Goal: Communication & Community: Answer question/provide support

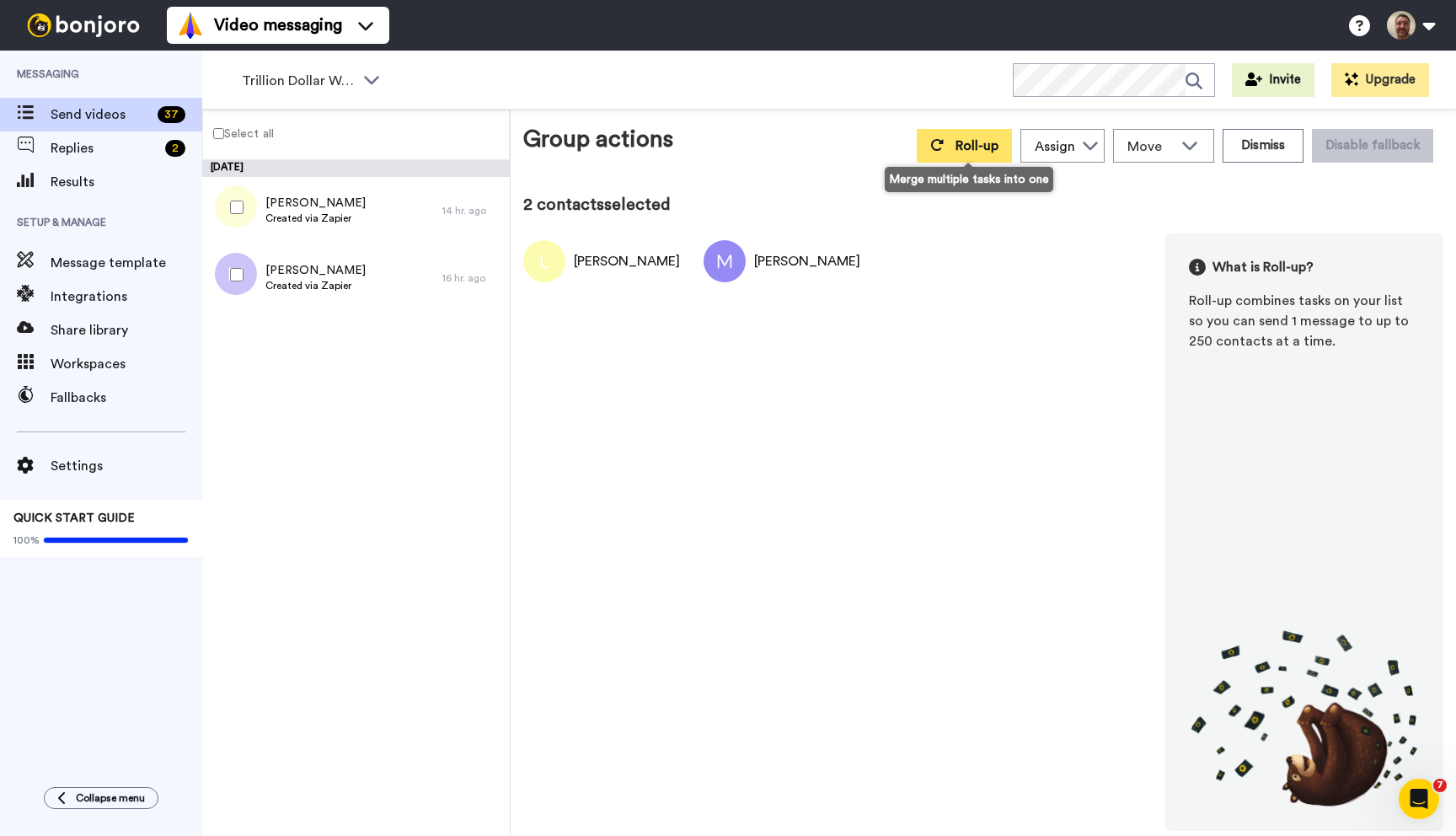
click at [949, 147] on button "Roll-up" at bounding box center [965, 145] width 95 height 33
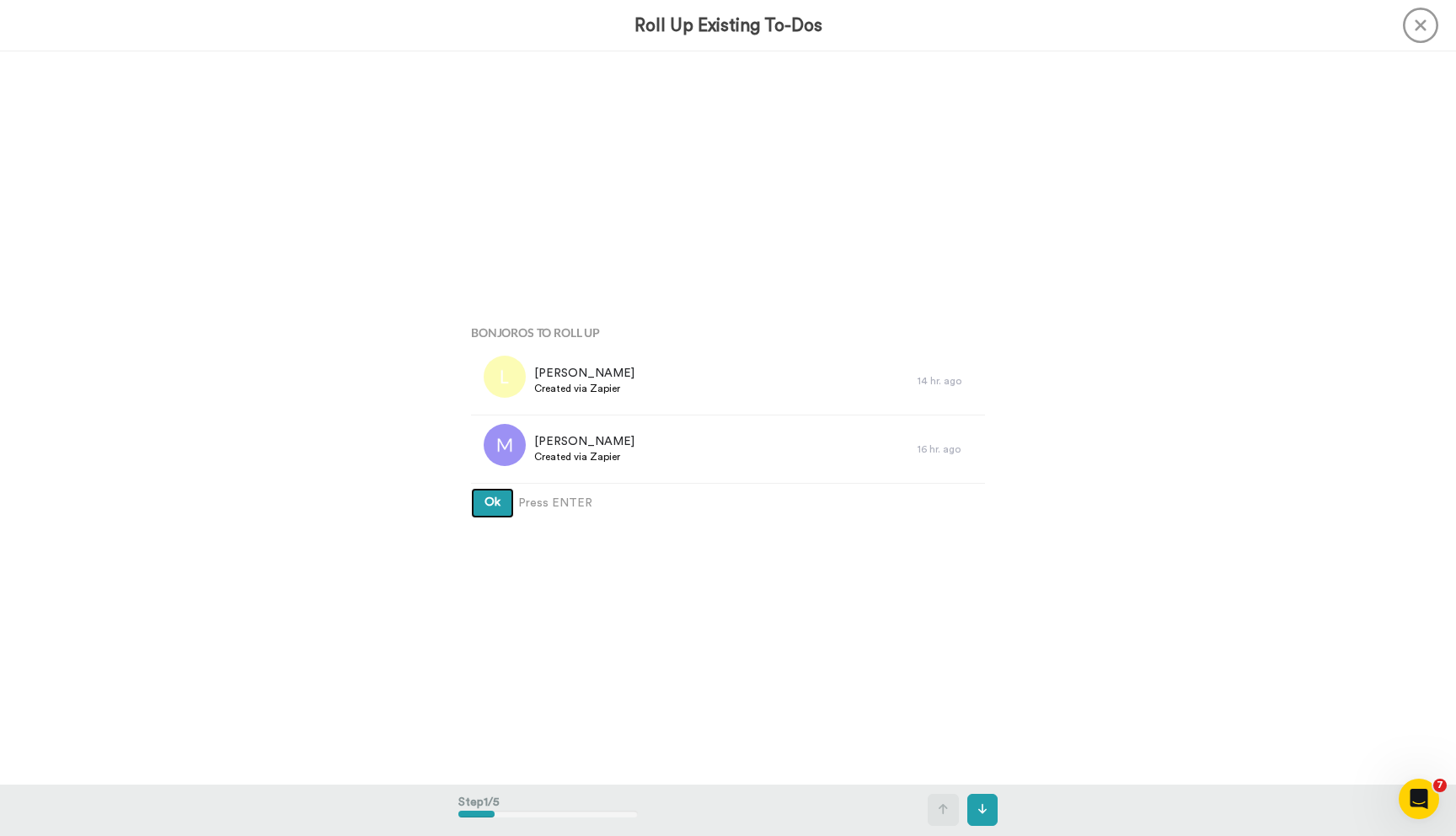
click at [471, 488] on button "Ok" at bounding box center [492, 503] width 43 height 30
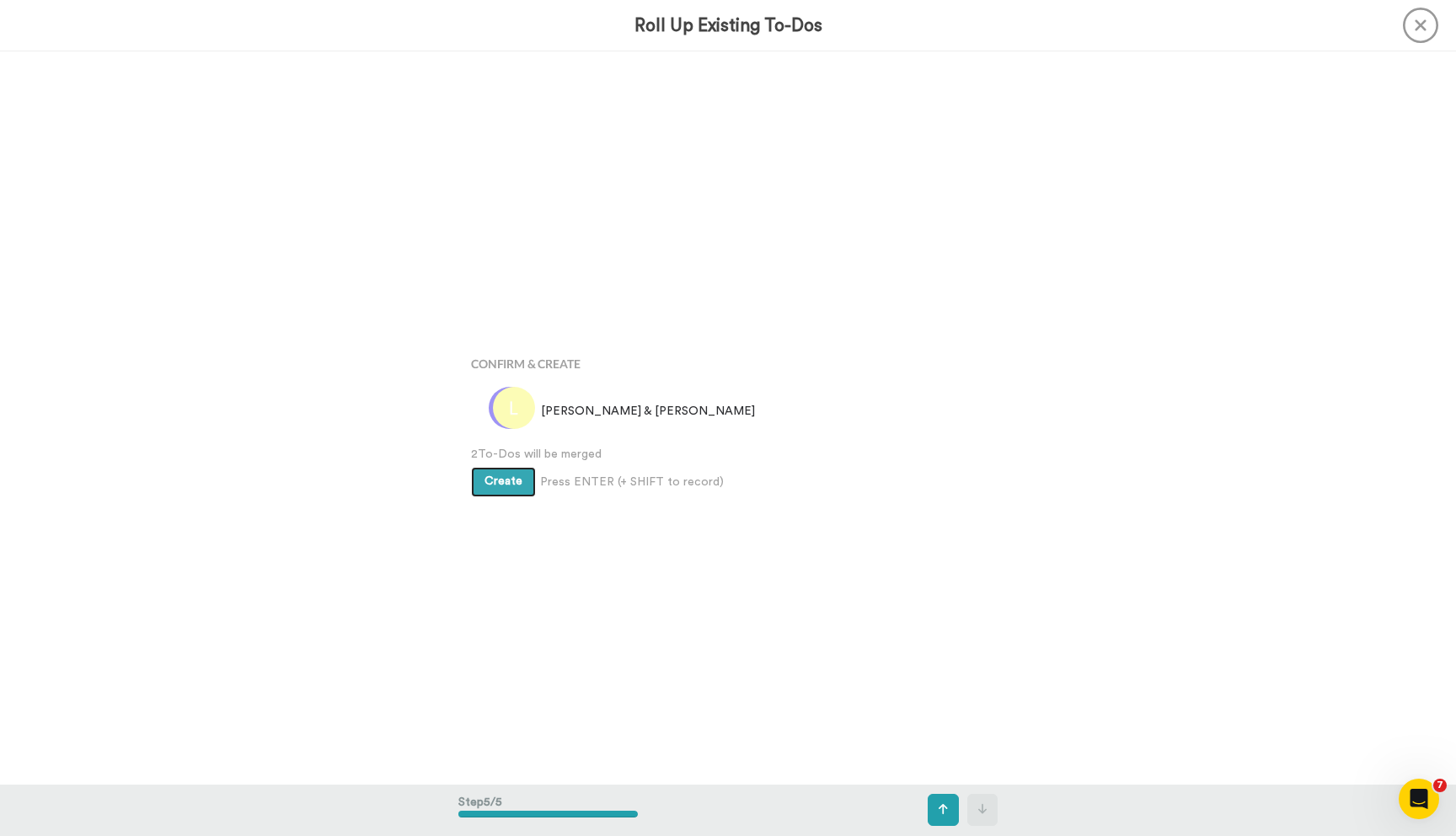
scroll to position [2931, 0]
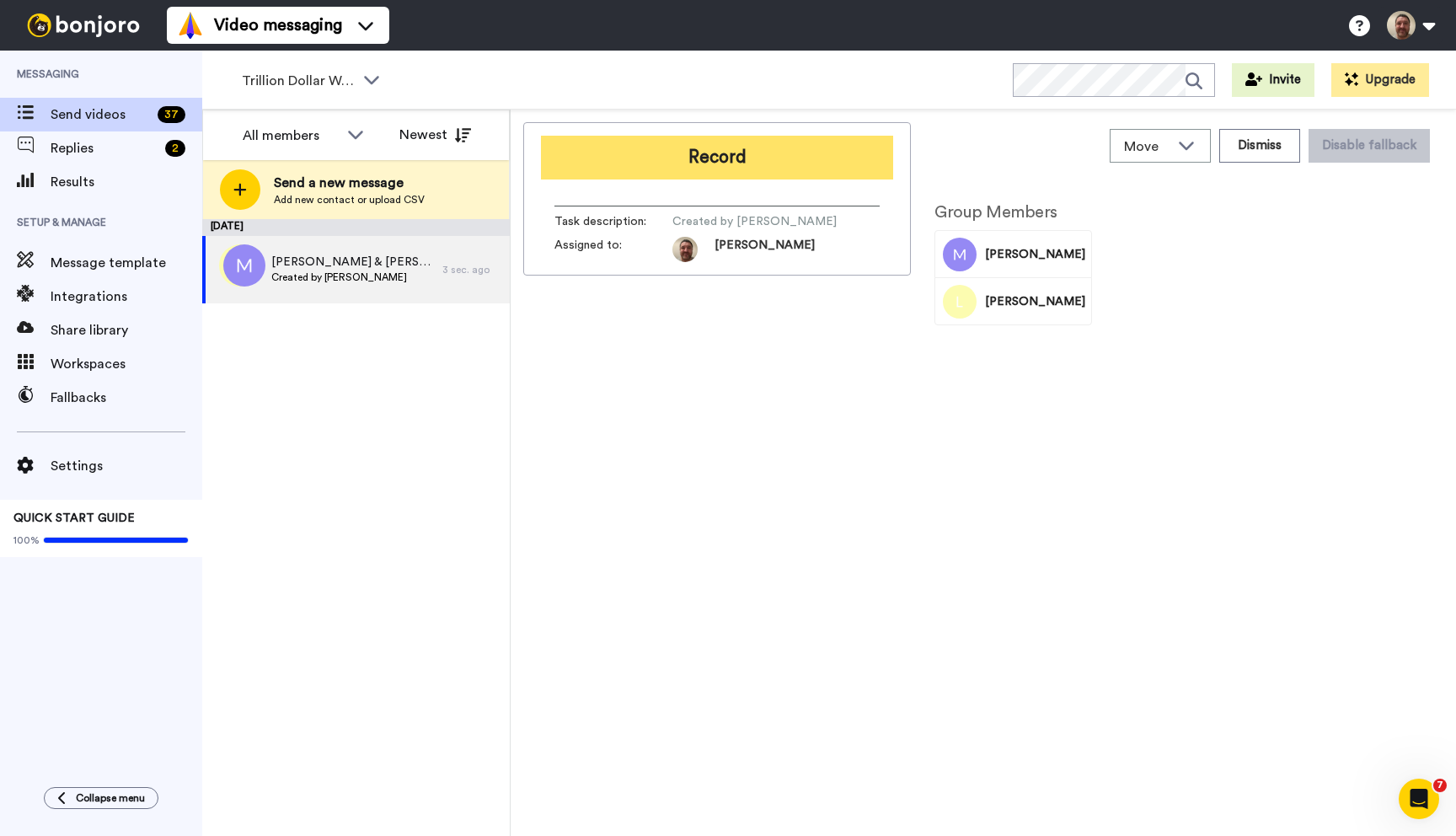
click at [750, 156] on button "Record" at bounding box center [717, 158] width 352 height 44
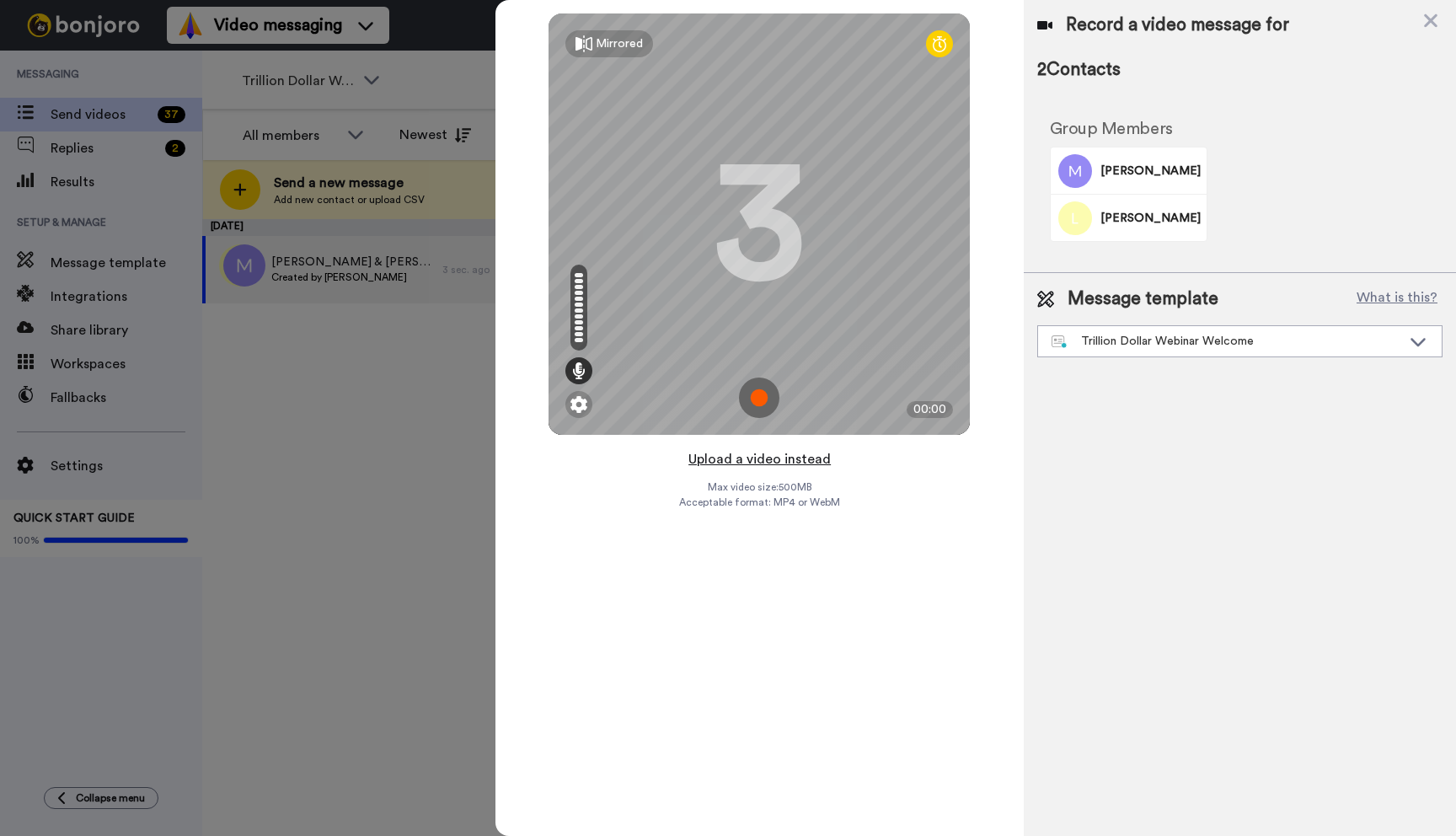
click at [750, 456] on button "Upload a video instead" at bounding box center [759, 459] width 152 height 22
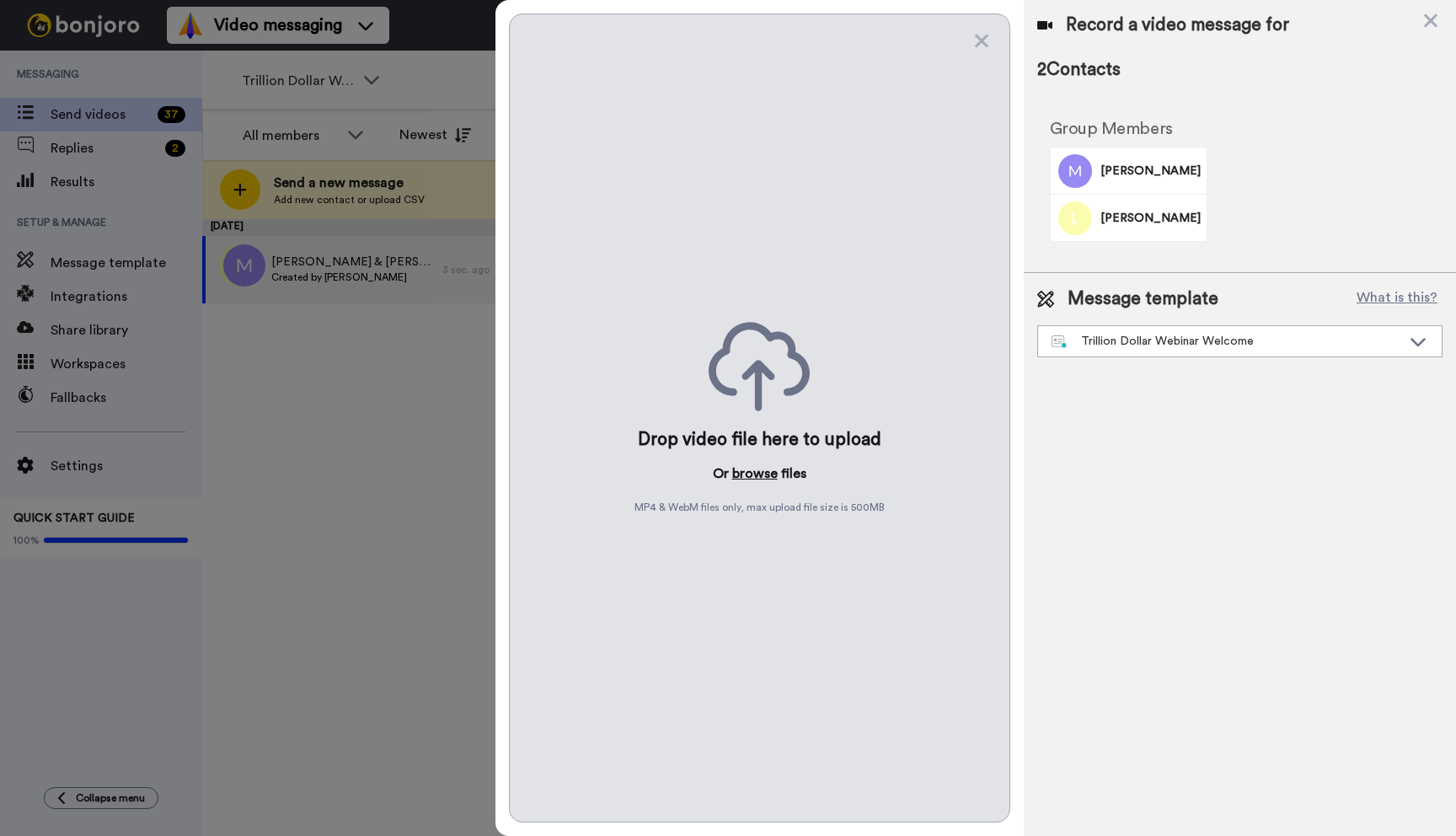
click at [746, 471] on button "browse" at bounding box center [755, 473] width 46 height 20
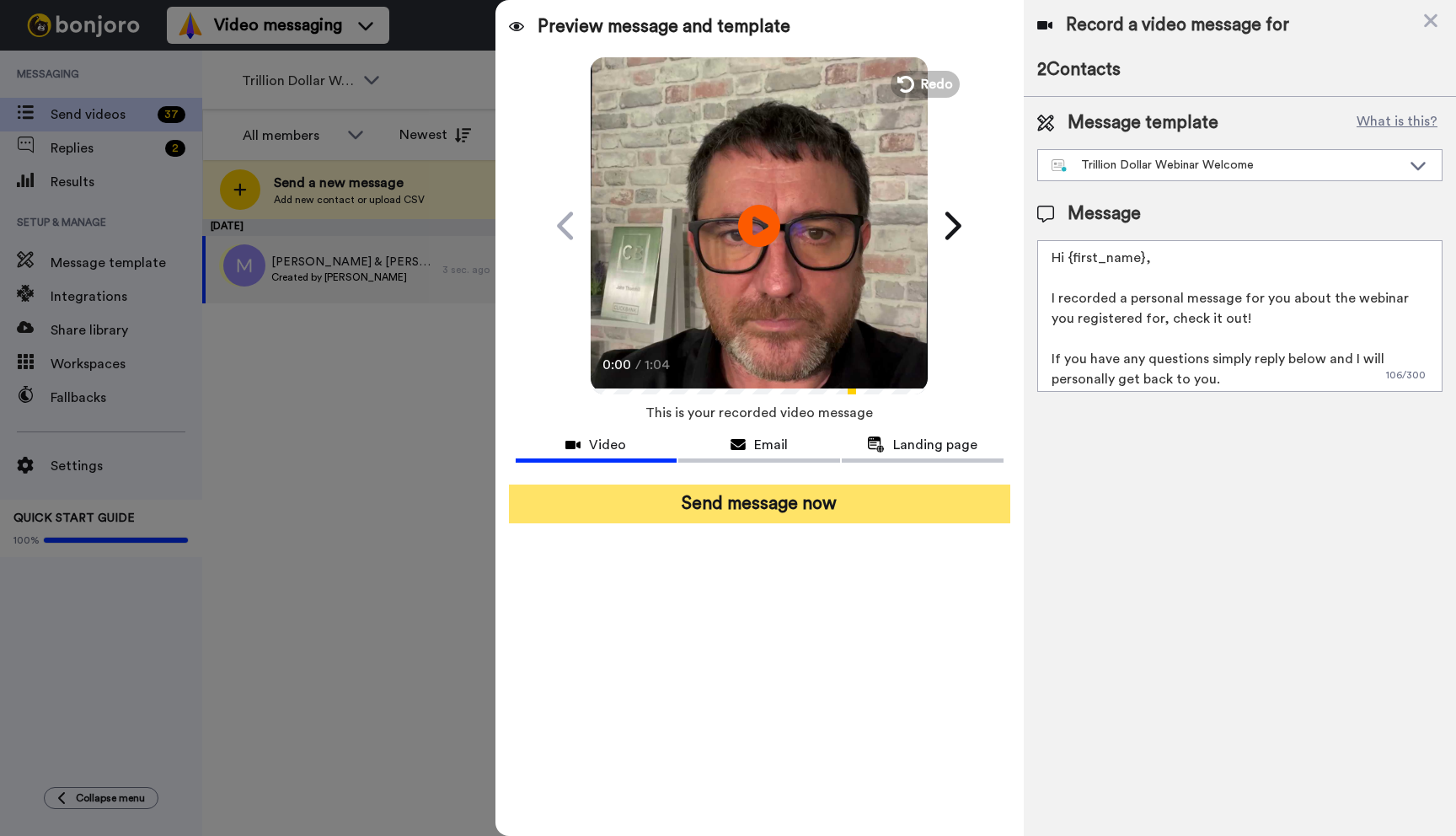
click at [776, 506] on button "Send message now" at bounding box center [759, 504] width 501 height 39
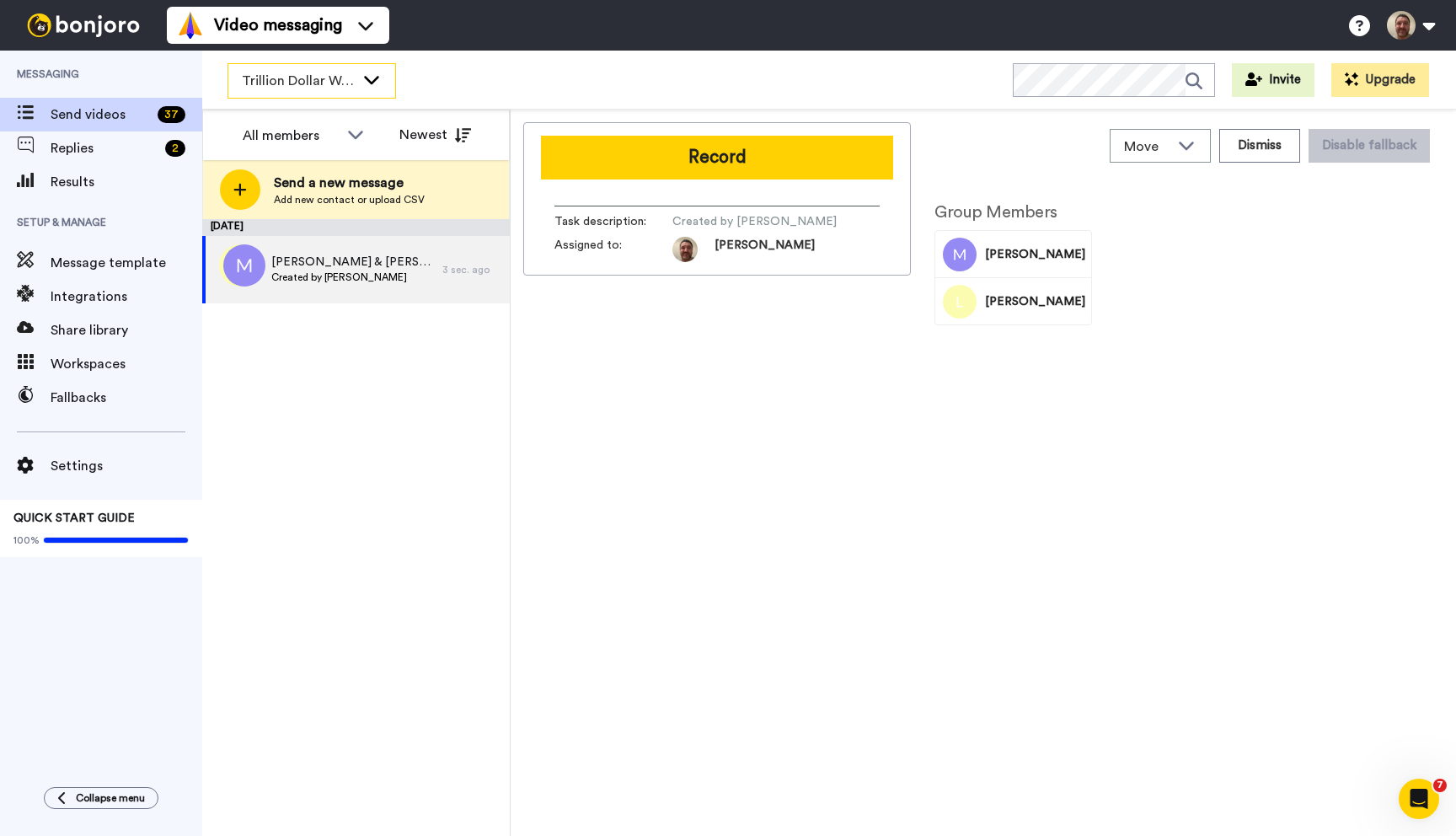
click at [348, 72] on span "Trillion Dollar Webinar Registrants" at bounding box center [299, 80] width 113 height 20
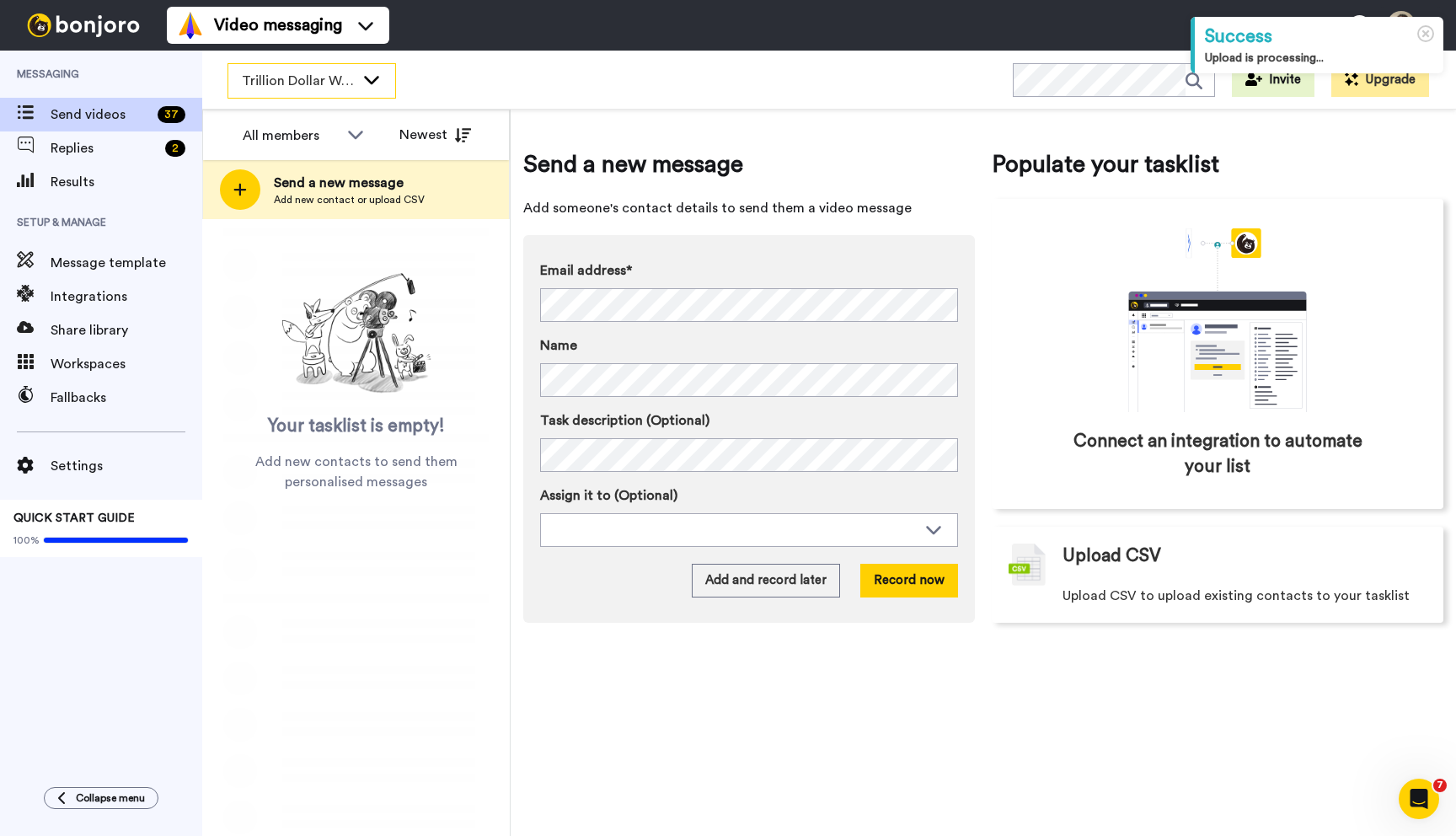
click at [344, 82] on span "Trillion Dollar Webinar Registrants" at bounding box center [299, 80] width 113 height 20
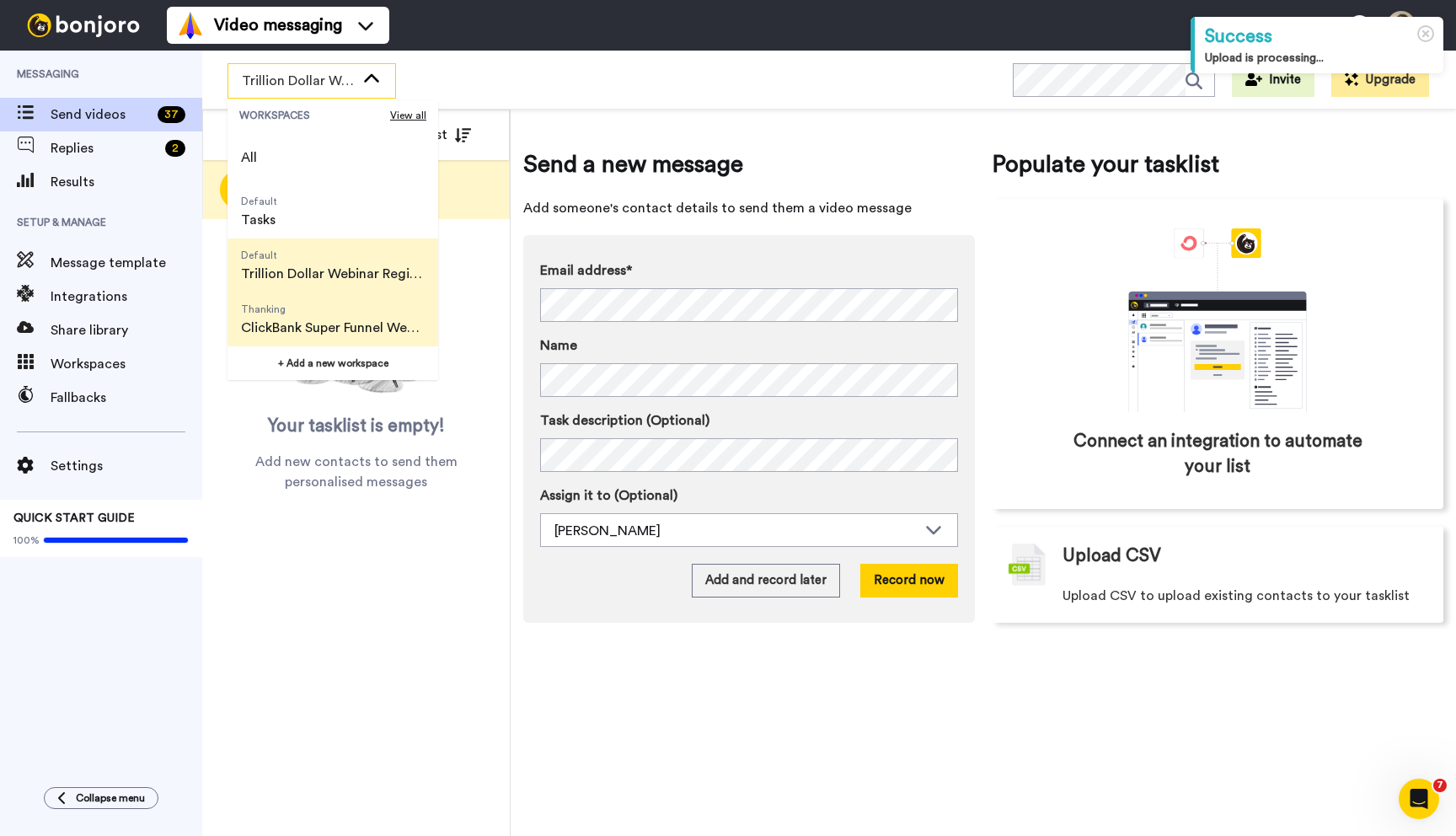
click at [320, 309] on span "Thanking" at bounding box center [333, 309] width 184 height 13
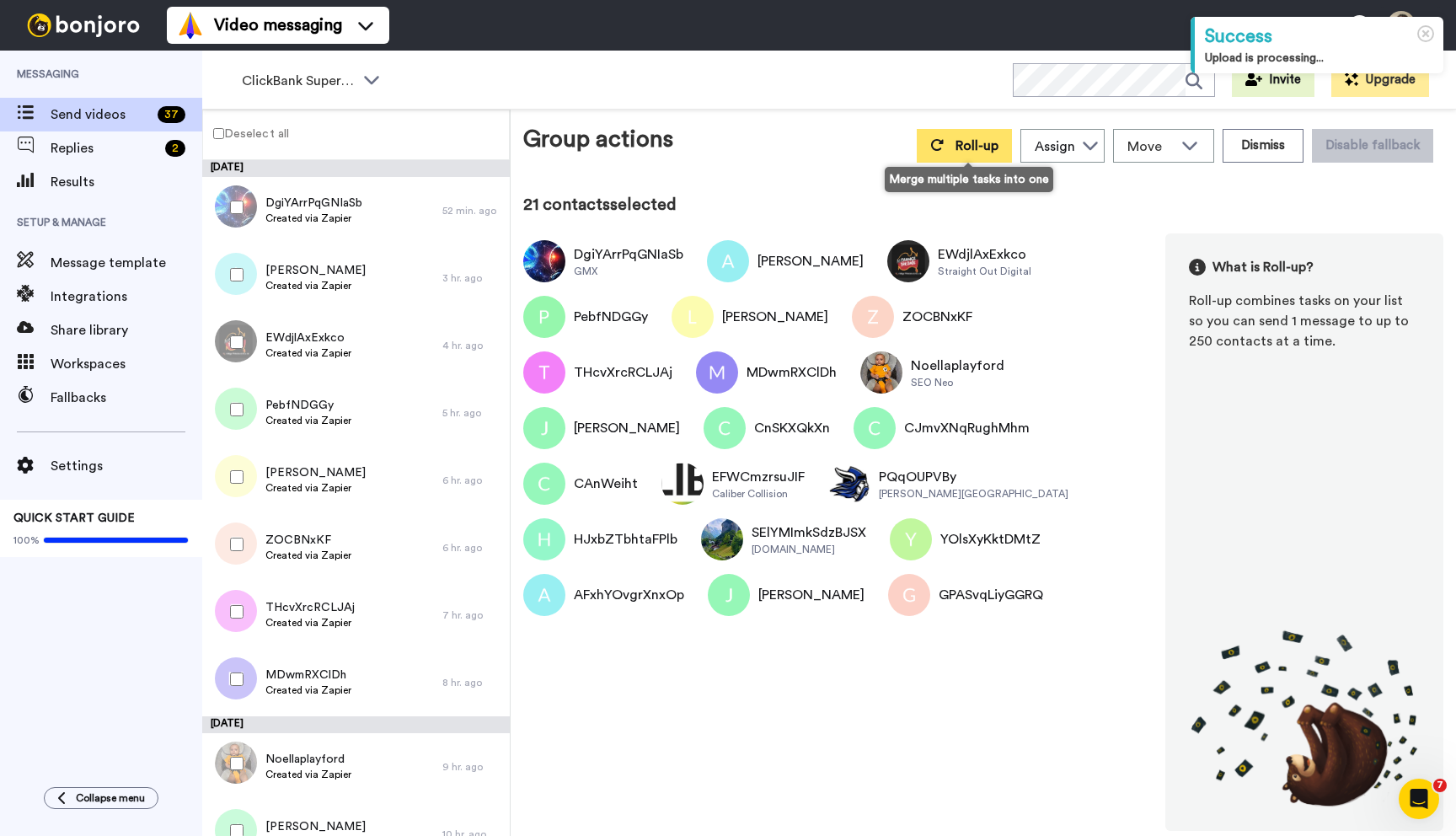
click at [981, 152] on span "Roll-up" at bounding box center [977, 145] width 43 height 13
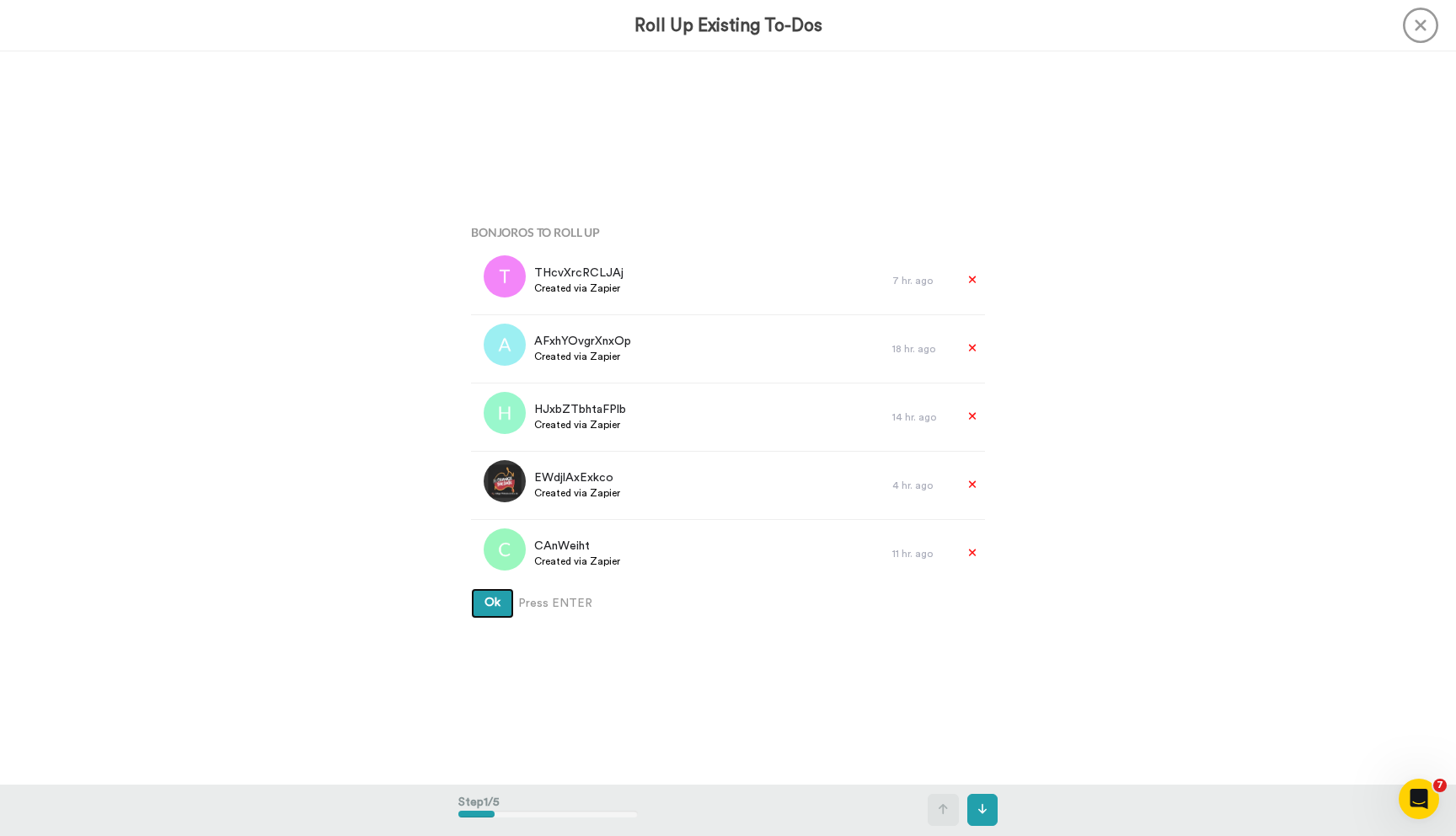
click at [471, 588] on button "Ok" at bounding box center [492, 603] width 43 height 30
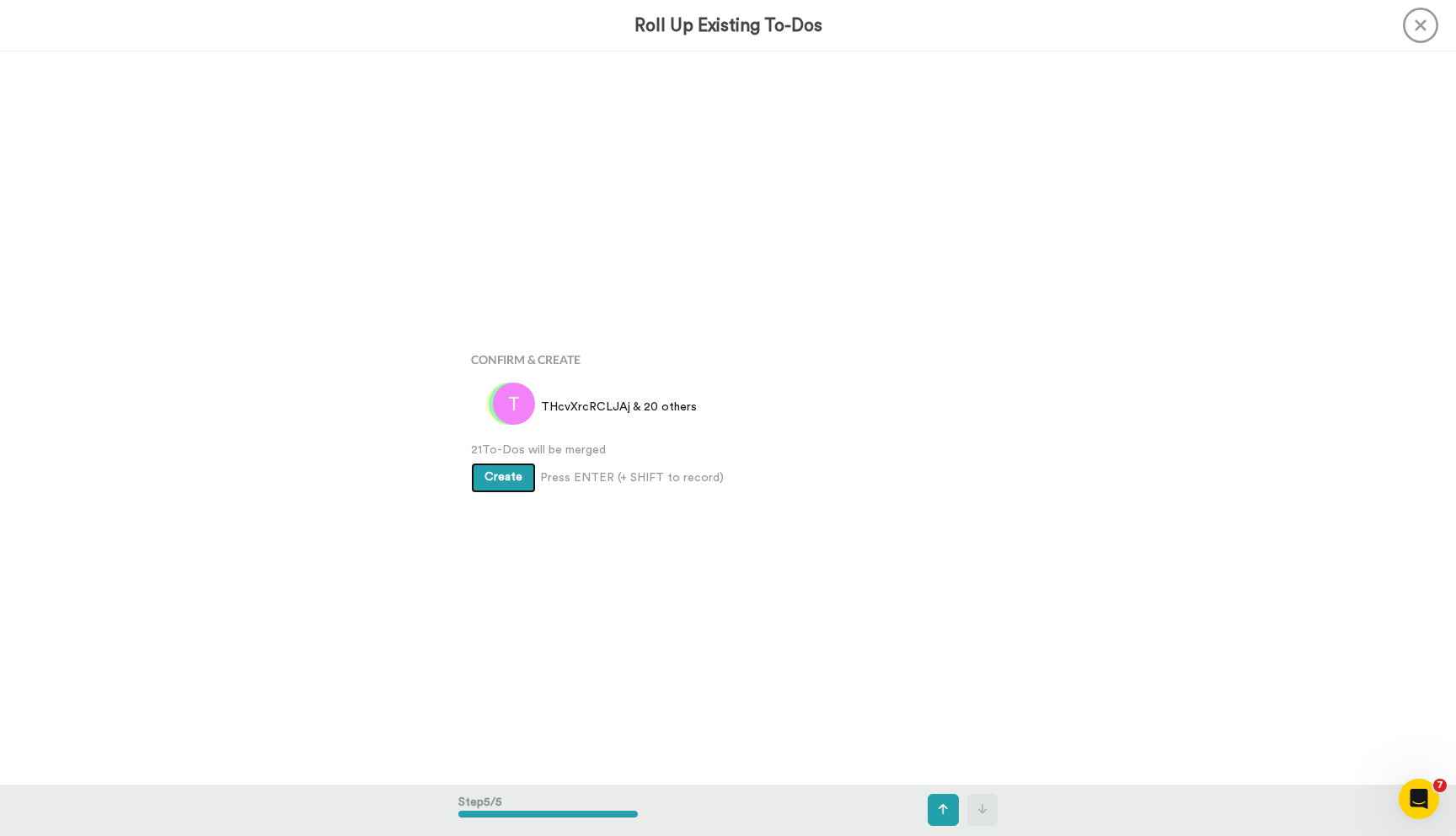
scroll to position [2931, 0]
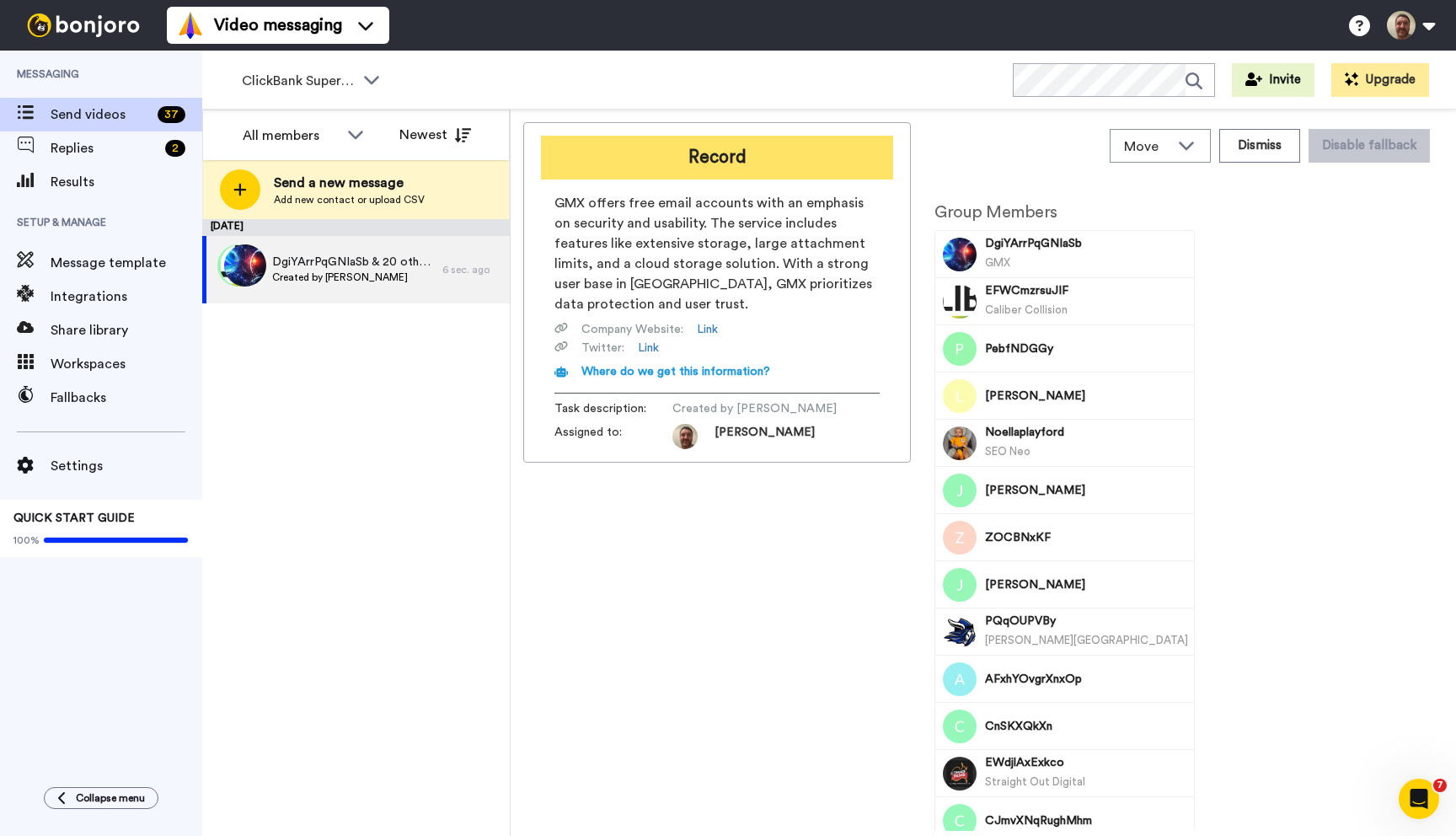
click at [800, 163] on button "Record" at bounding box center [717, 158] width 352 height 44
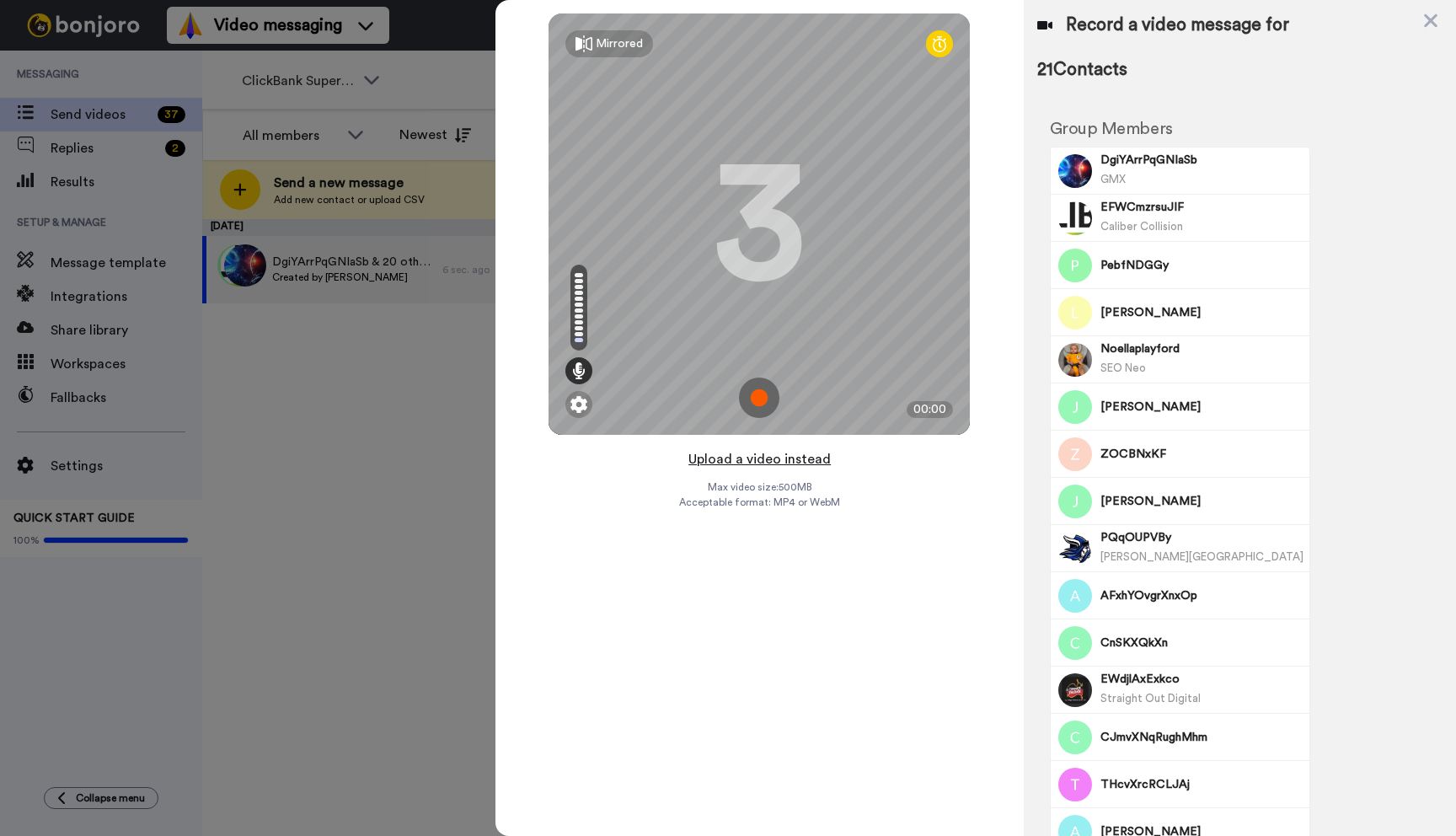
click at [759, 458] on button "Upload a video instead" at bounding box center [759, 459] width 152 height 22
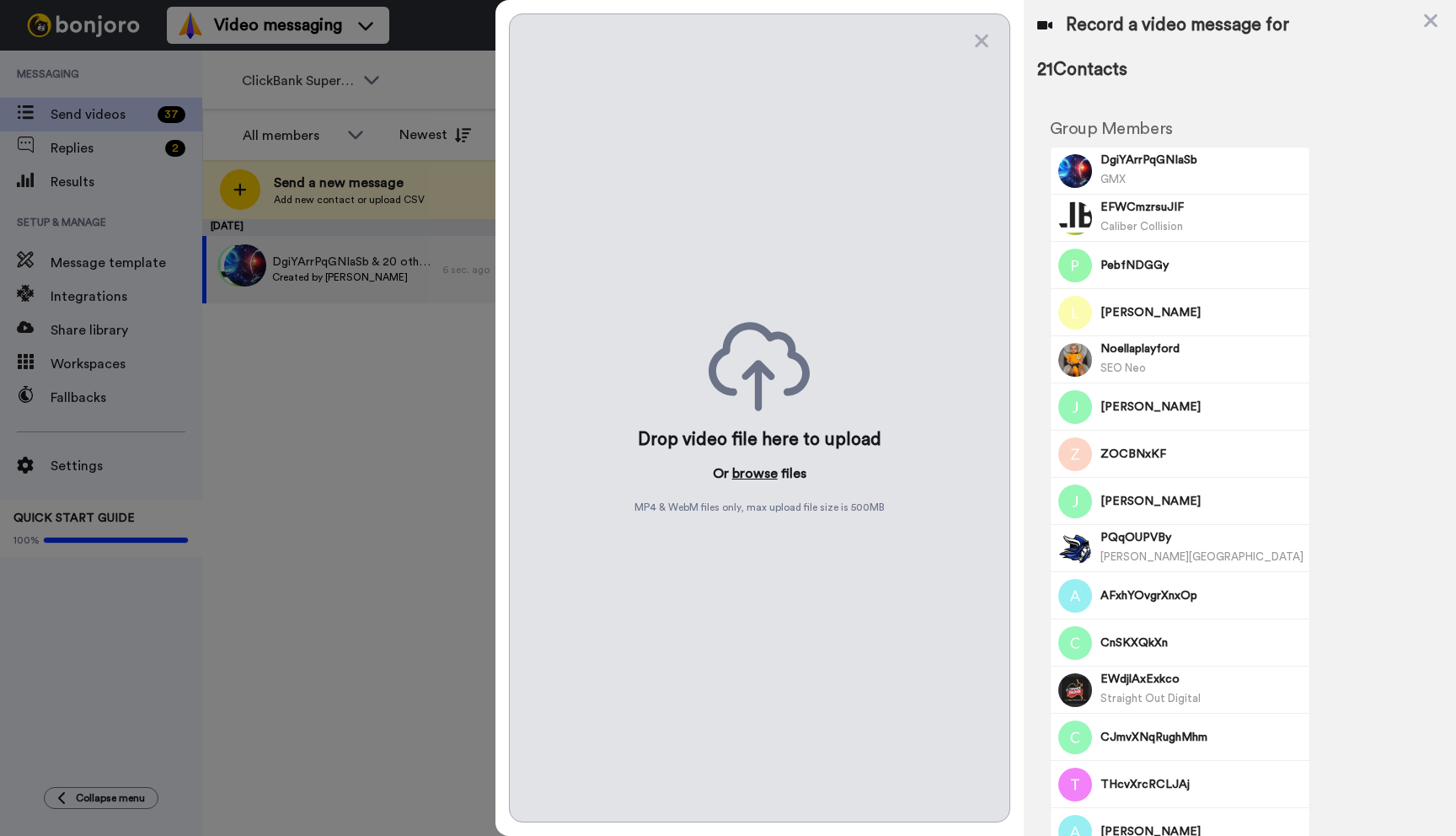
click at [751, 474] on button "browse" at bounding box center [755, 473] width 46 height 20
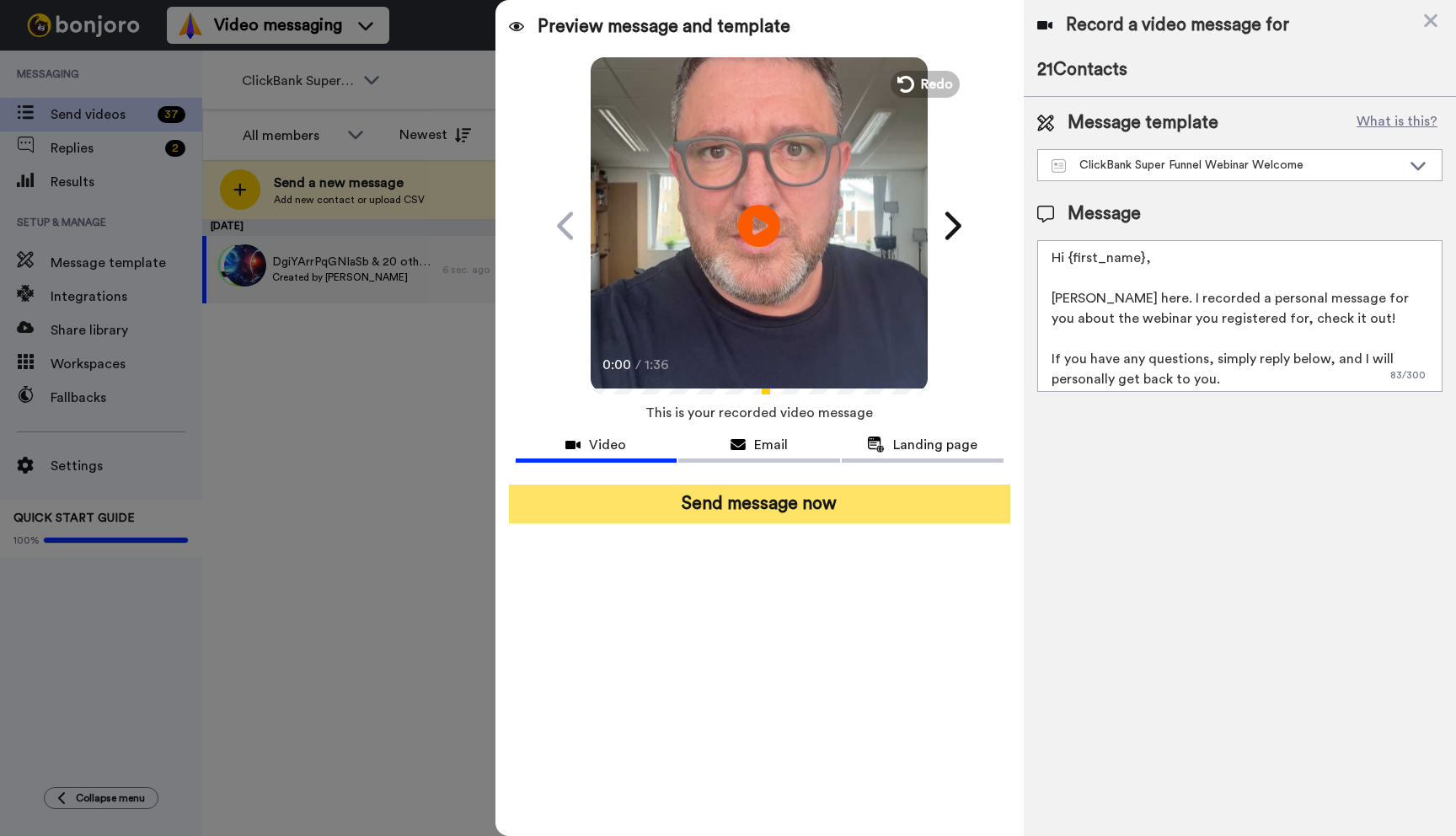
click at [830, 504] on button "Send message now" at bounding box center [759, 504] width 501 height 39
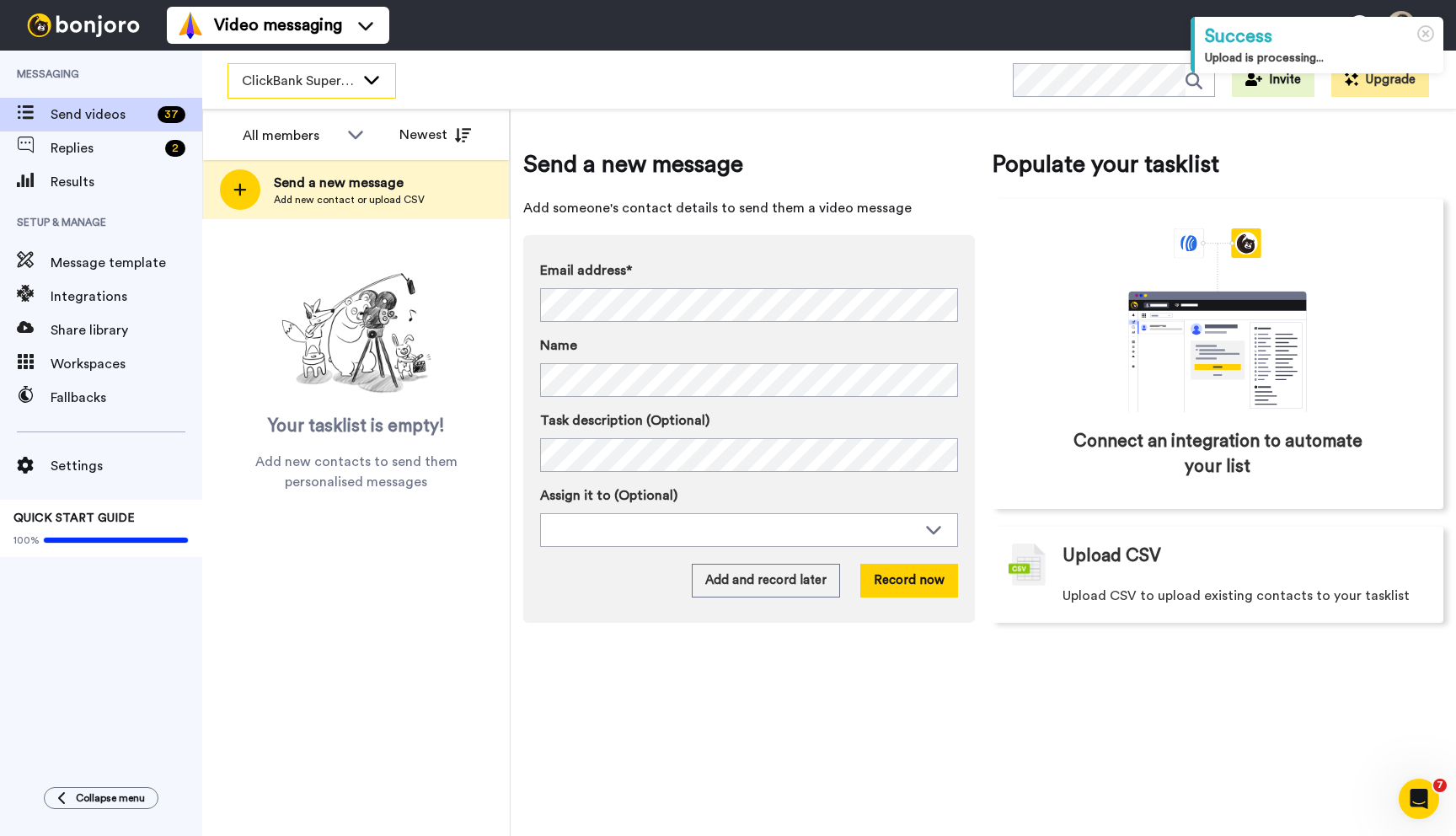
click at [371, 70] on icon at bounding box center [371, 78] width 20 height 17
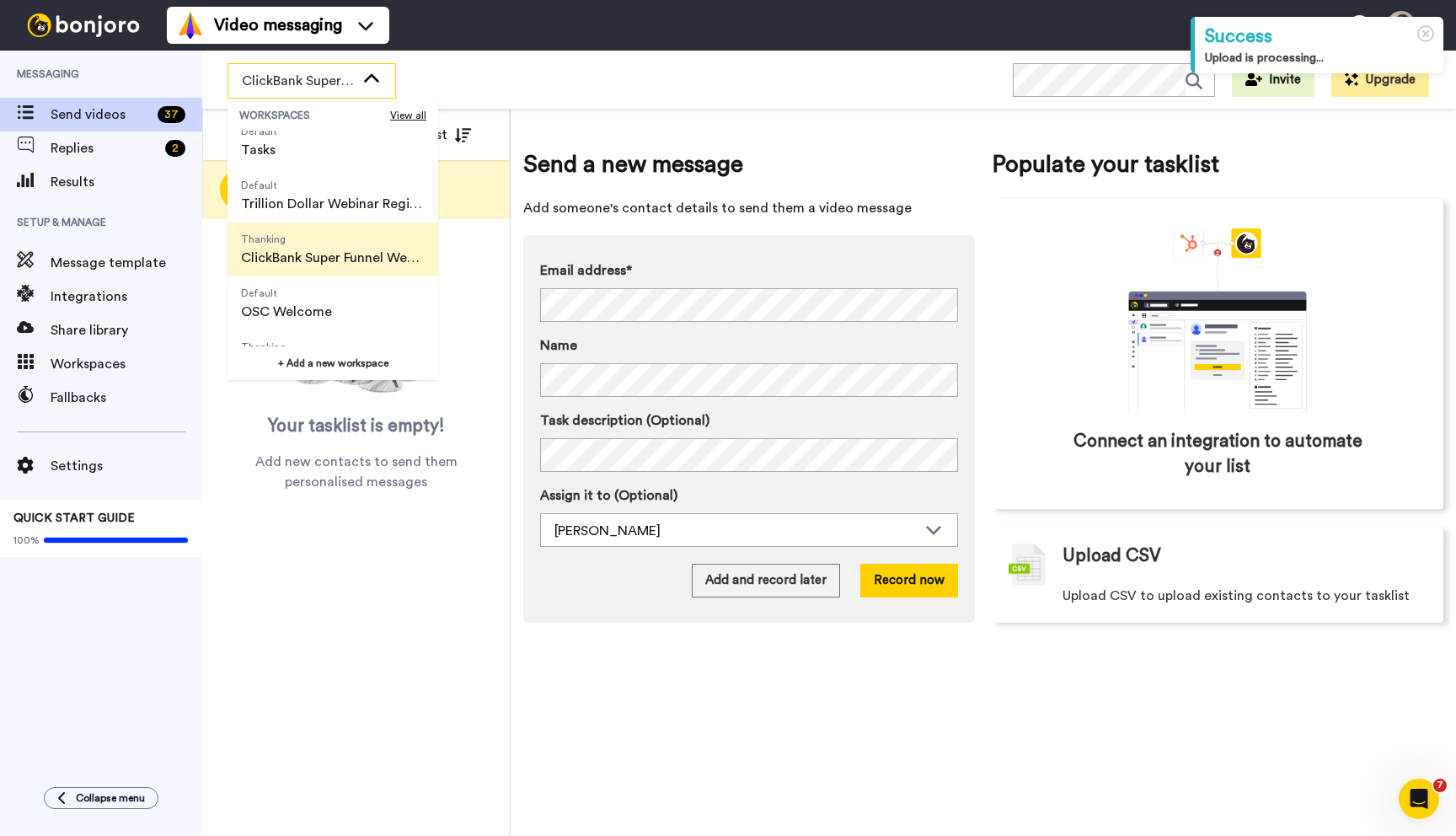
scroll to position [95, 0]
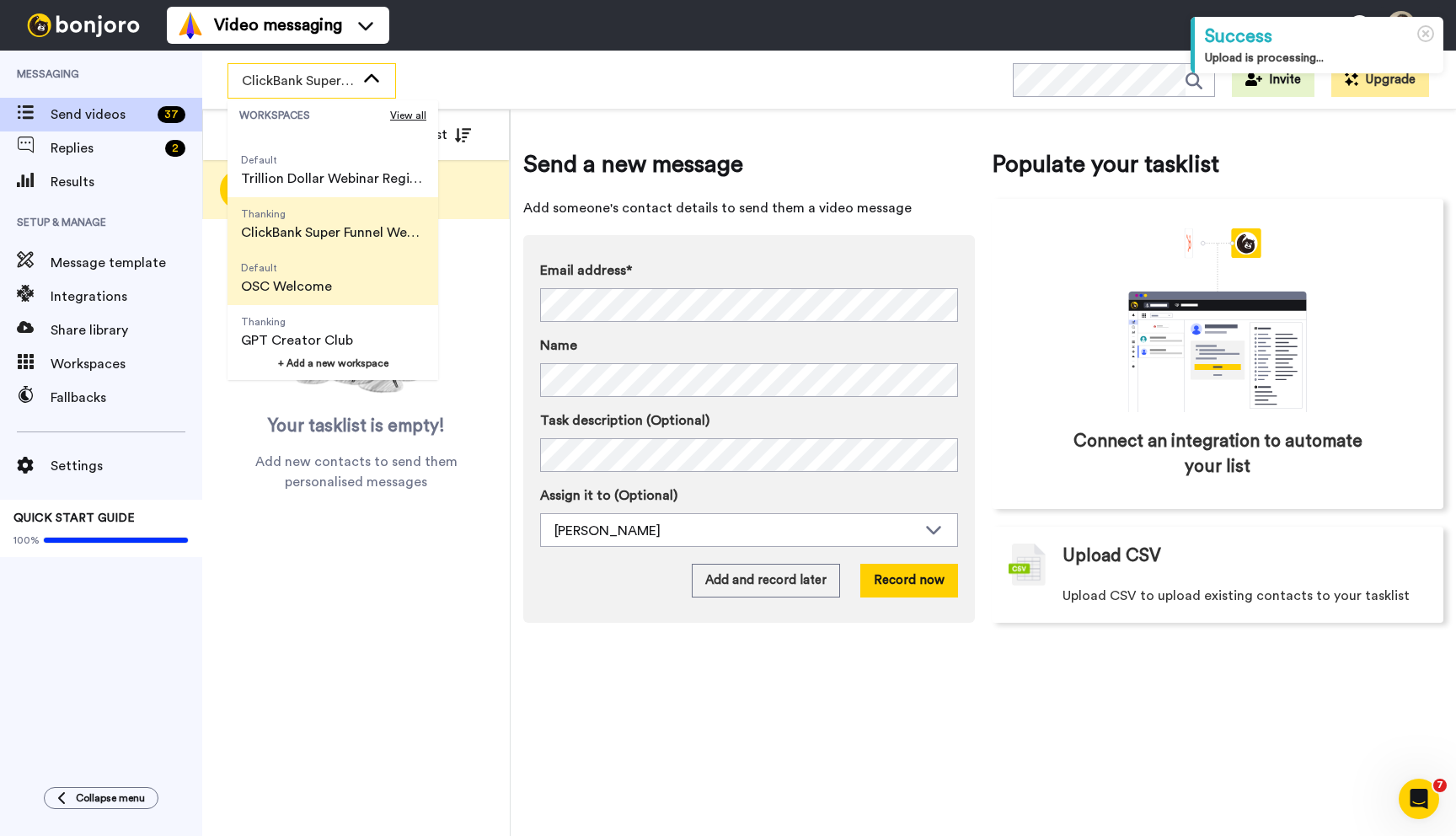
click at [329, 297] on span "Default OSC Welcome" at bounding box center [286, 277] width 118 height 54
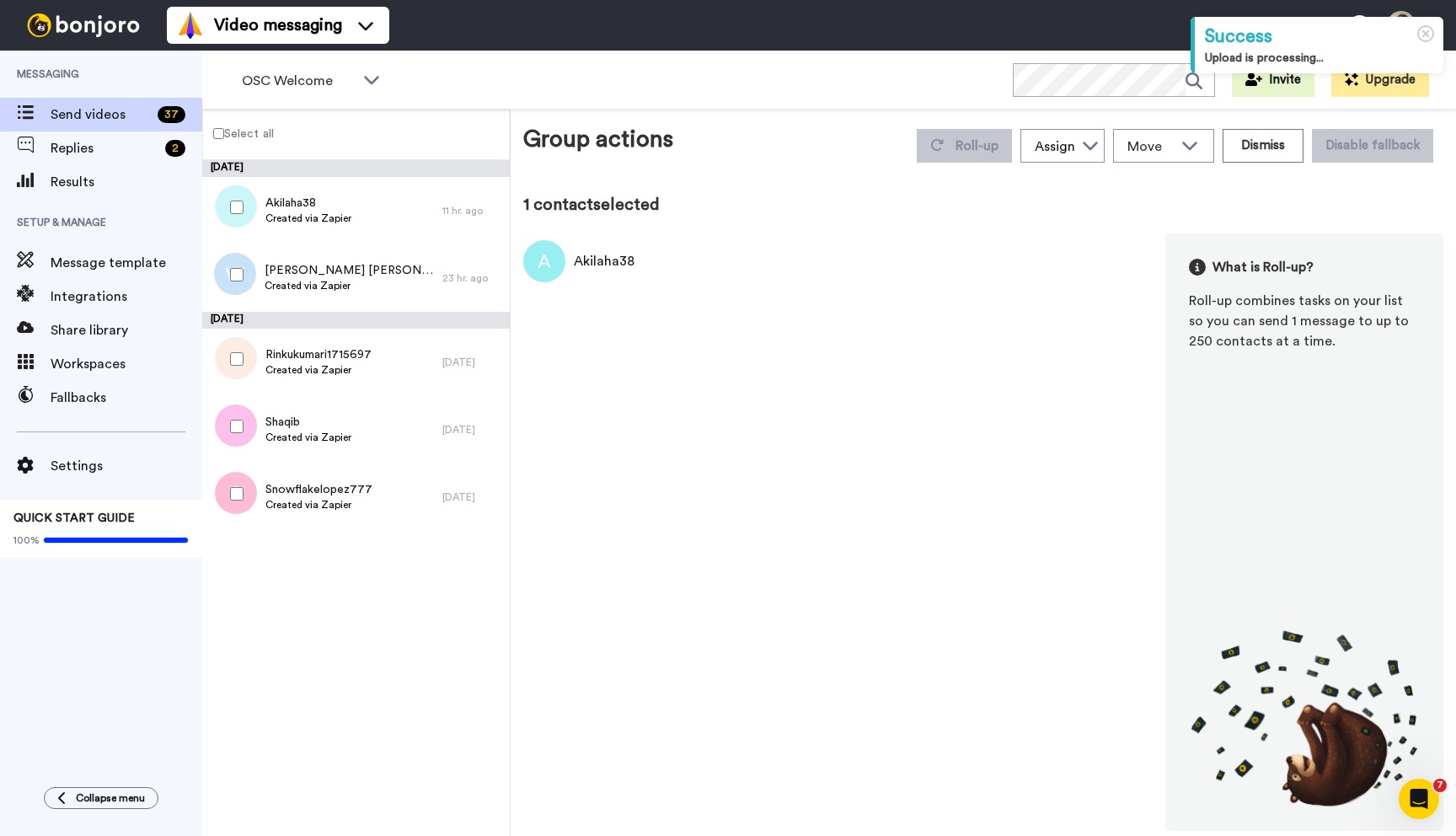
click at [219, 141] on label "Select all" at bounding box center [239, 133] width 70 height 20
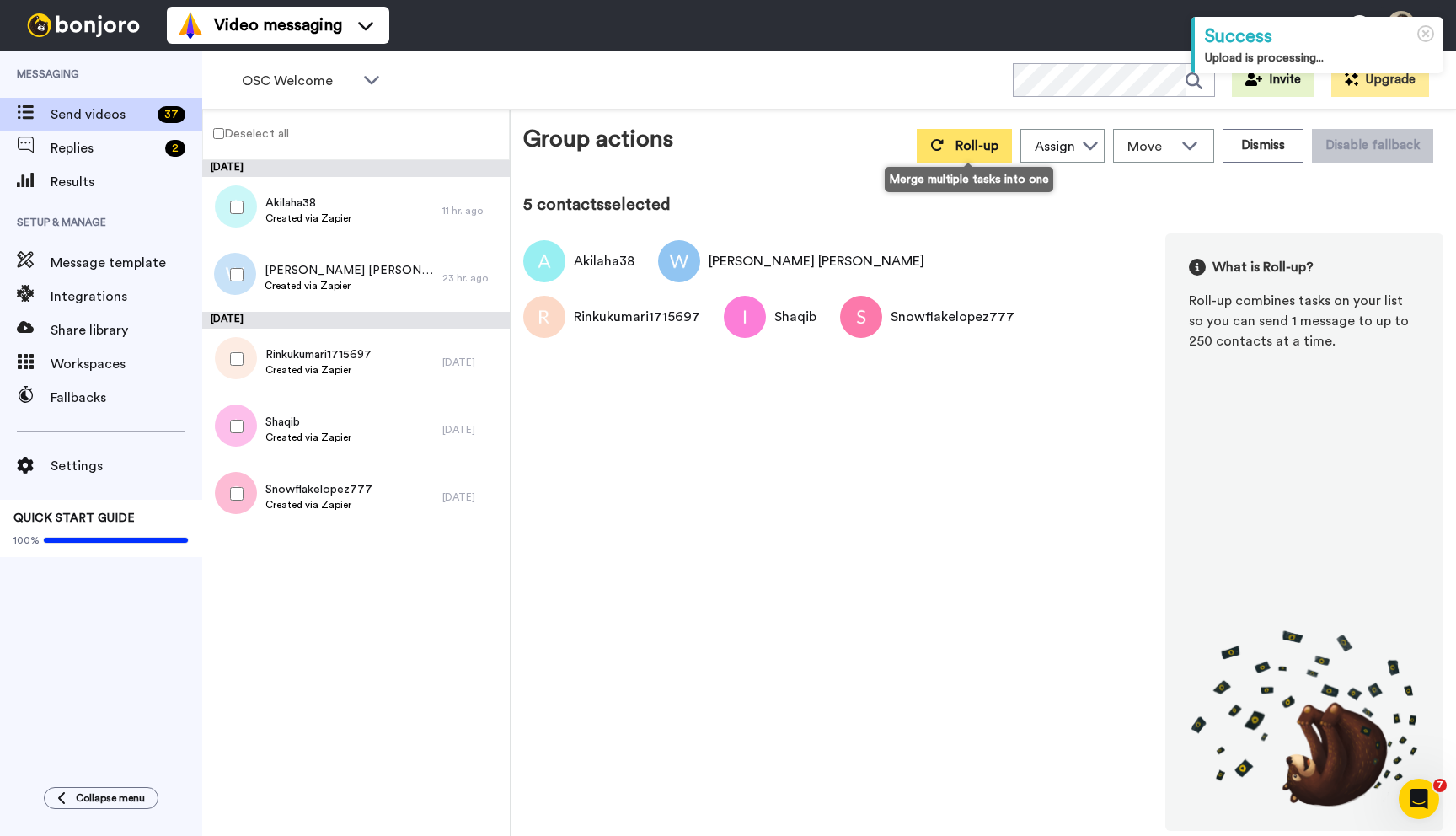
click at [959, 149] on span "Roll-up" at bounding box center [977, 145] width 43 height 13
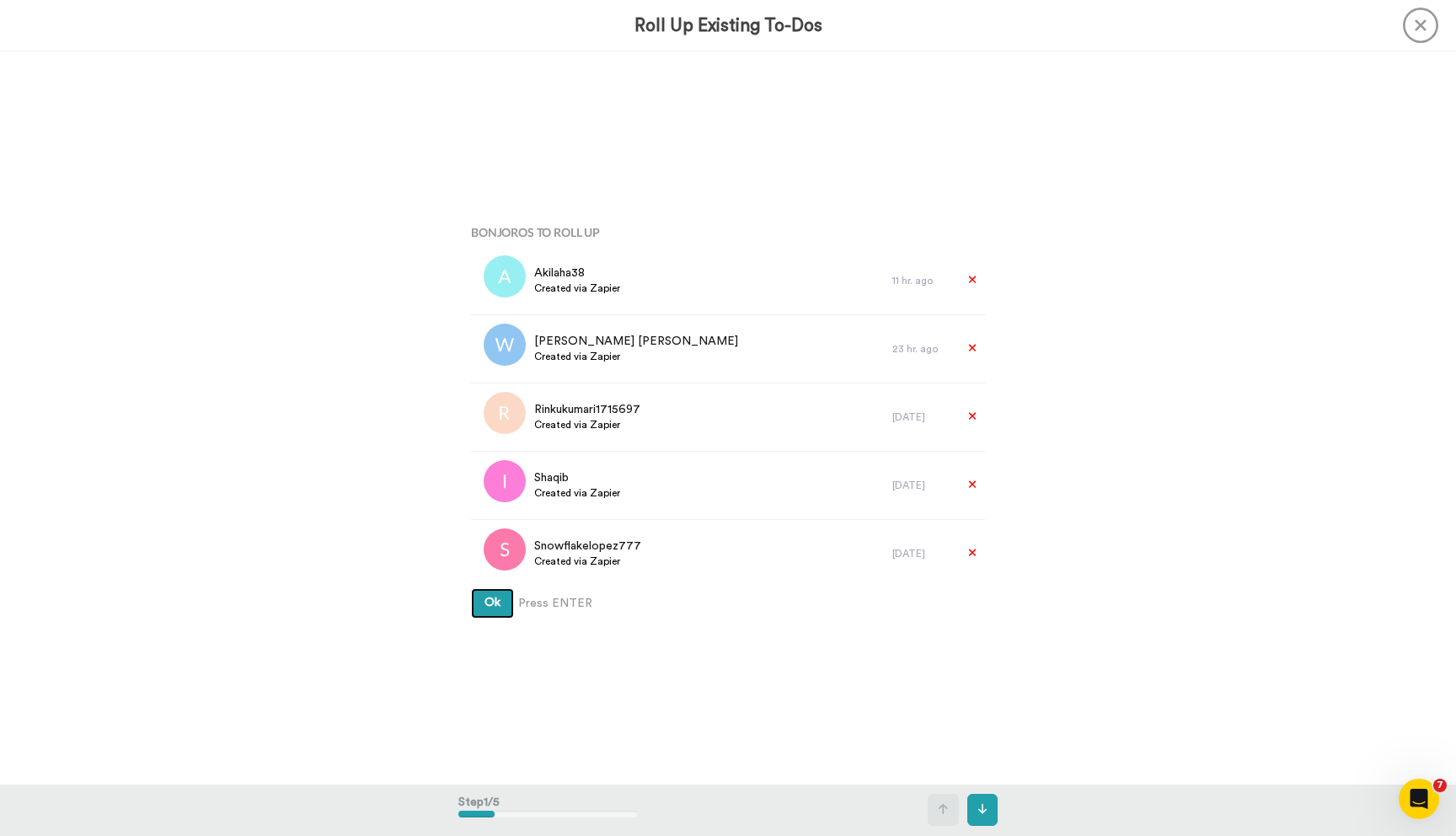
click at [471, 588] on button "Ok" at bounding box center [492, 603] width 43 height 30
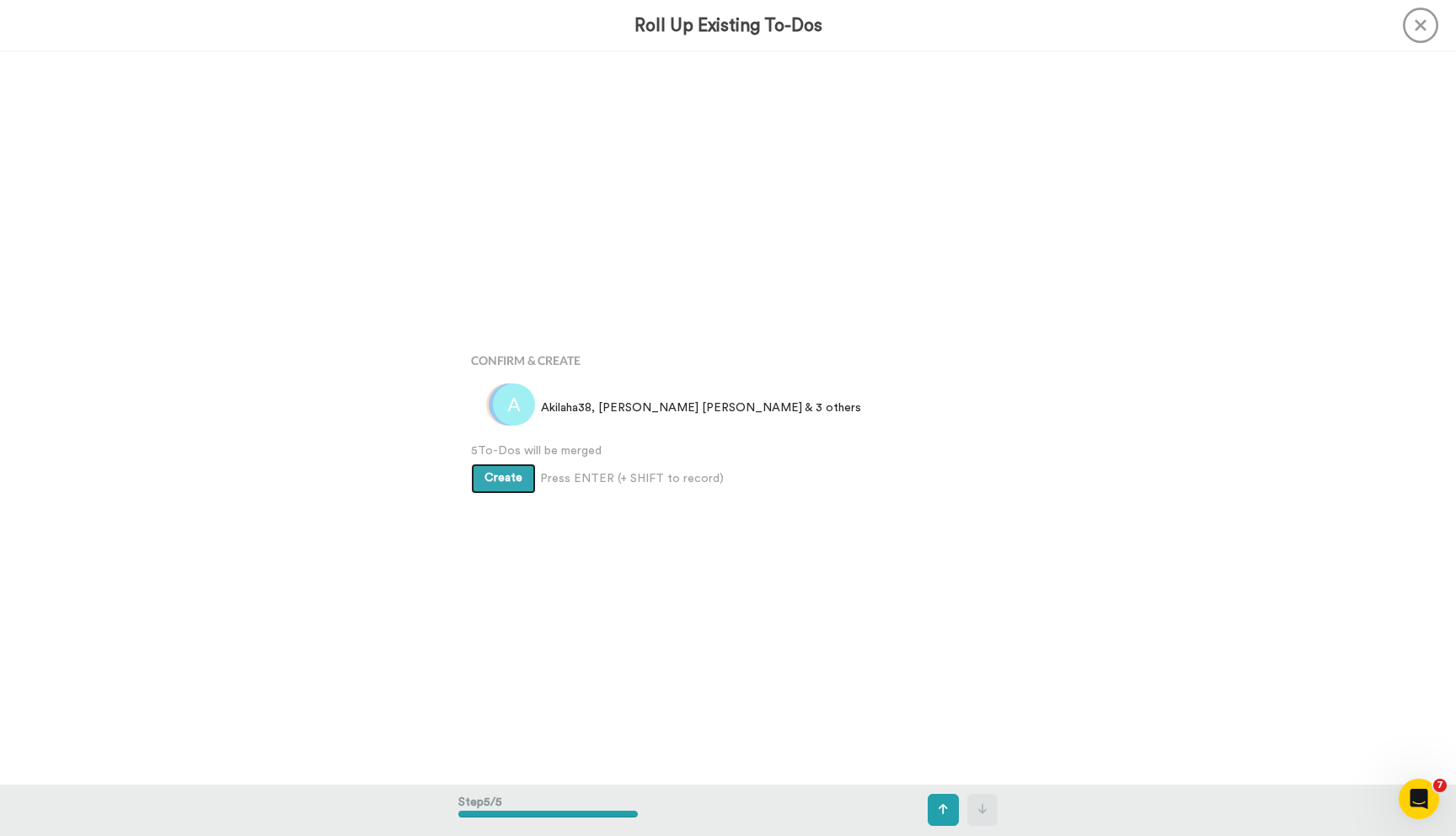
scroll to position [2931, 0]
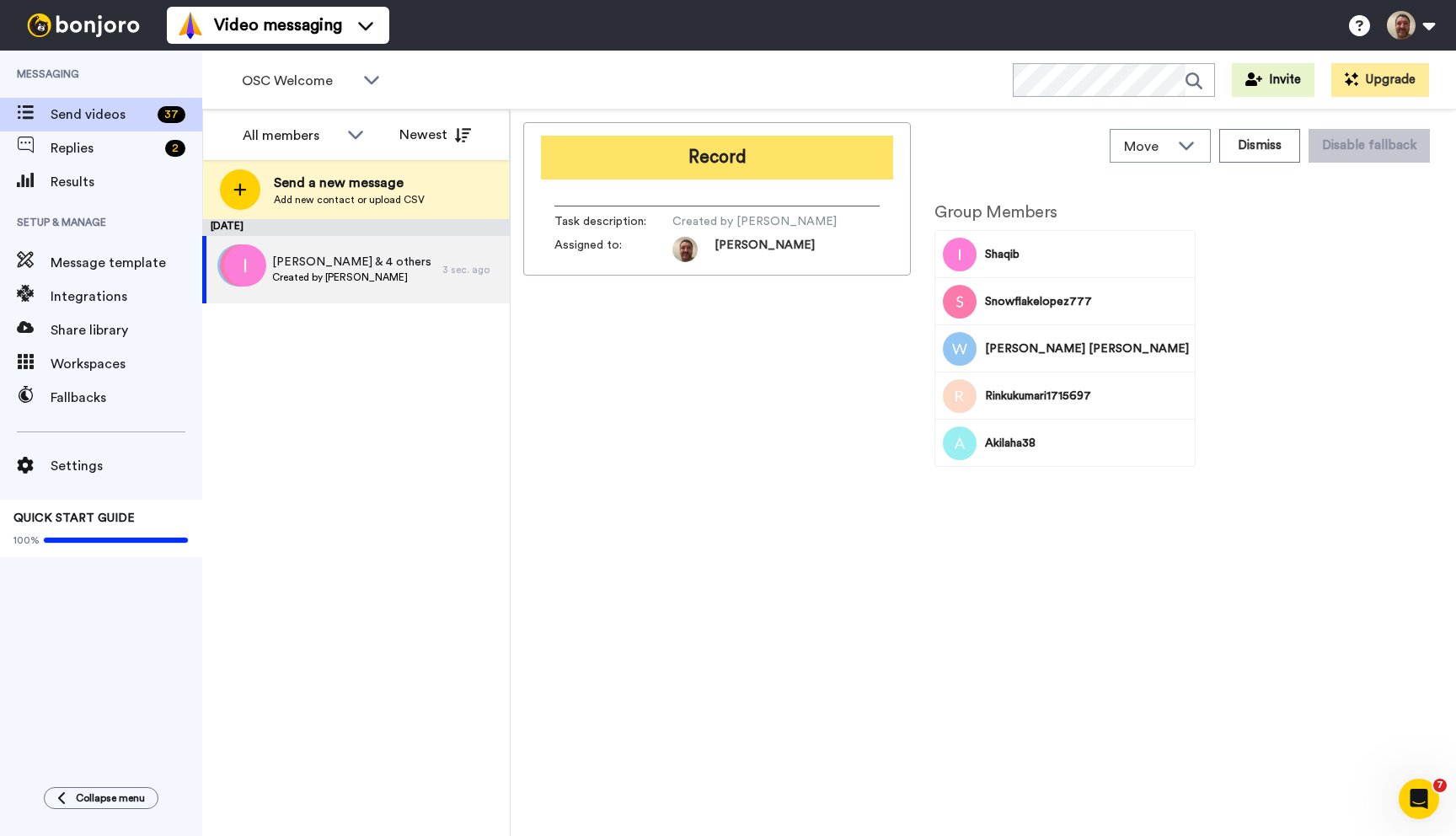
click at [752, 163] on button "Record" at bounding box center [717, 158] width 352 height 44
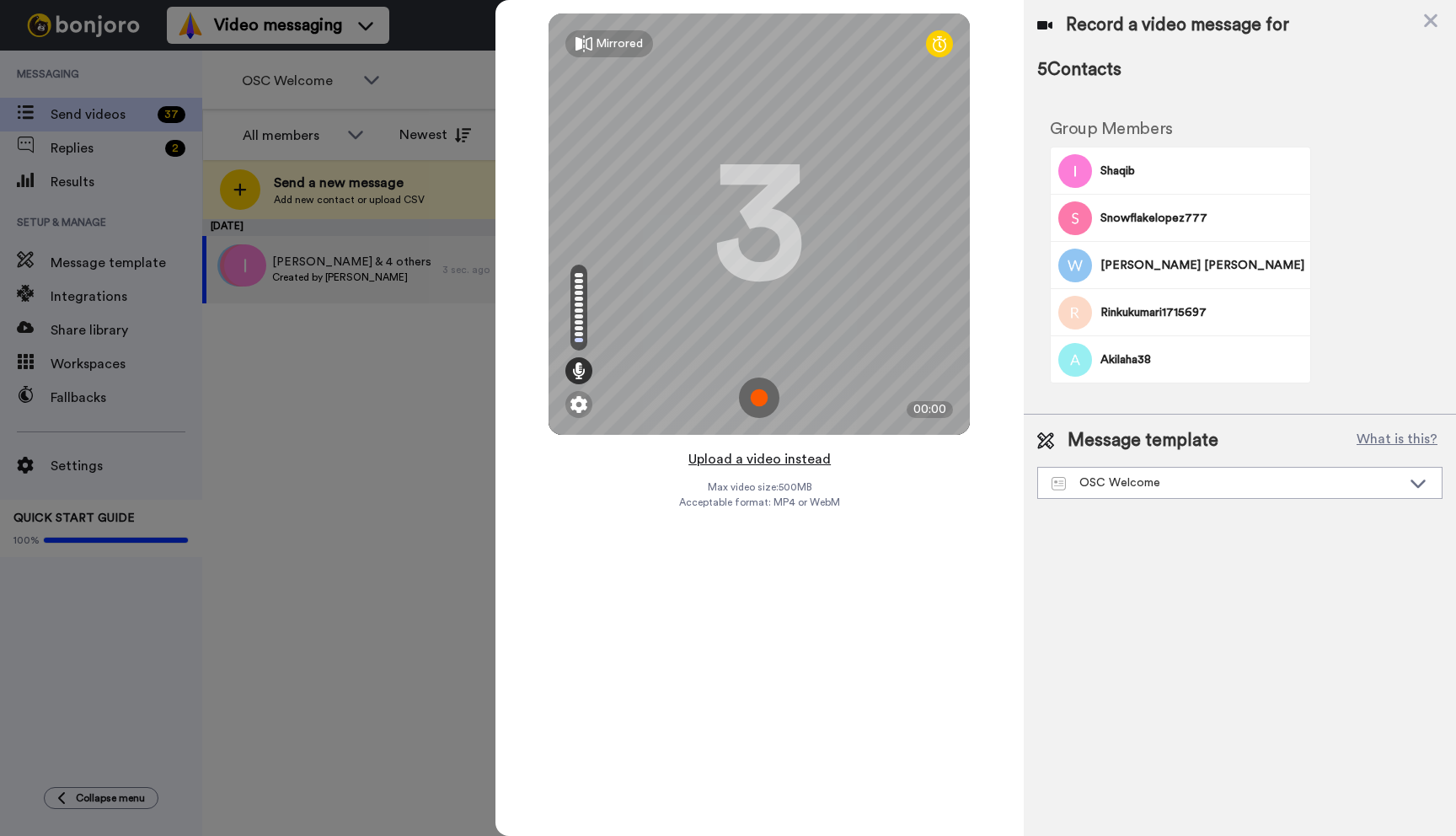
click at [745, 458] on button "Upload a video instead" at bounding box center [759, 459] width 152 height 22
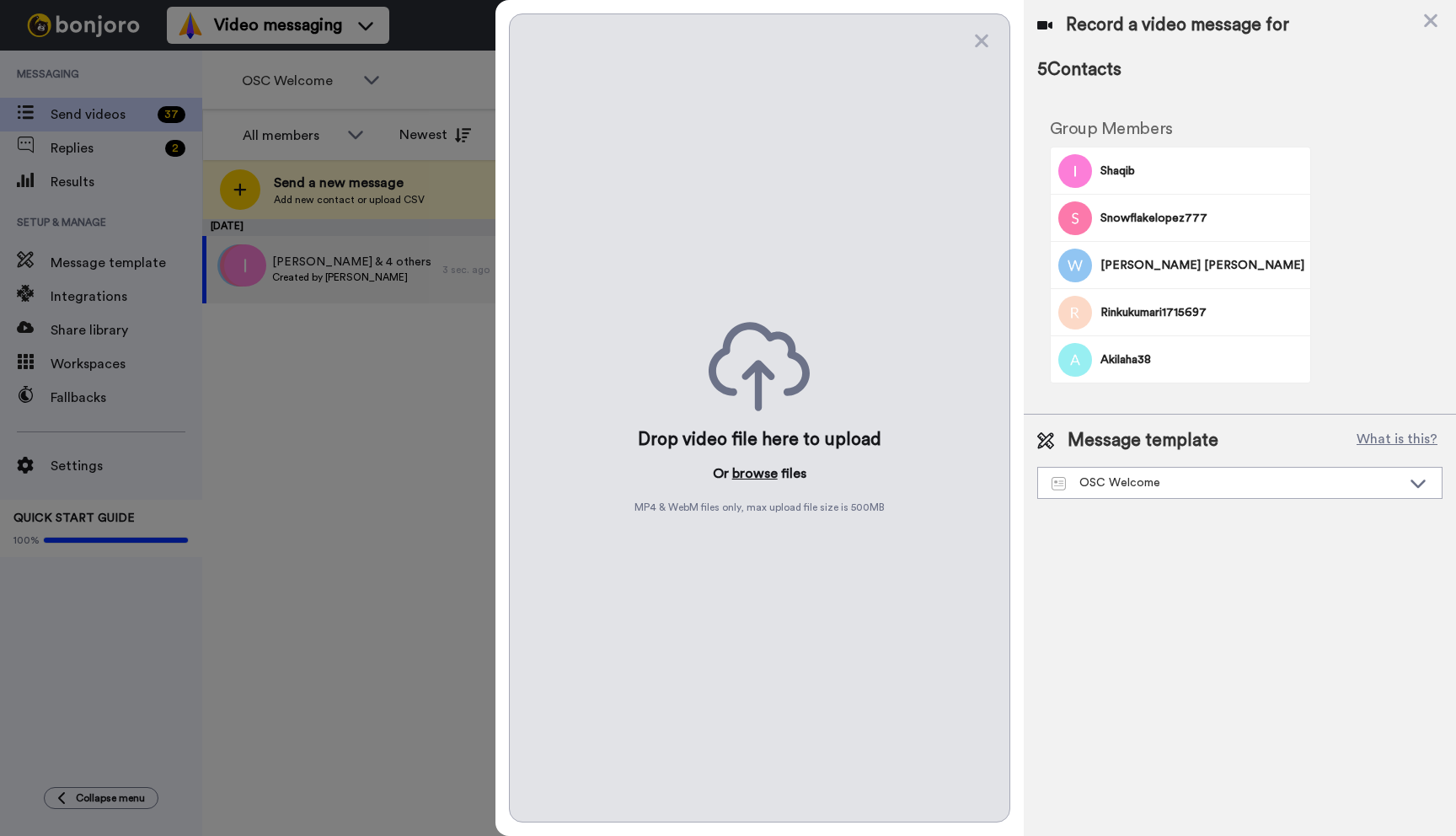
click at [743, 471] on button "browse" at bounding box center [755, 473] width 46 height 20
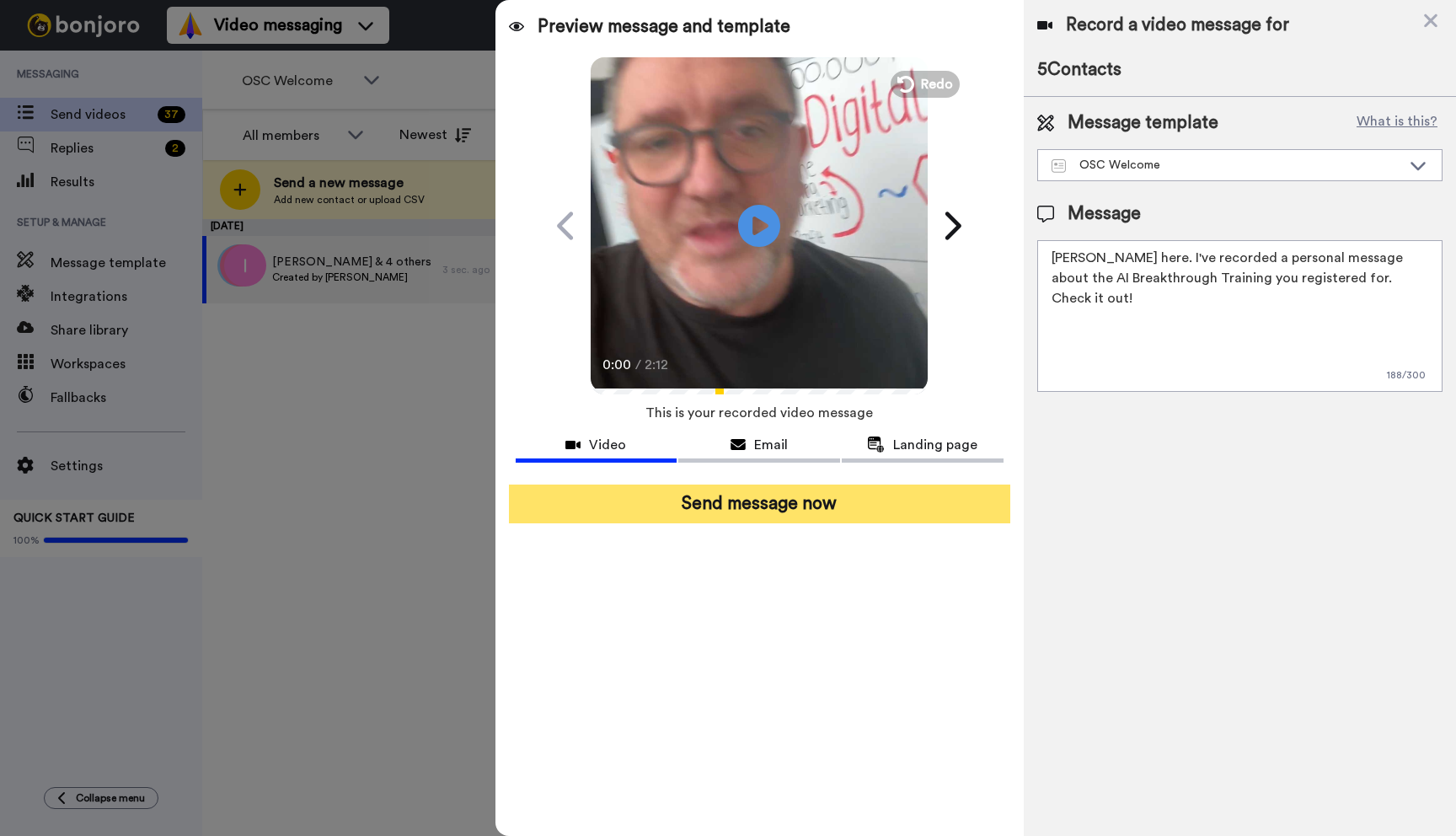
click at [810, 515] on button "Send message now" at bounding box center [759, 504] width 501 height 39
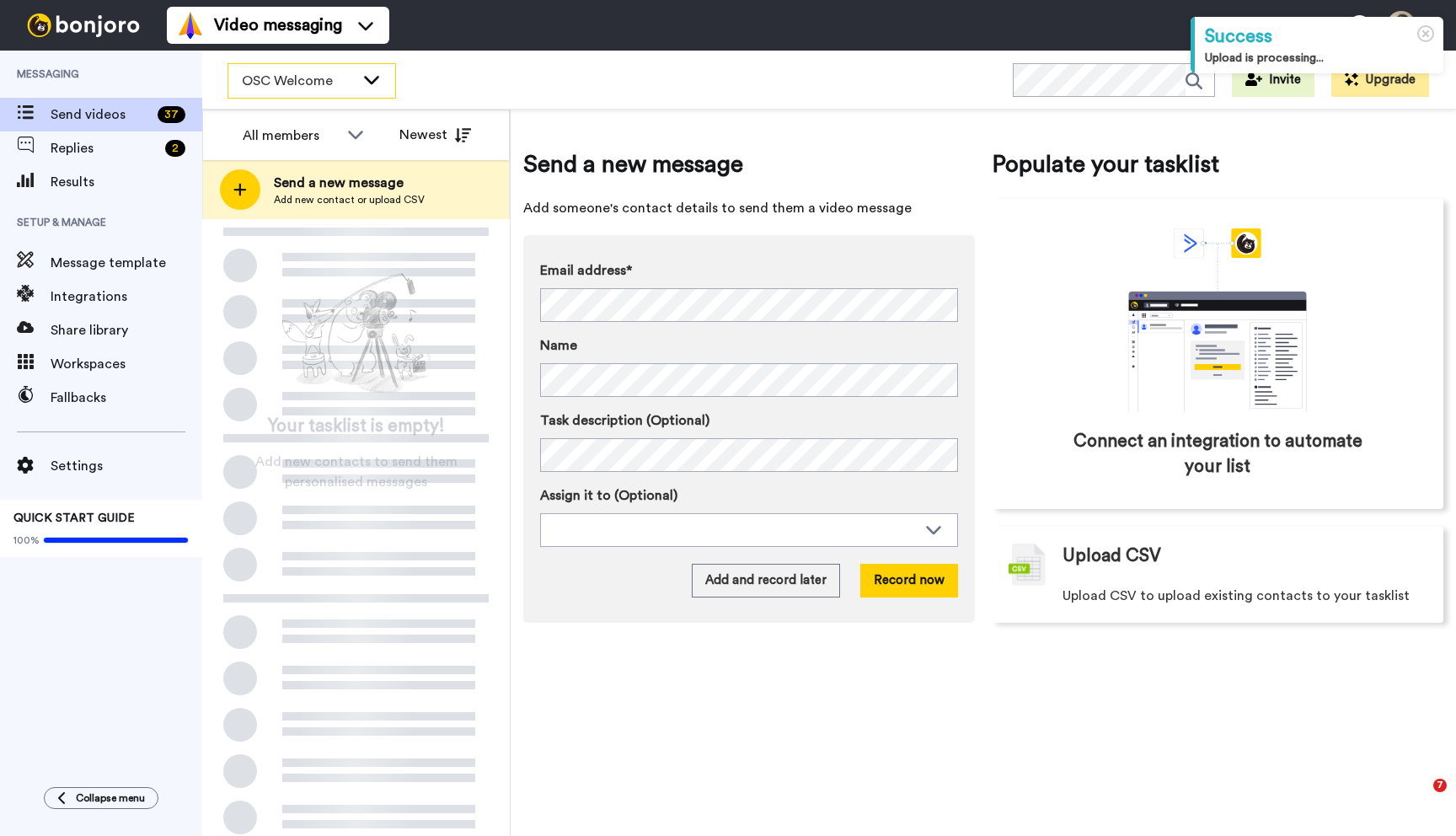
click at [383, 82] on div "OSC Welcome" at bounding box center [311, 81] width 166 height 33
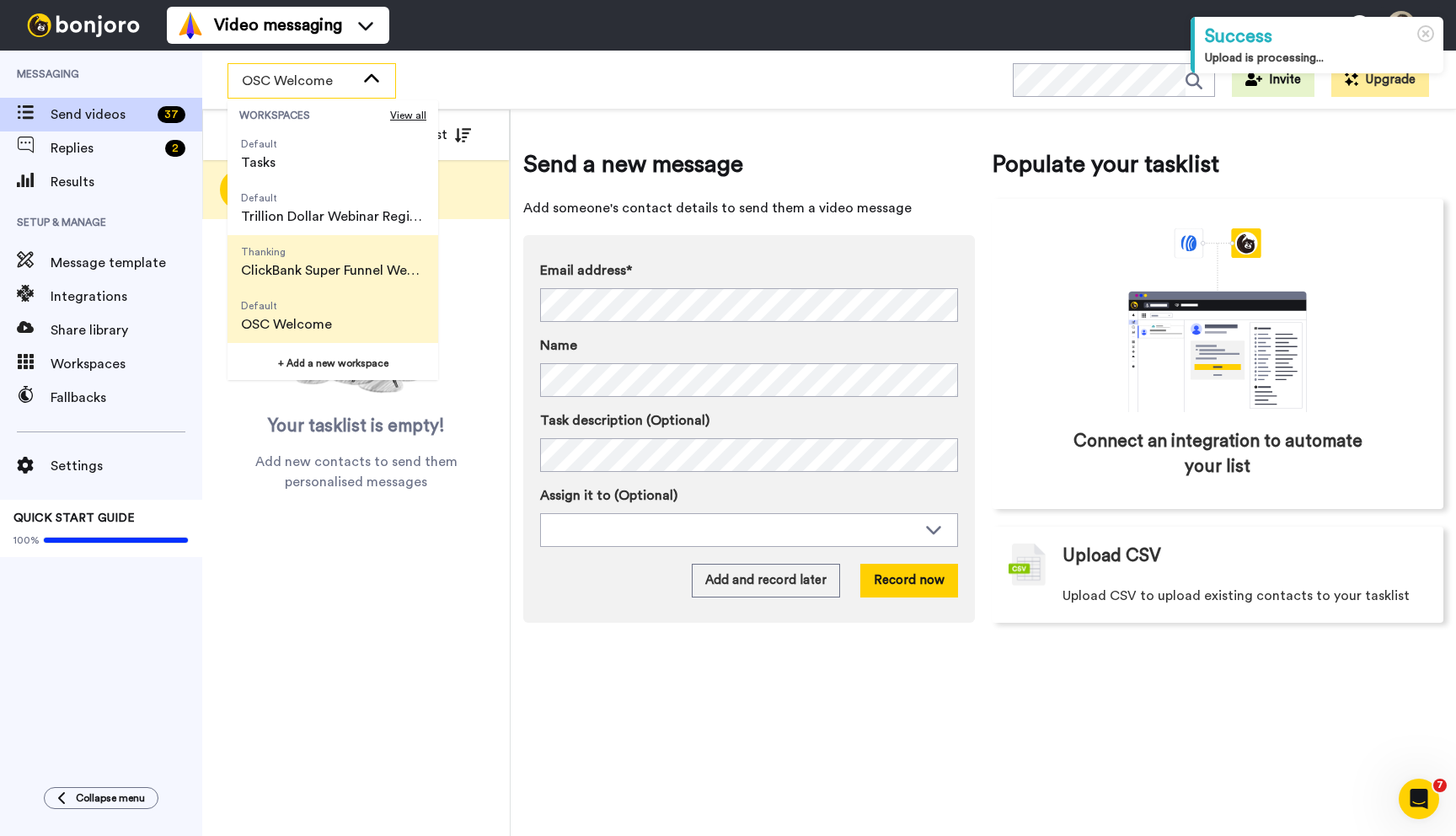
scroll to position [107, 0]
click at [335, 322] on span "GPT Creator Club" at bounding box center [297, 328] width 112 height 20
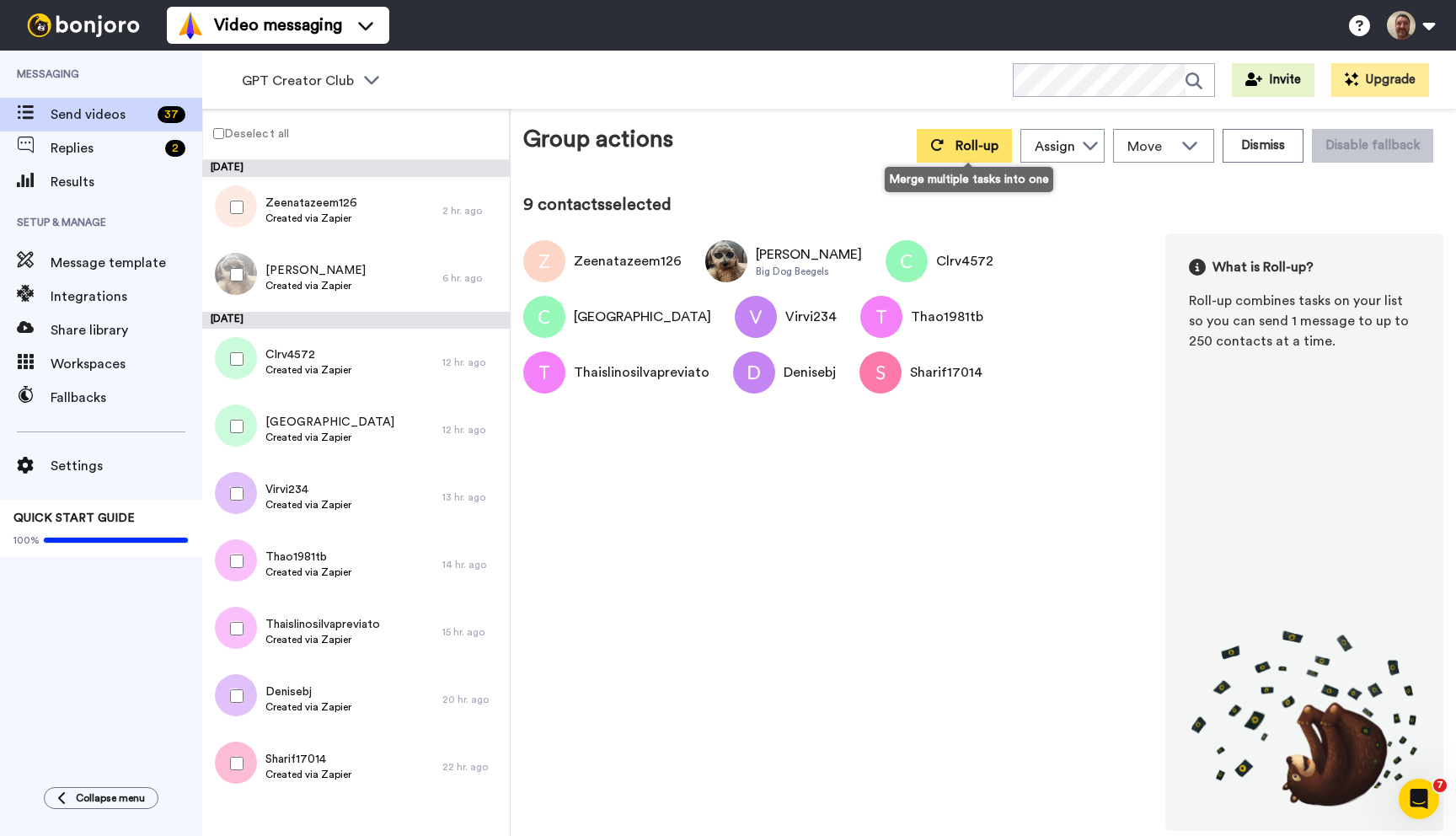
click at [971, 157] on button "Roll-up" at bounding box center [965, 145] width 95 height 33
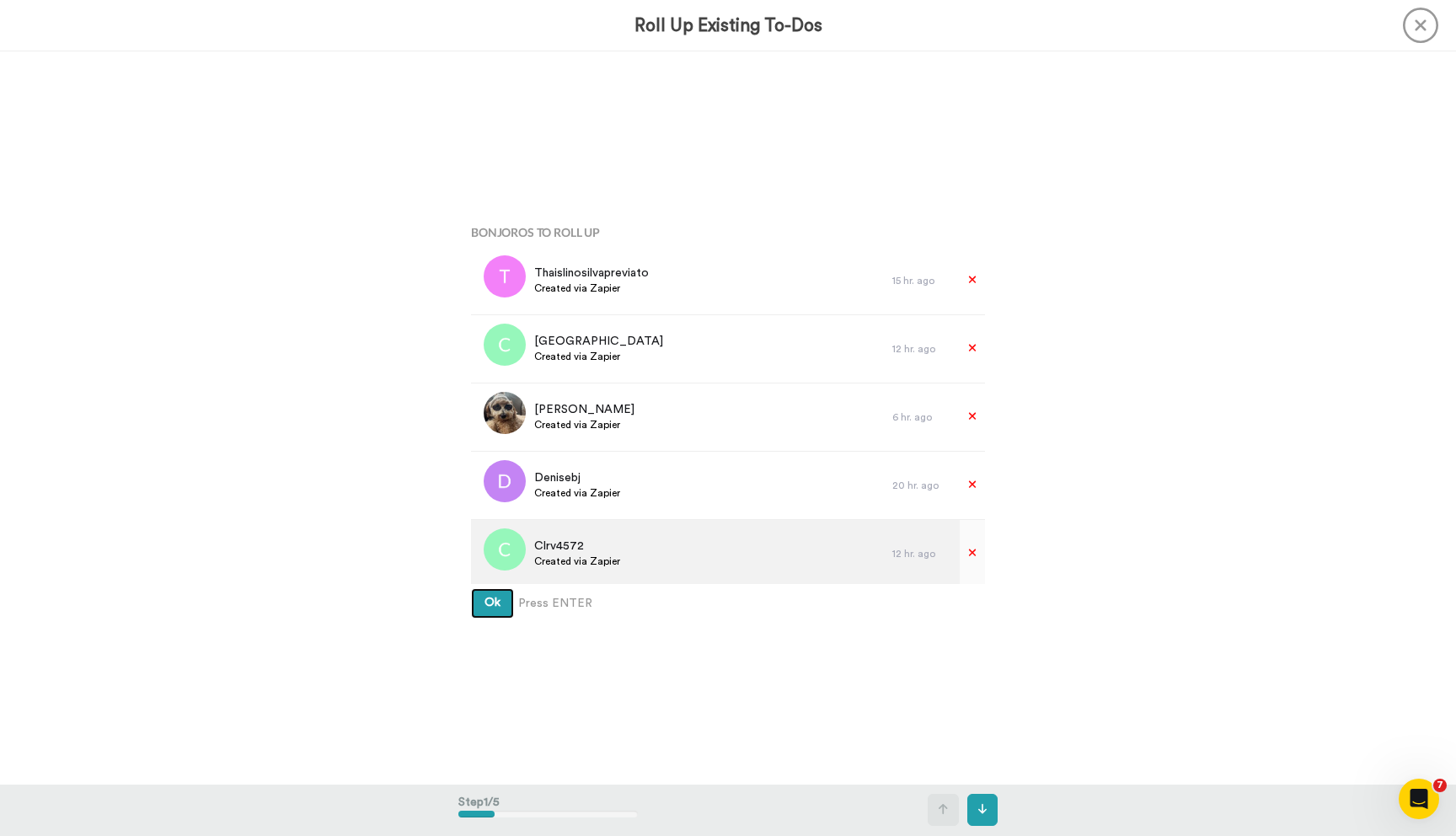
click at [471, 588] on button "Ok" at bounding box center [492, 603] width 43 height 30
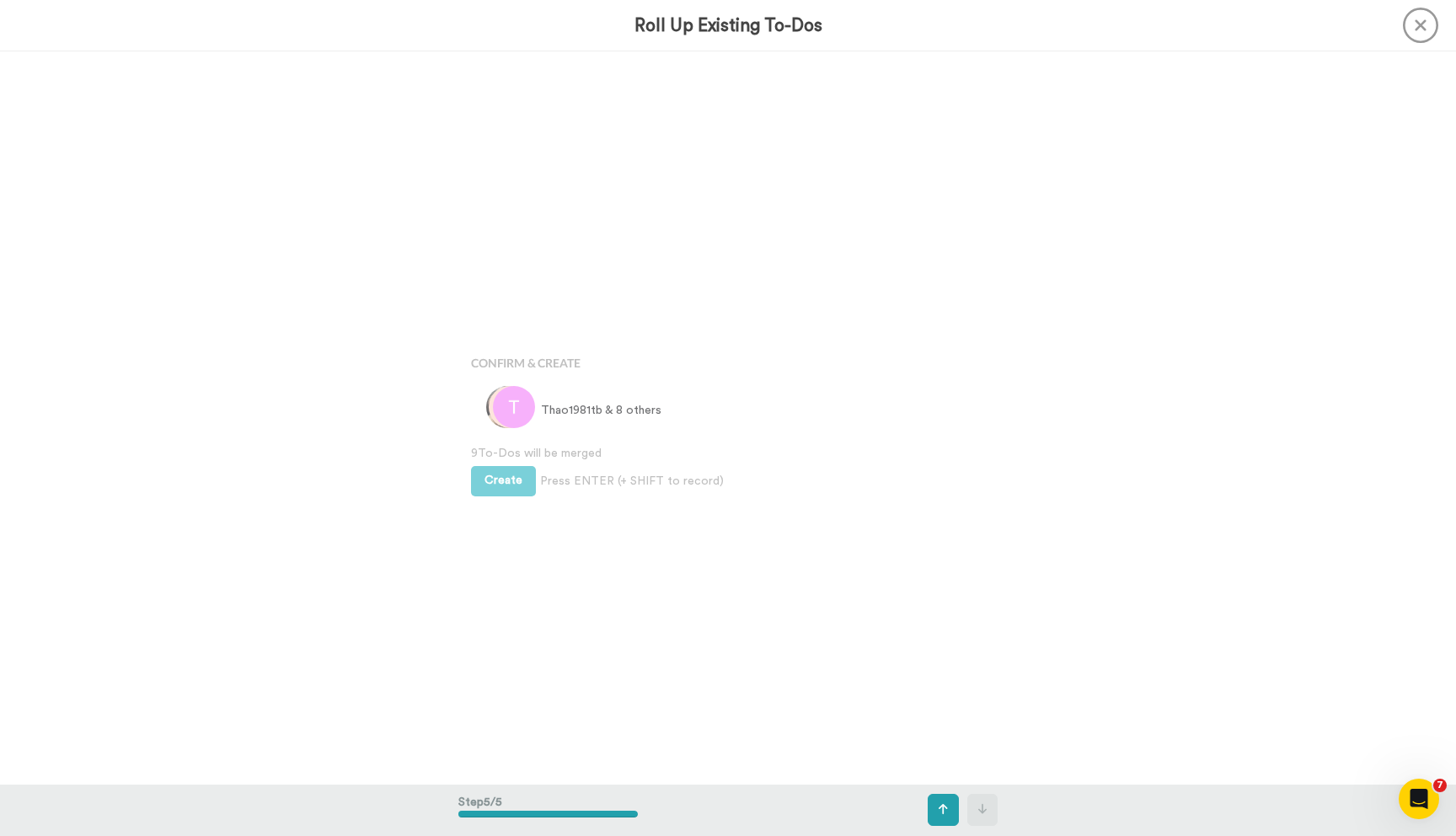
scroll to position [2931, 0]
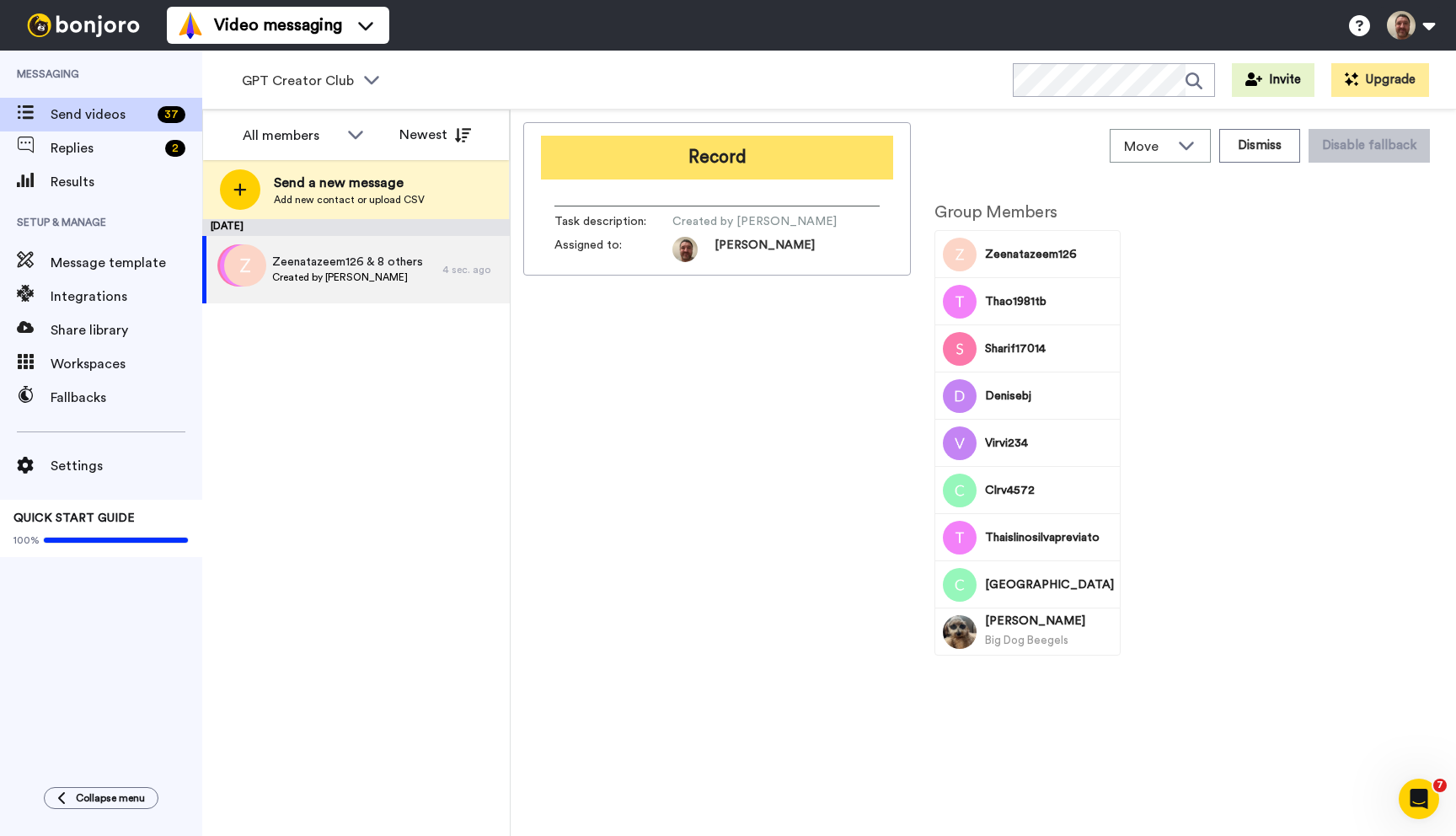
click at [723, 154] on button "Record" at bounding box center [717, 158] width 352 height 44
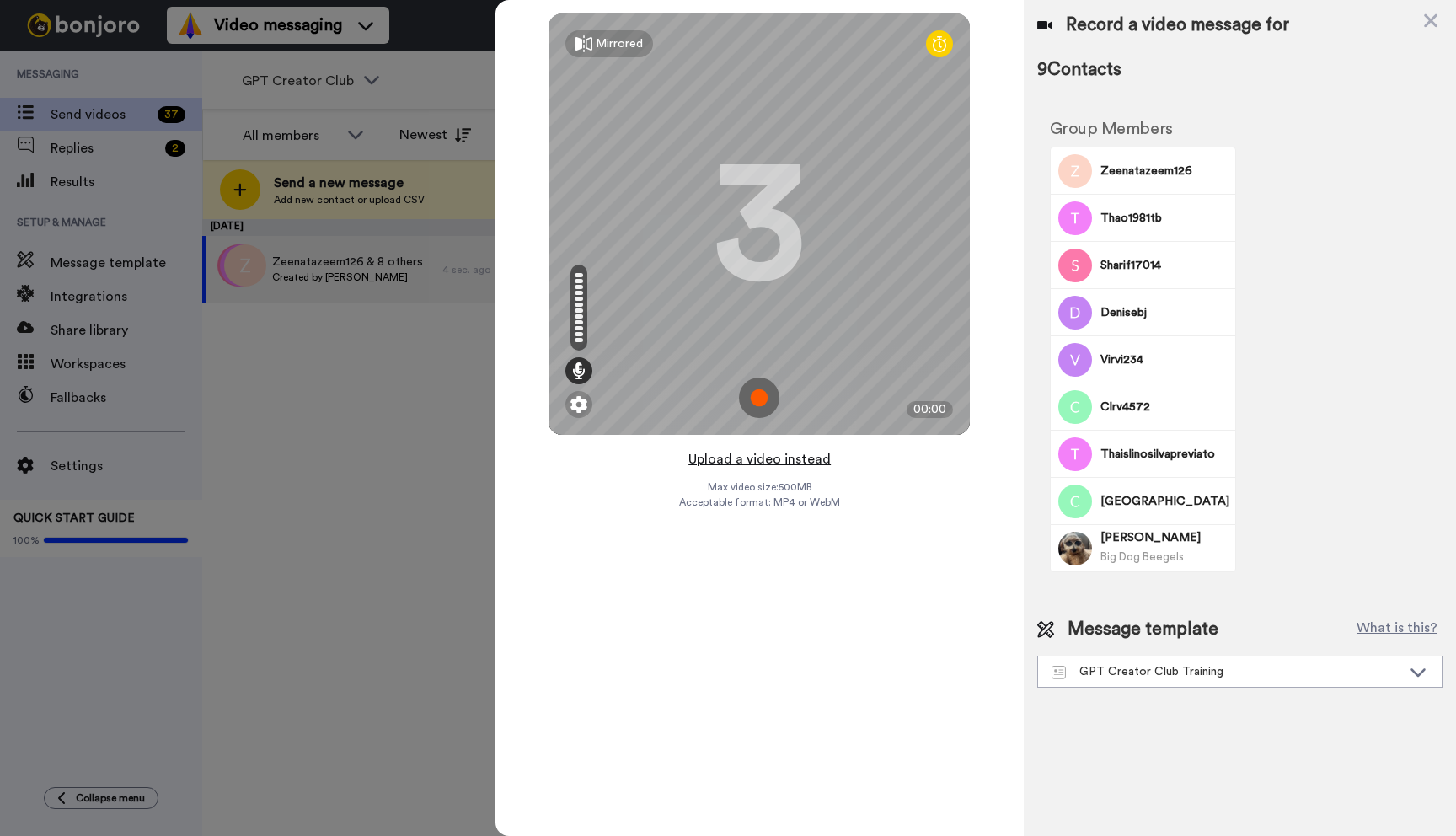
click at [732, 462] on button "Upload a video instead" at bounding box center [759, 459] width 152 height 22
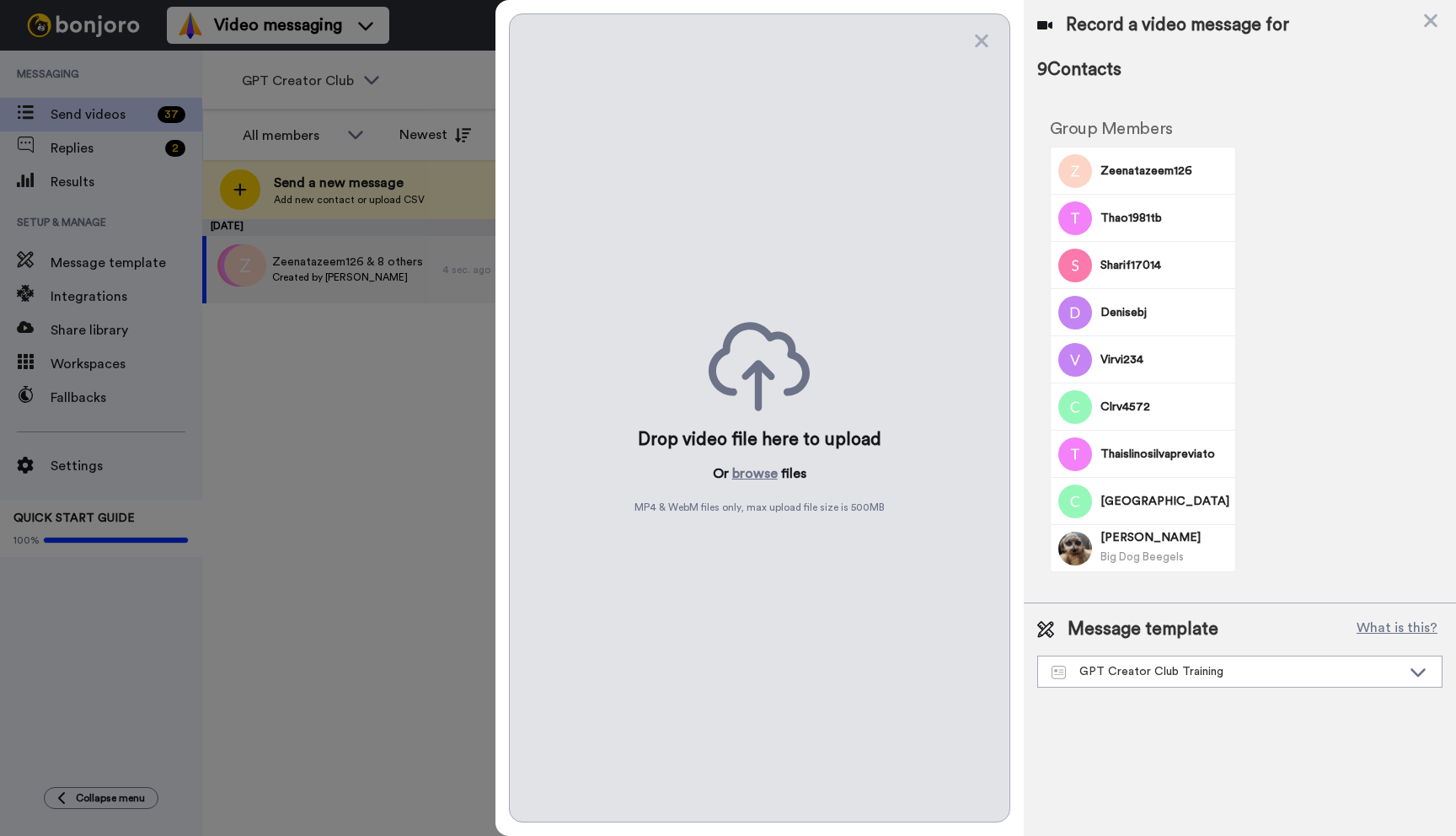
click at [732, 472] on p "Or browse files" at bounding box center [759, 473] width 93 height 20
click at [746, 472] on button "browse" at bounding box center [755, 473] width 46 height 20
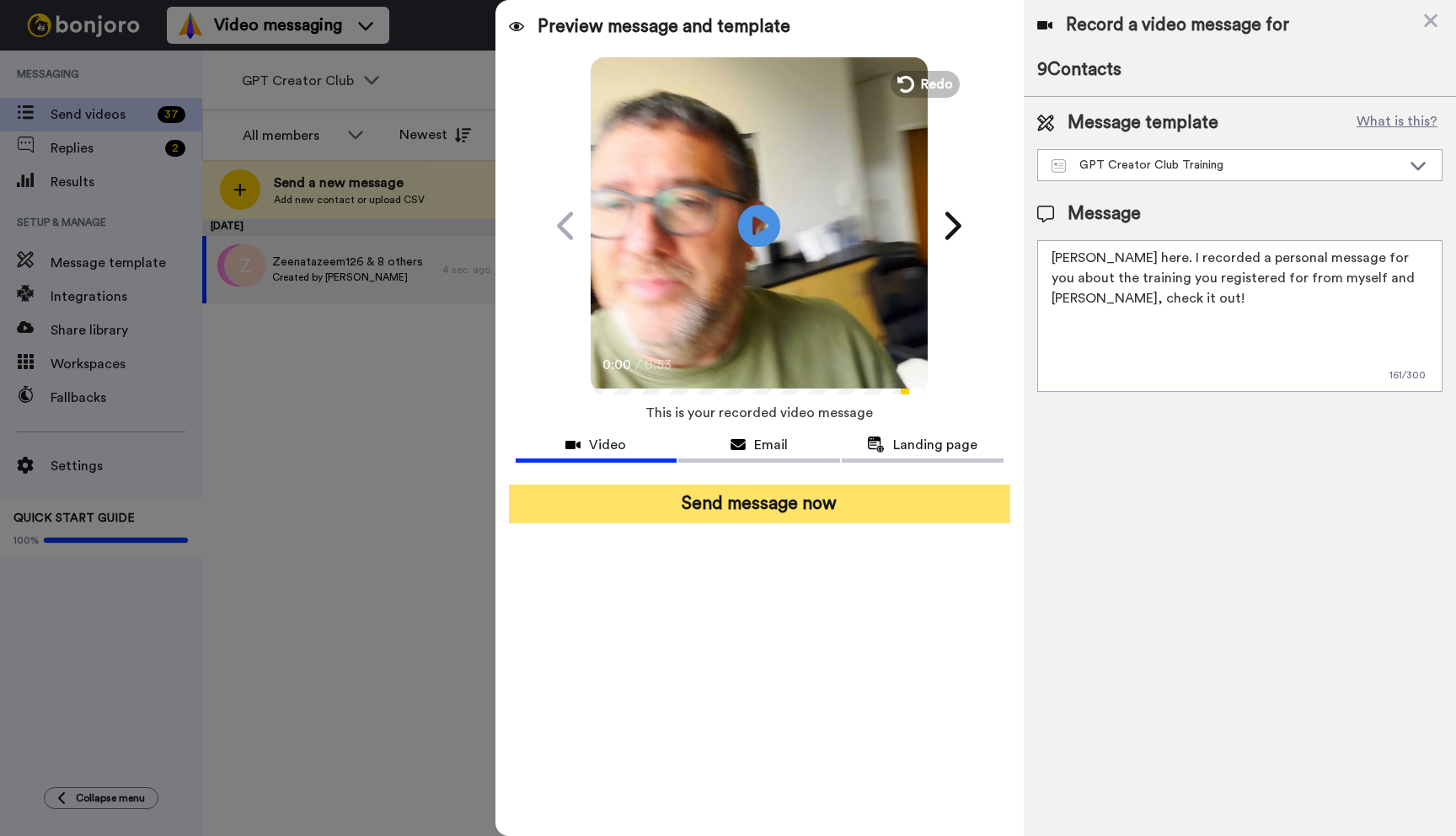
click at [830, 509] on button "Send message now" at bounding box center [759, 504] width 501 height 39
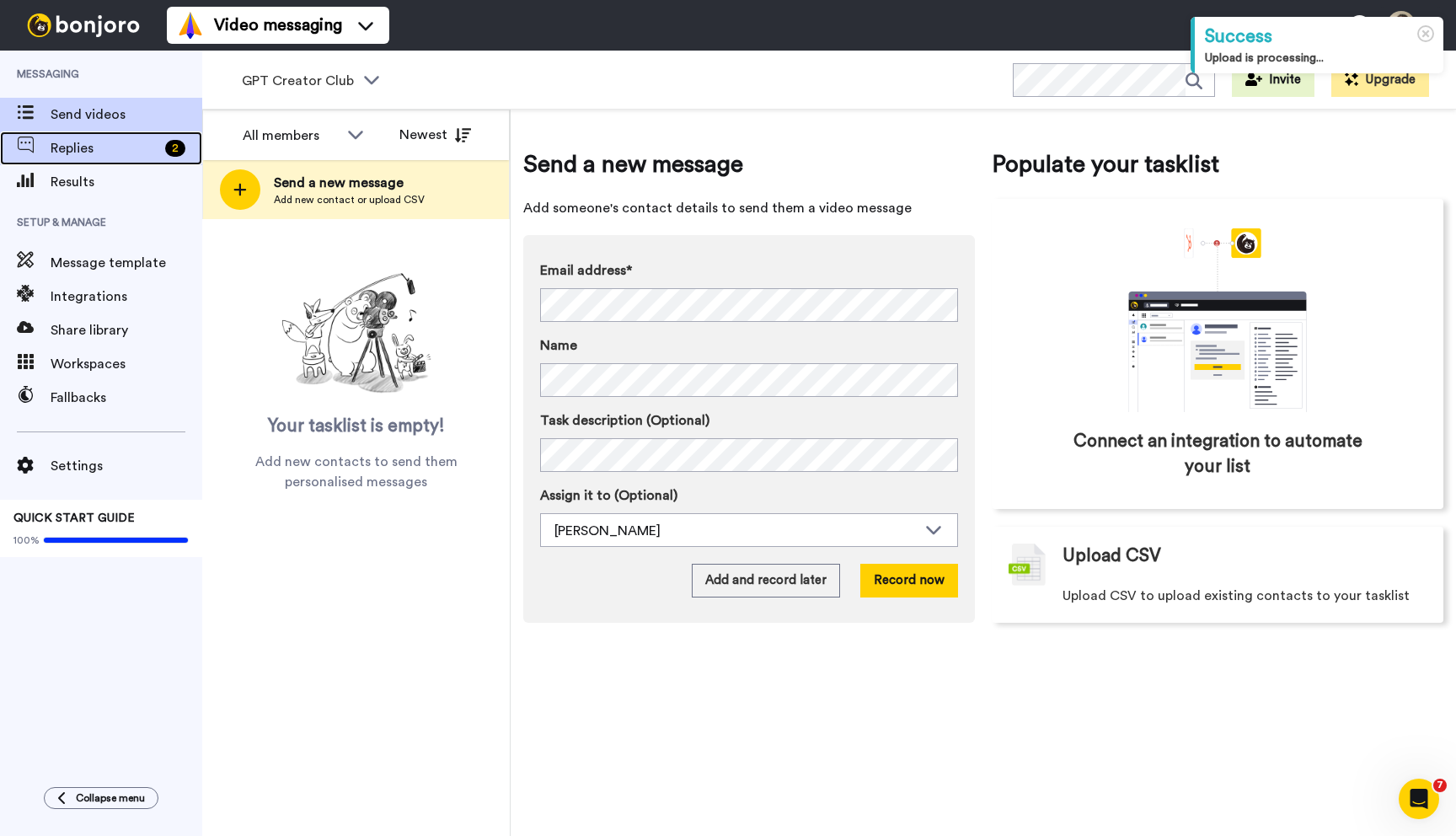
click at [123, 146] on span "Replies" at bounding box center [104, 148] width 107 height 20
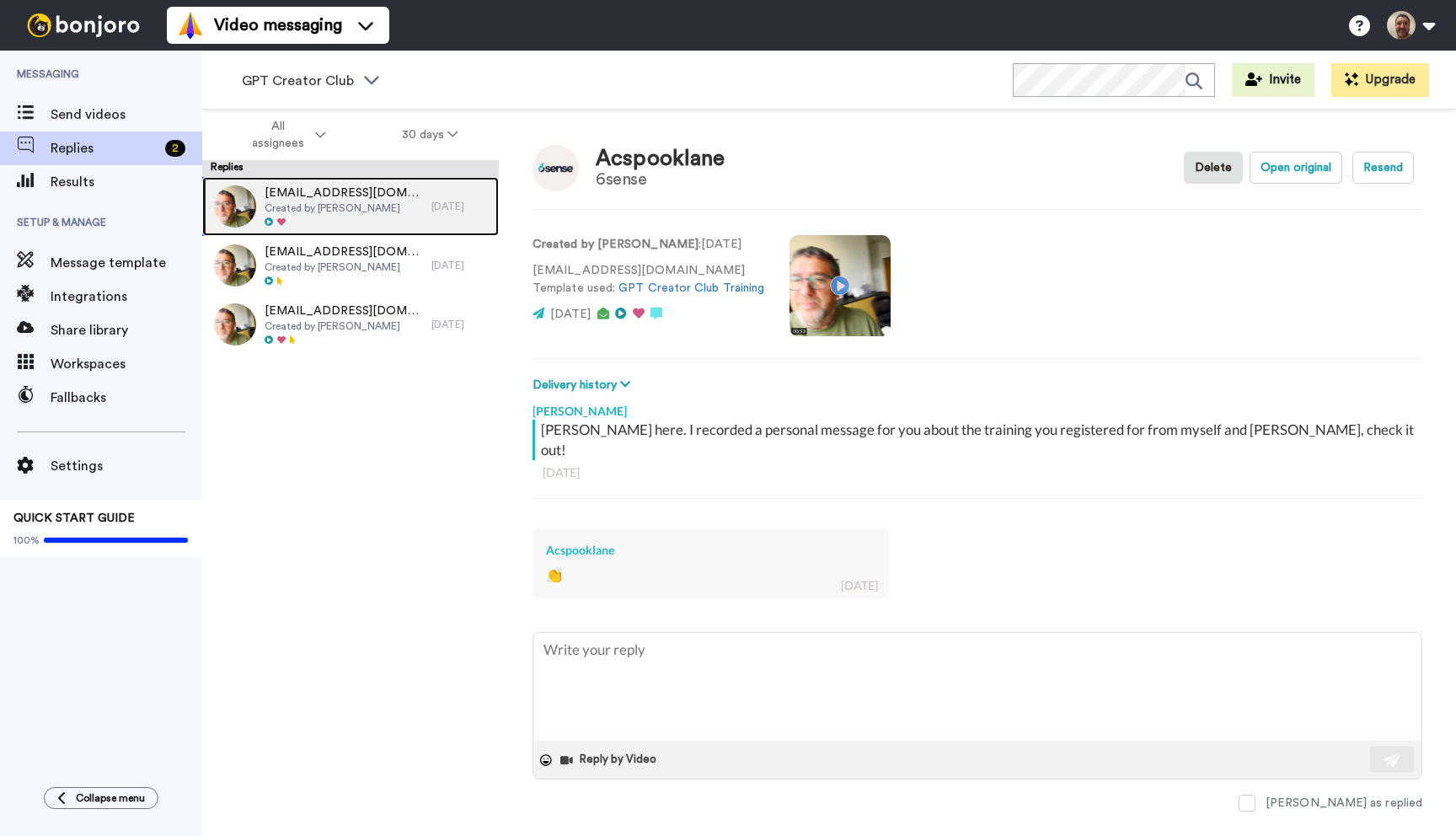
click at [362, 208] on span "Created by [PERSON_NAME]" at bounding box center [344, 208] width 159 height 13
click at [374, 82] on icon at bounding box center [371, 78] width 20 height 17
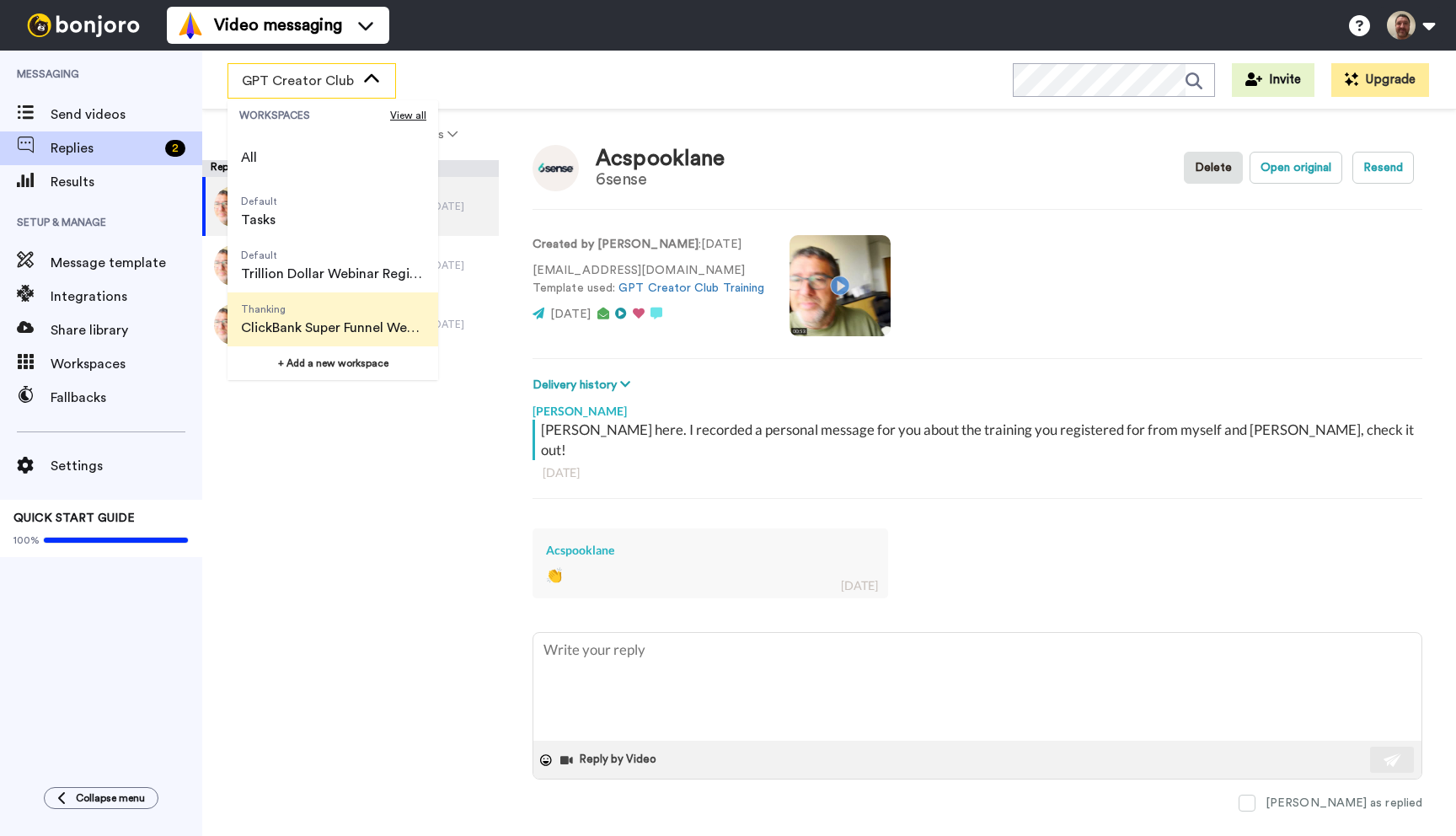
click at [339, 304] on span "Thanking" at bounding box center [333, 309] width 184 height 13
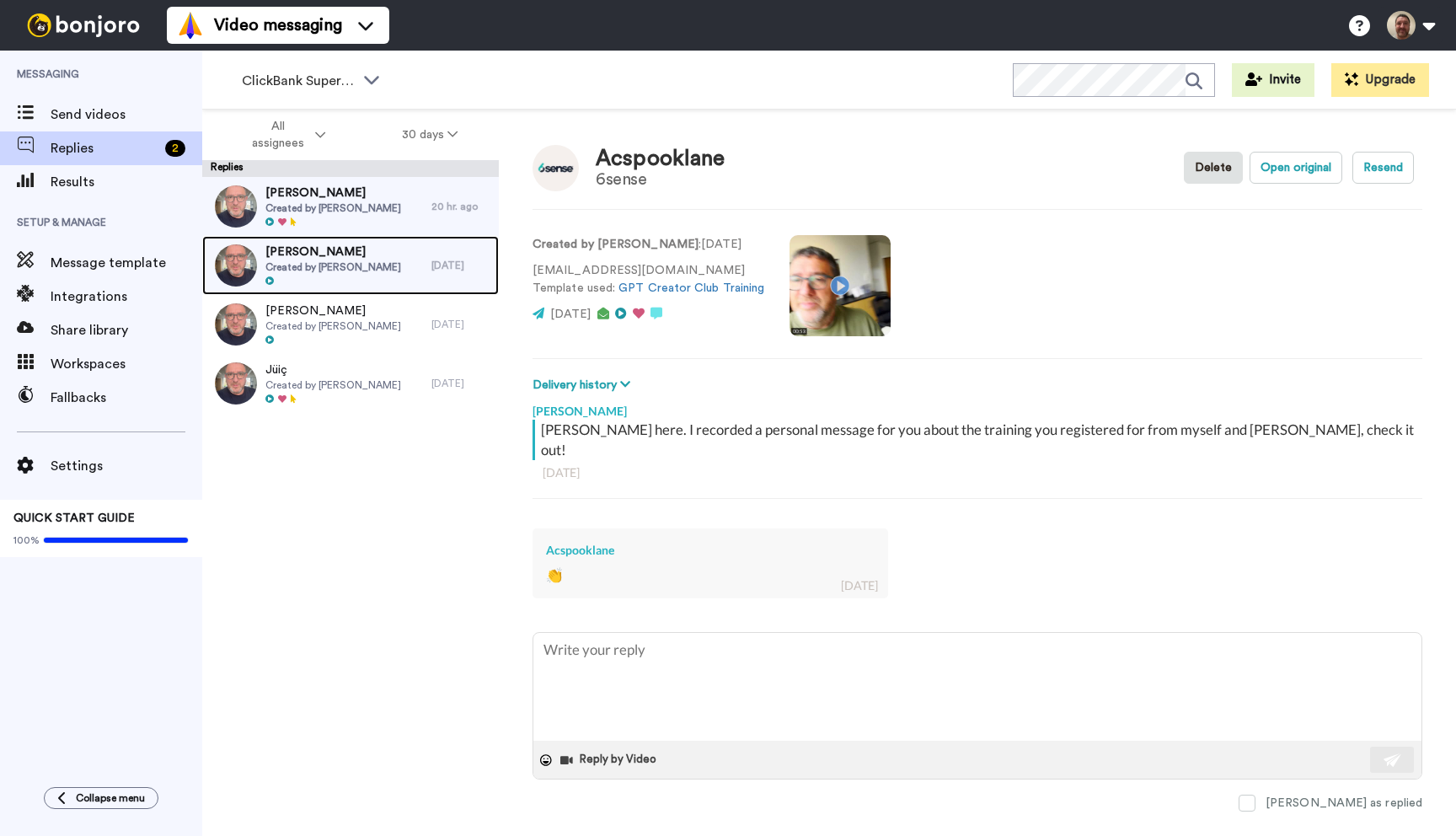
click at [338, 264] on span "Created by [PERSON_NAME]" at bounding box center [333, 267] width 136 height 13
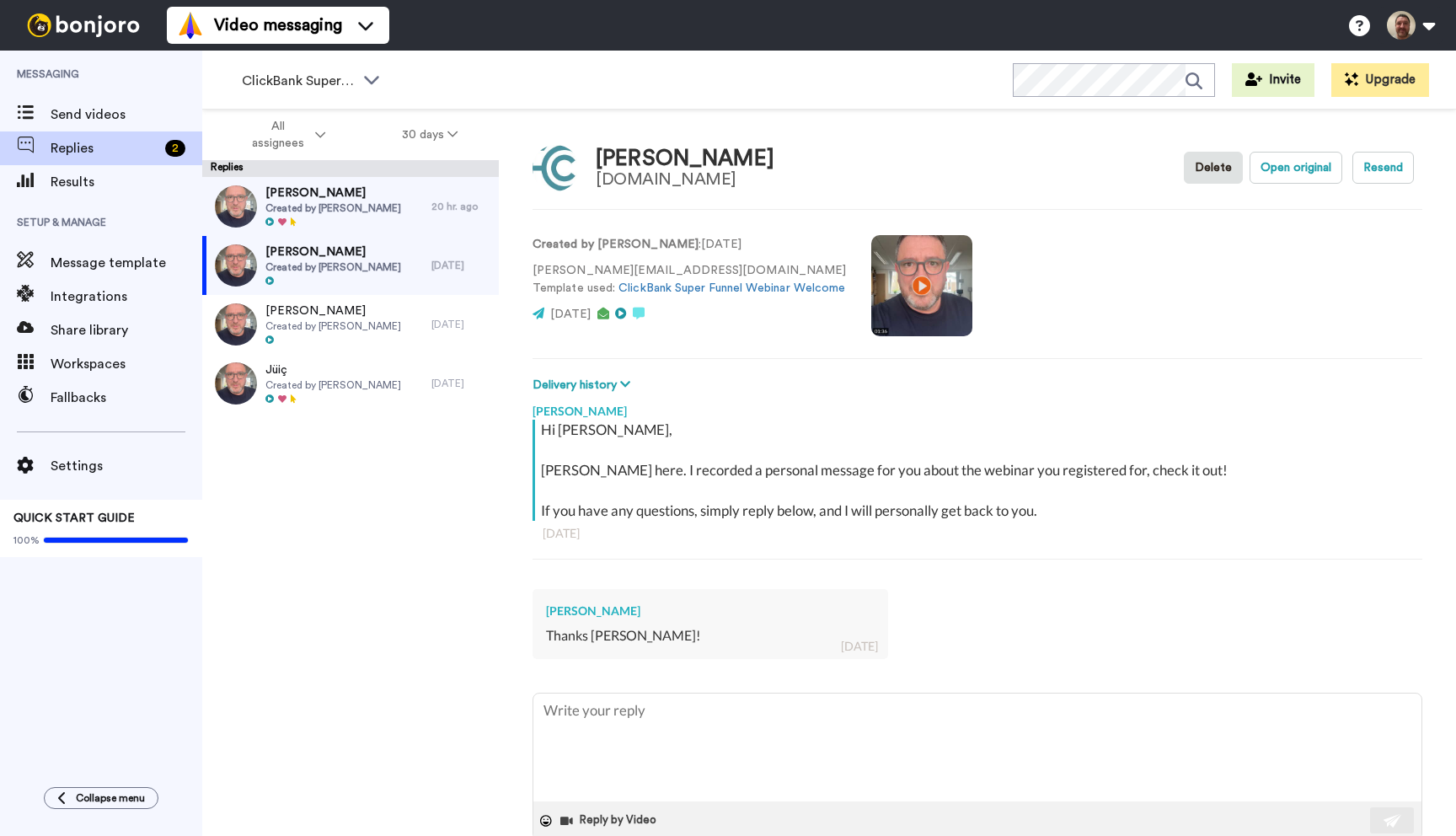
scroll to position [36, 0]
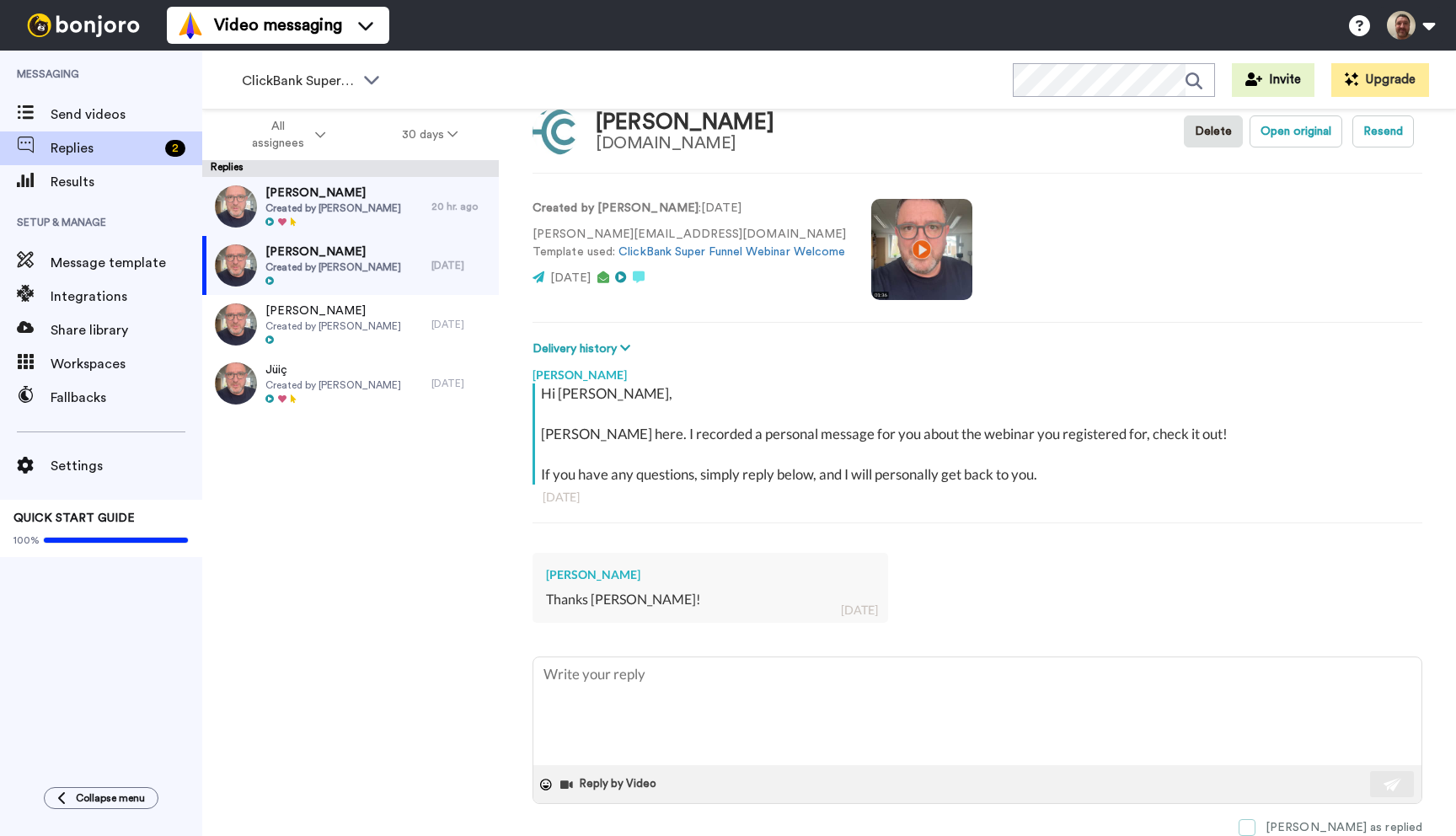
click at [1256, 827] on span at bounding box center [1247, 827] width 17 height 17
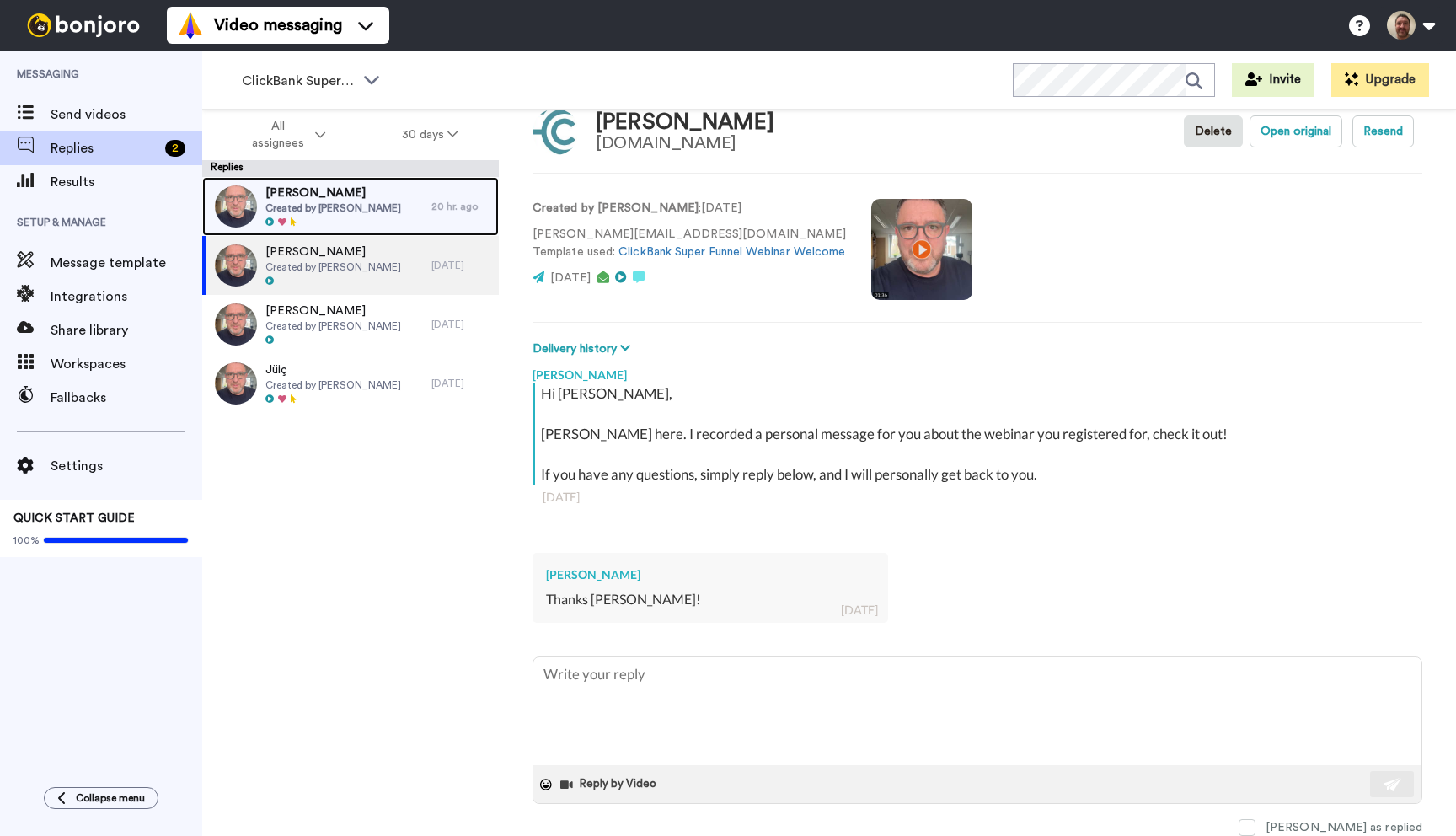
click at [395, 189] on div "[PERSON_NAME] Created by [PERSON_NAME]" at bounding box center [317, 206] width 229 height 59
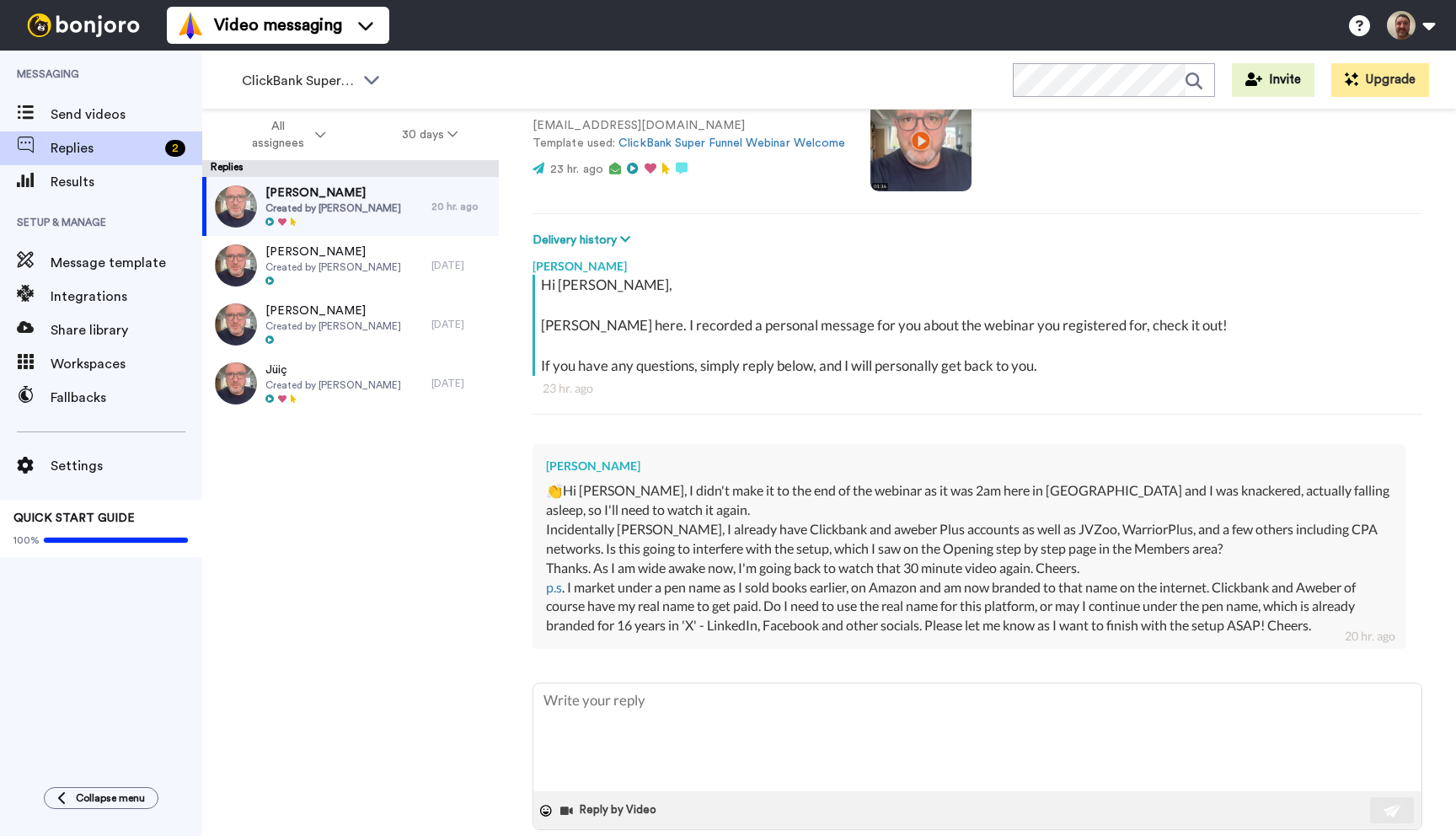
scroll to position [171, 0]
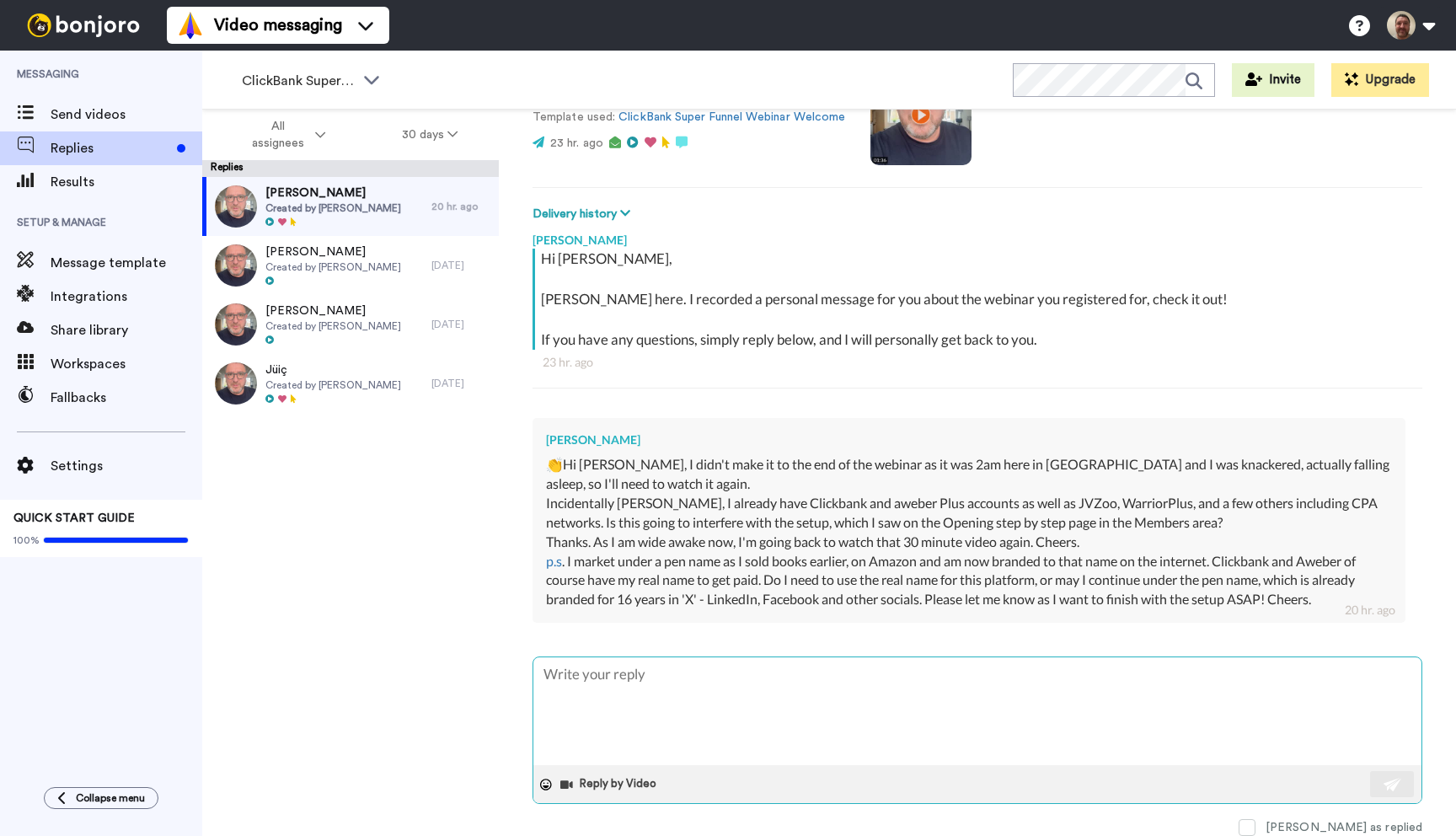
click at [671, 677] on textarea at bounding box center [978, 711] width 889 height 107
type textarea "x"
type textarea "Hi"
type textarea "x"
type textarea "Hi"
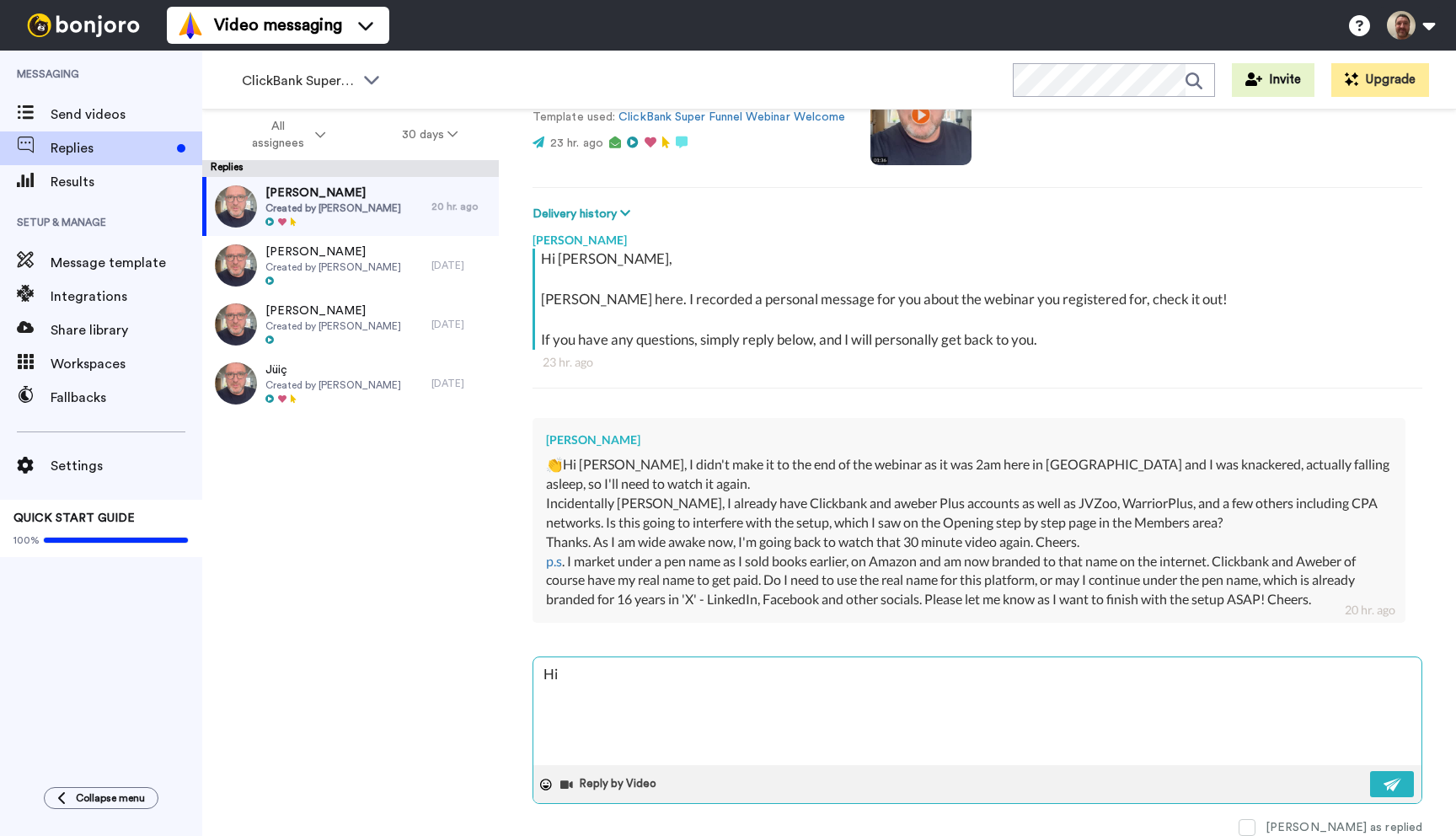
type textarea "x"
type textarea "Hi S"
type textarea "x"
type textarea "Hi St"
type textarea "x"
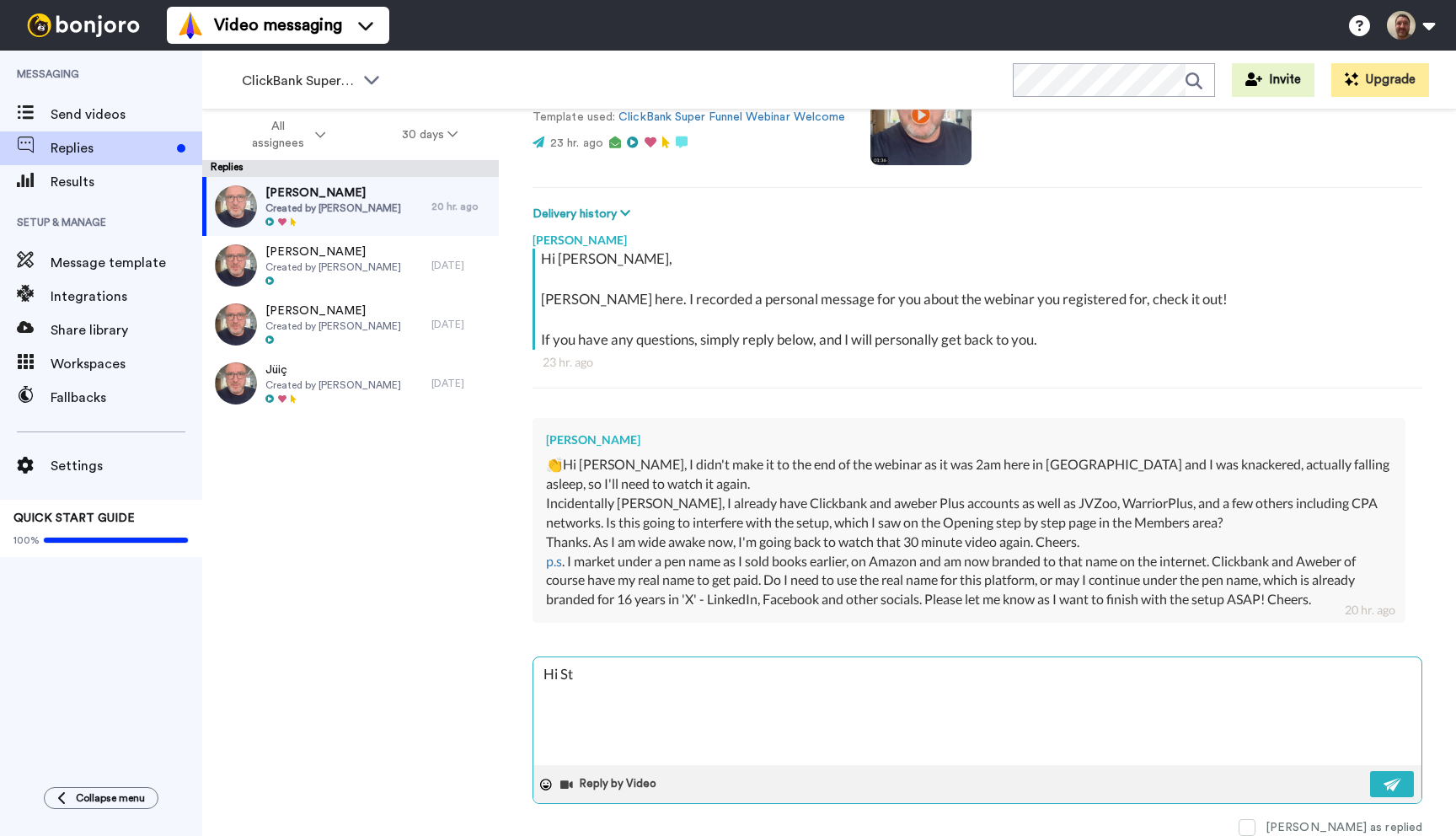
type textarea "Hi Ste"
type textarea "x"
type textarea "Hi Step"
type textarea "x"
type textarea "Hi [PERSON_NAME]"
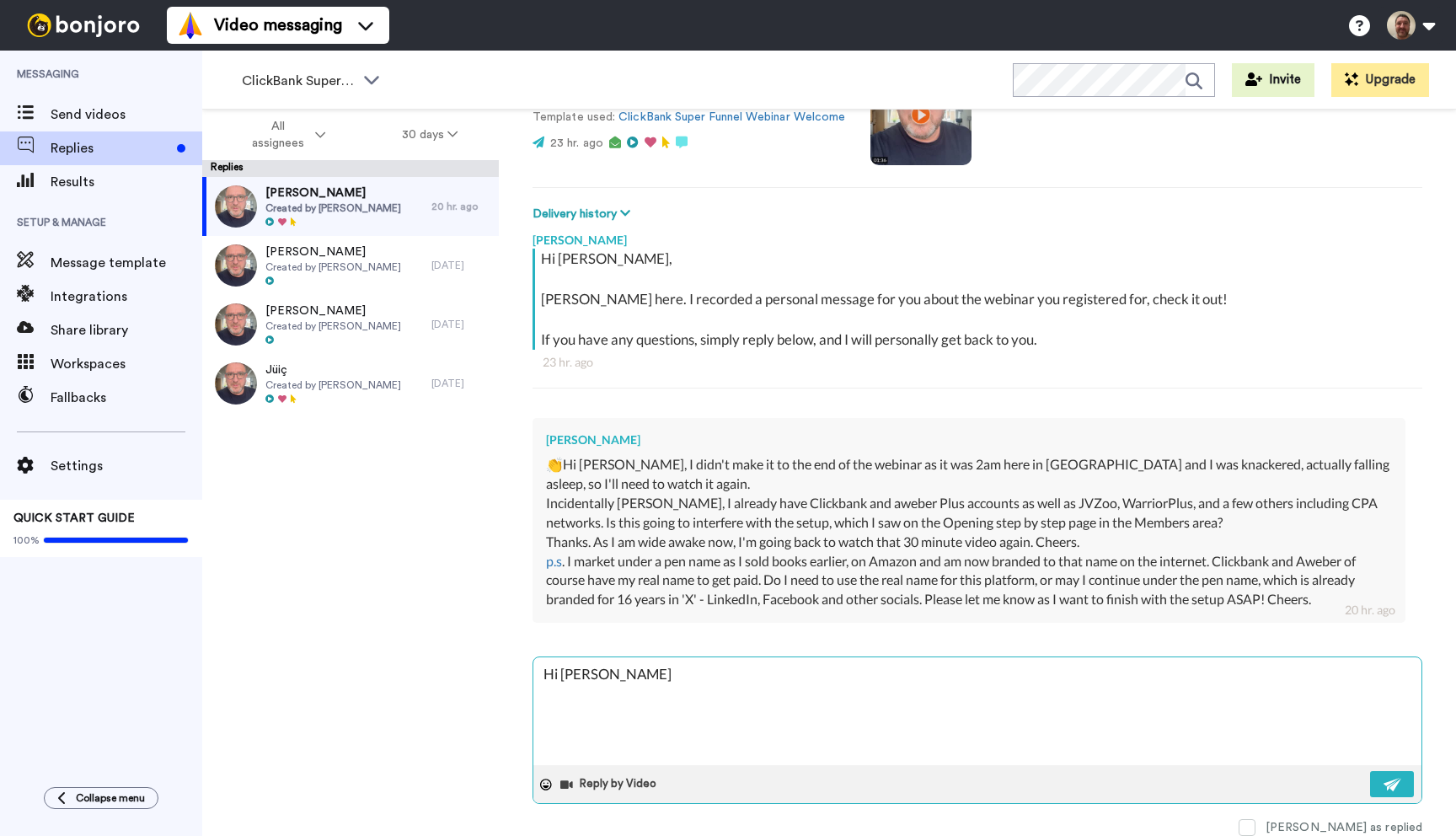
type textarea "x"
type textarea "Hi [PERSON_NAME]"
type textarea "x"
type textarea "Hi [PERSON_NAME],"
type textarea "x"
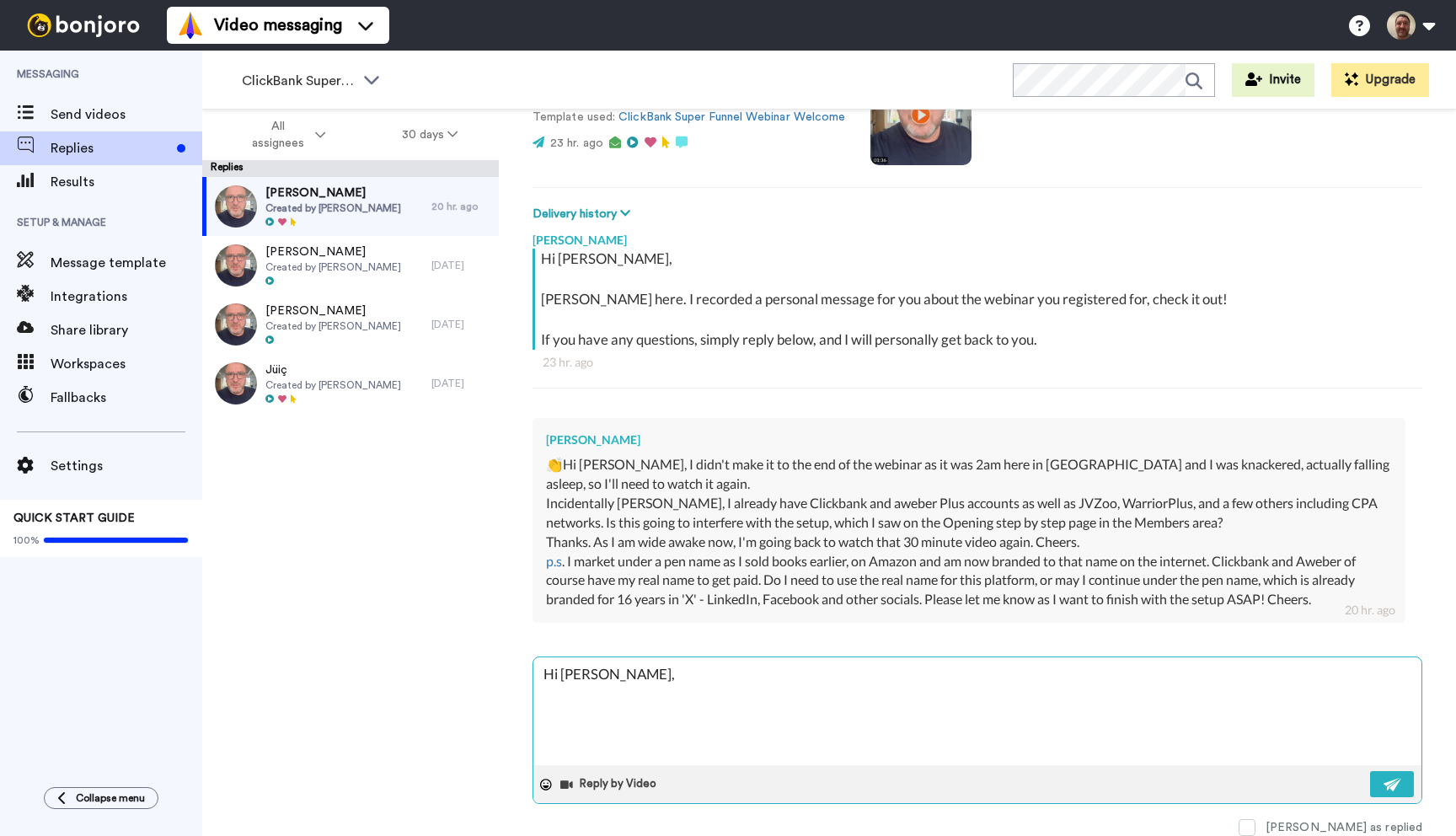
type textarea "Hi [PERSON_NAME],"
type textarea "x"
type textarea "Hi [PERSON_NAME],"
type textarea "x"
type textarea "Hi [PERSON_NAME], W"
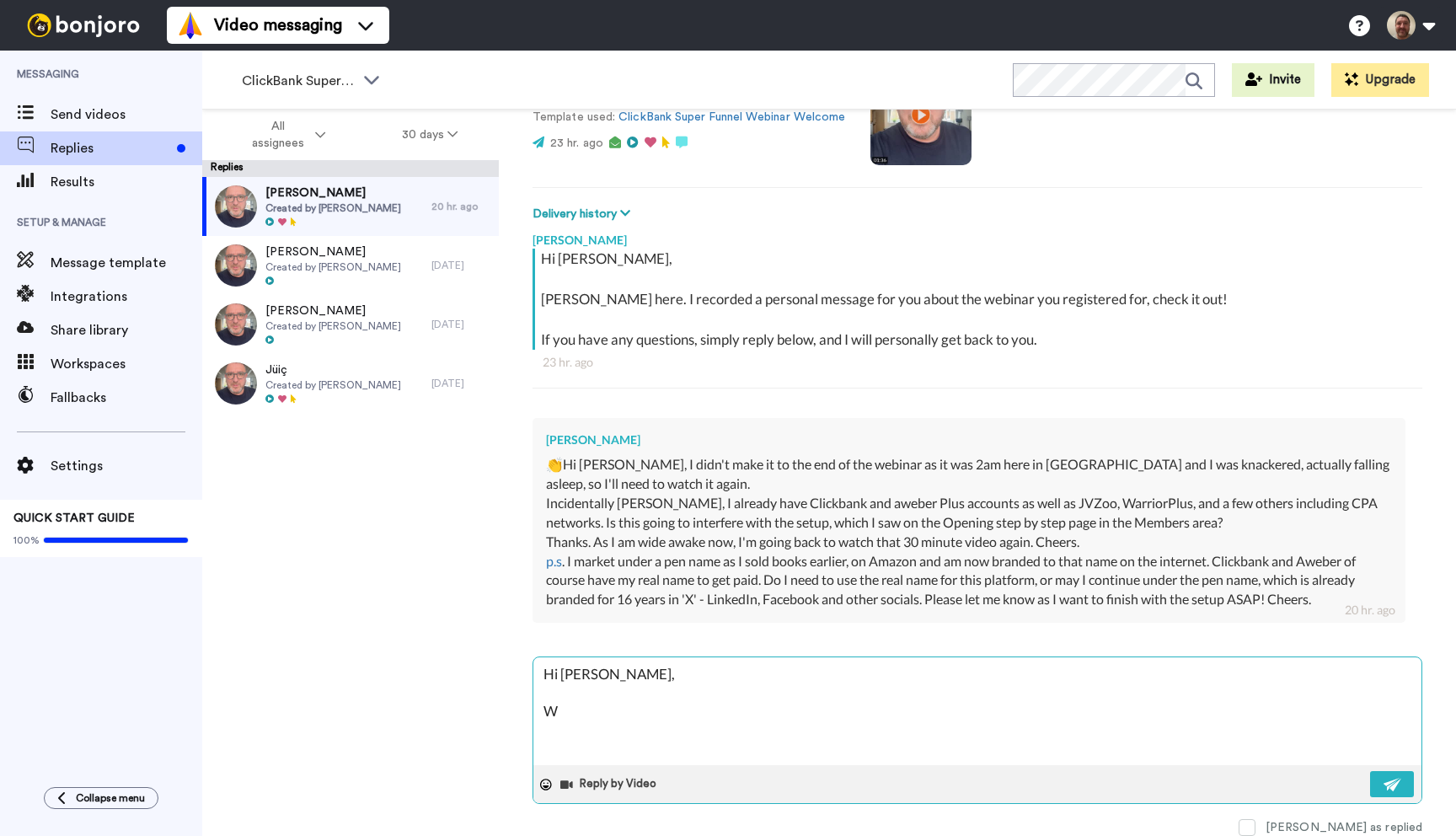
type textarea "x"
type textarea "Hi [PERSON_NAME]"
type textarea "x"
type textarea "Hi [PERSON_NAME], Wha"
type textarea "x"
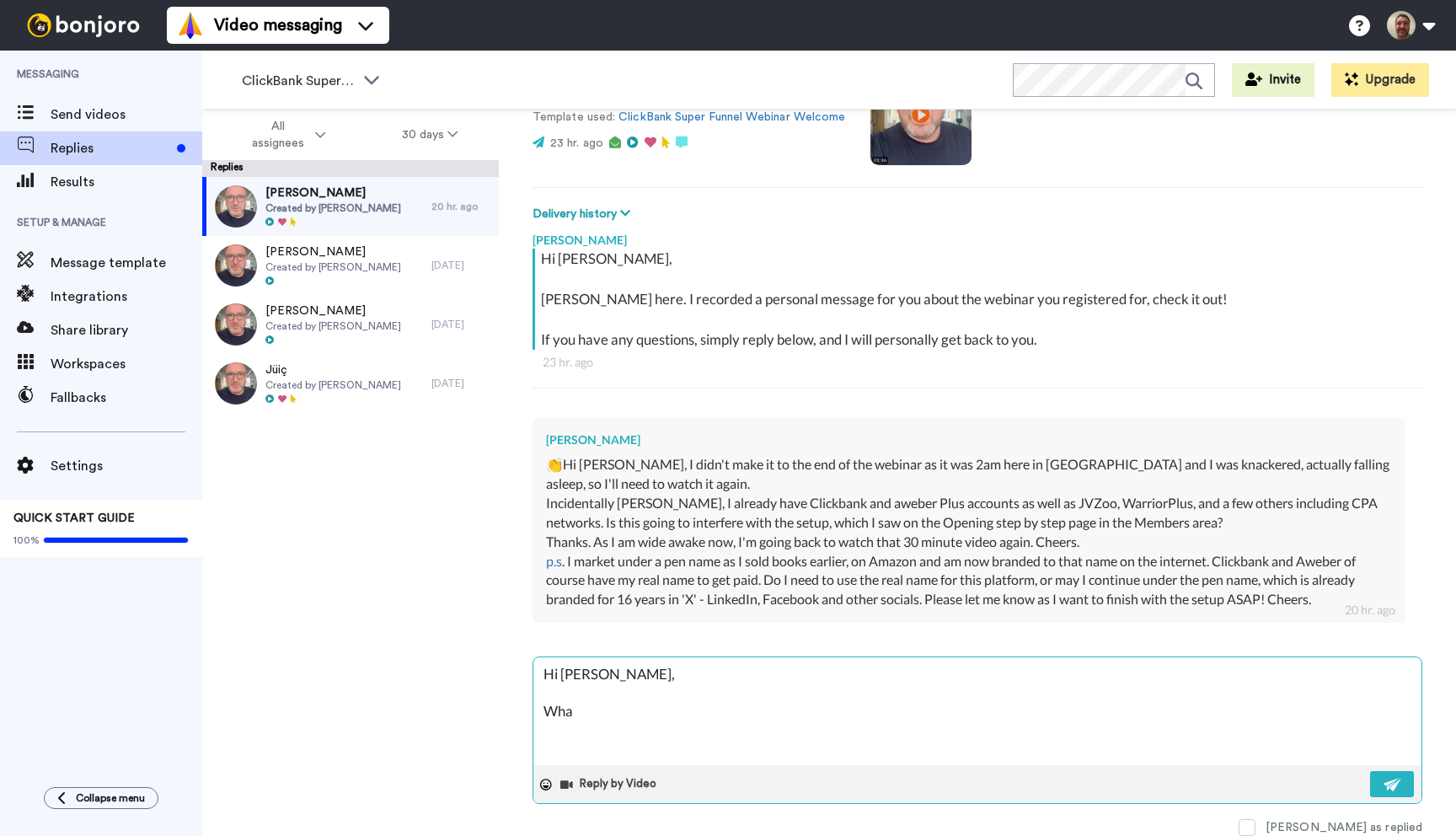
type textarea "Hi [PERSON_NAME], What"
type textarea "x"
type textarea "Hi [PERSON_NAME], What"
type textarea "x"
type textarea "Hi [PERSON_NAME], What y"
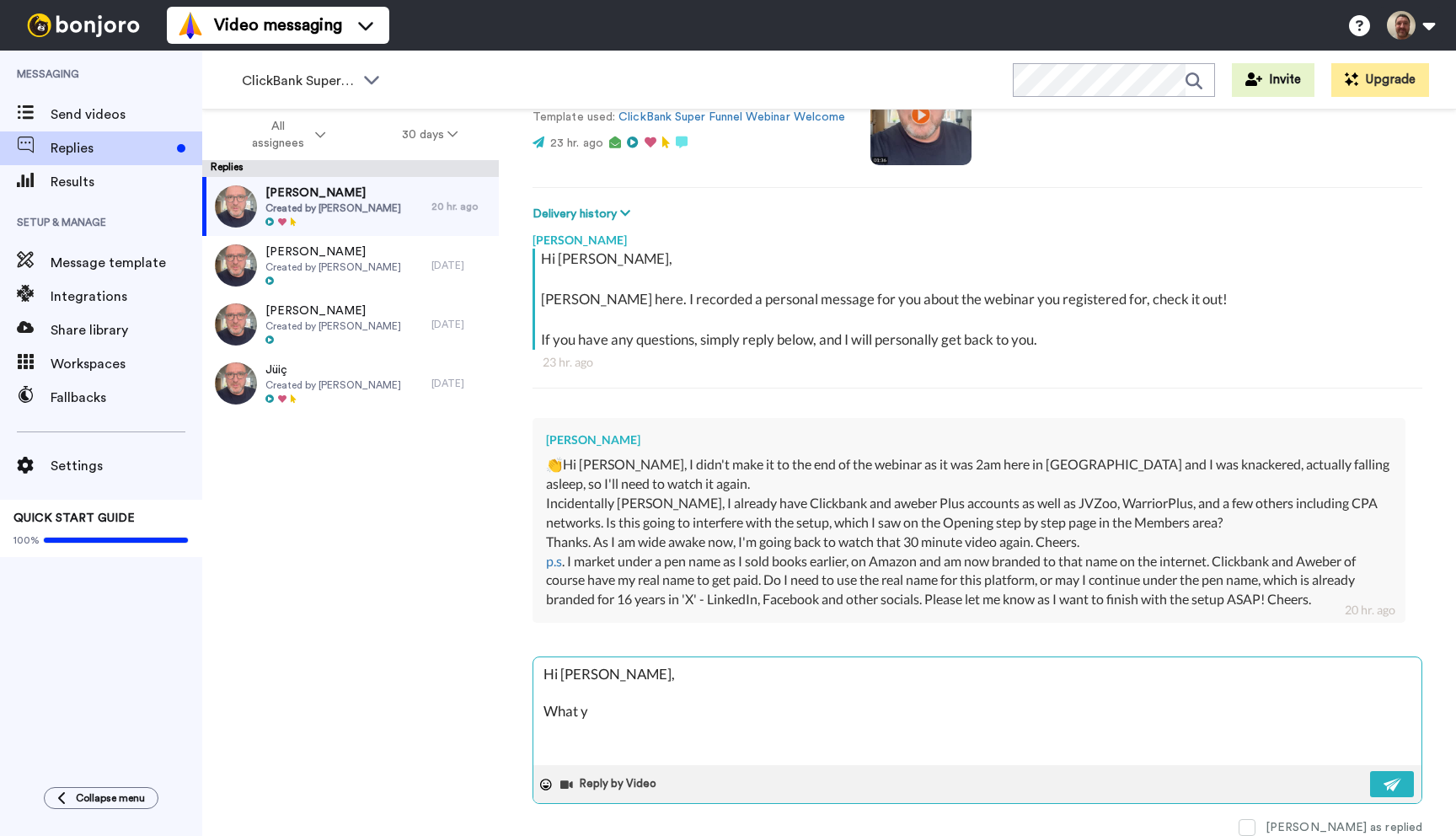
type textarea "x"
type textarea "Hi [PERSON_NAME], What yo"
type textarea "x"
type textarea "Hi [PERSON_NAME], What you"
type textarea "x"
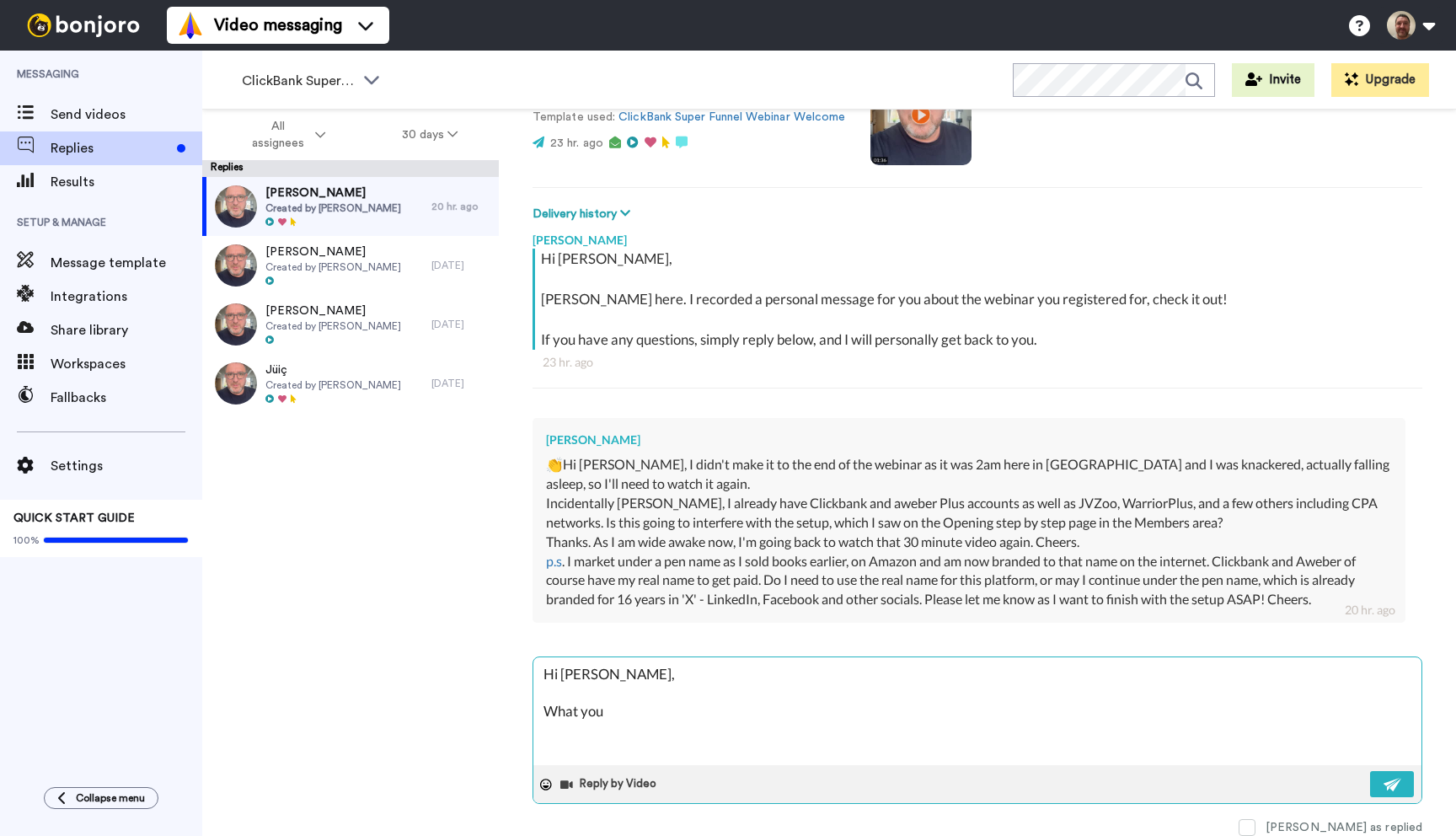
type textarea "Hi [PERSON_NAME], What you"
type textarea "x"
type textarea "Hi [PERSON_NAME], What you h"
type textarea "x"
type textarea "Hi [PERSON_NAME], What you ha"
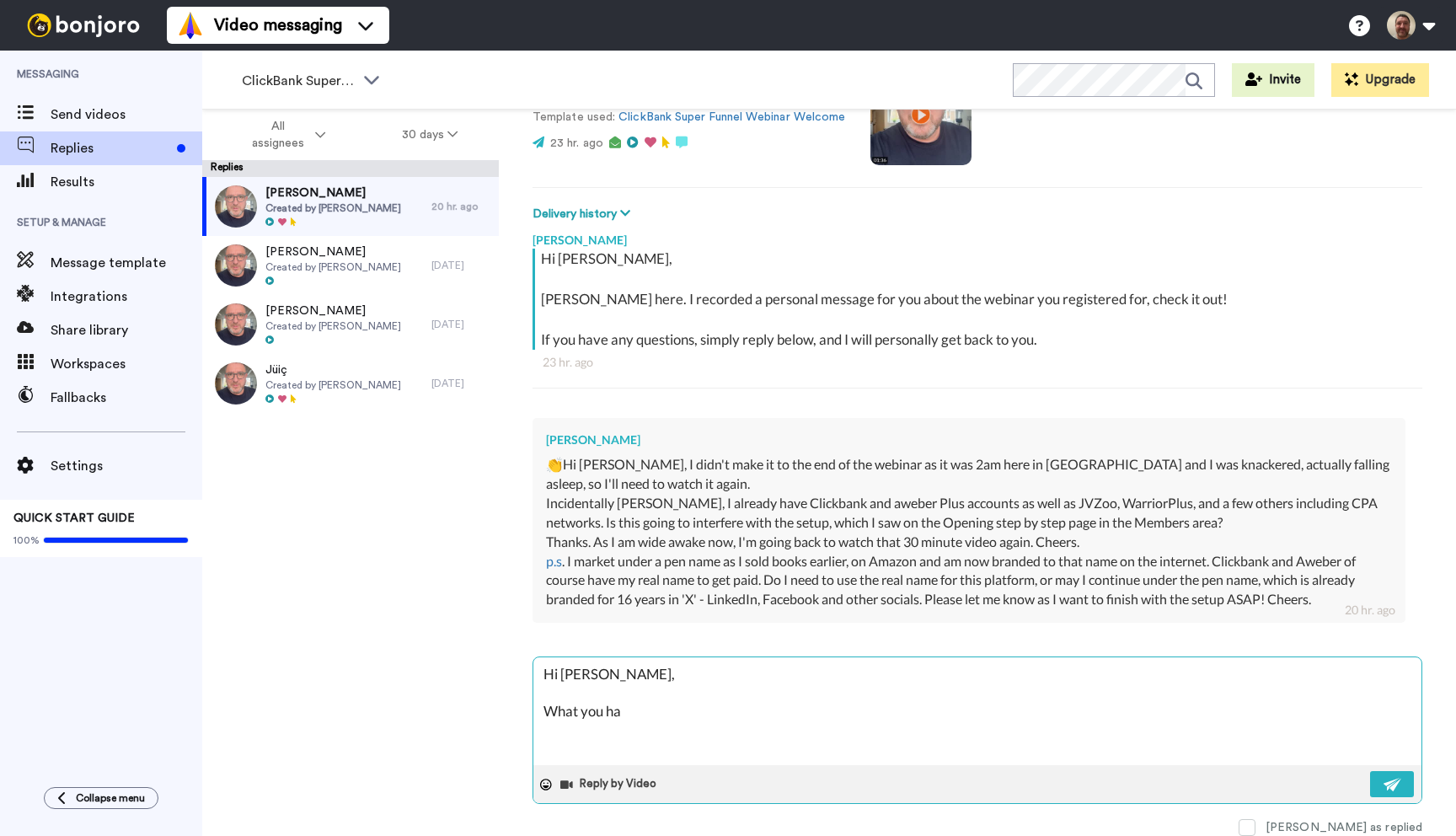
type textarea "x"
type textarea "Hi [PERSON_NAME], What you hav"
type textarea "x"
type textarea "Hi [PERSON_NAME], What you have"
type textarea "x"
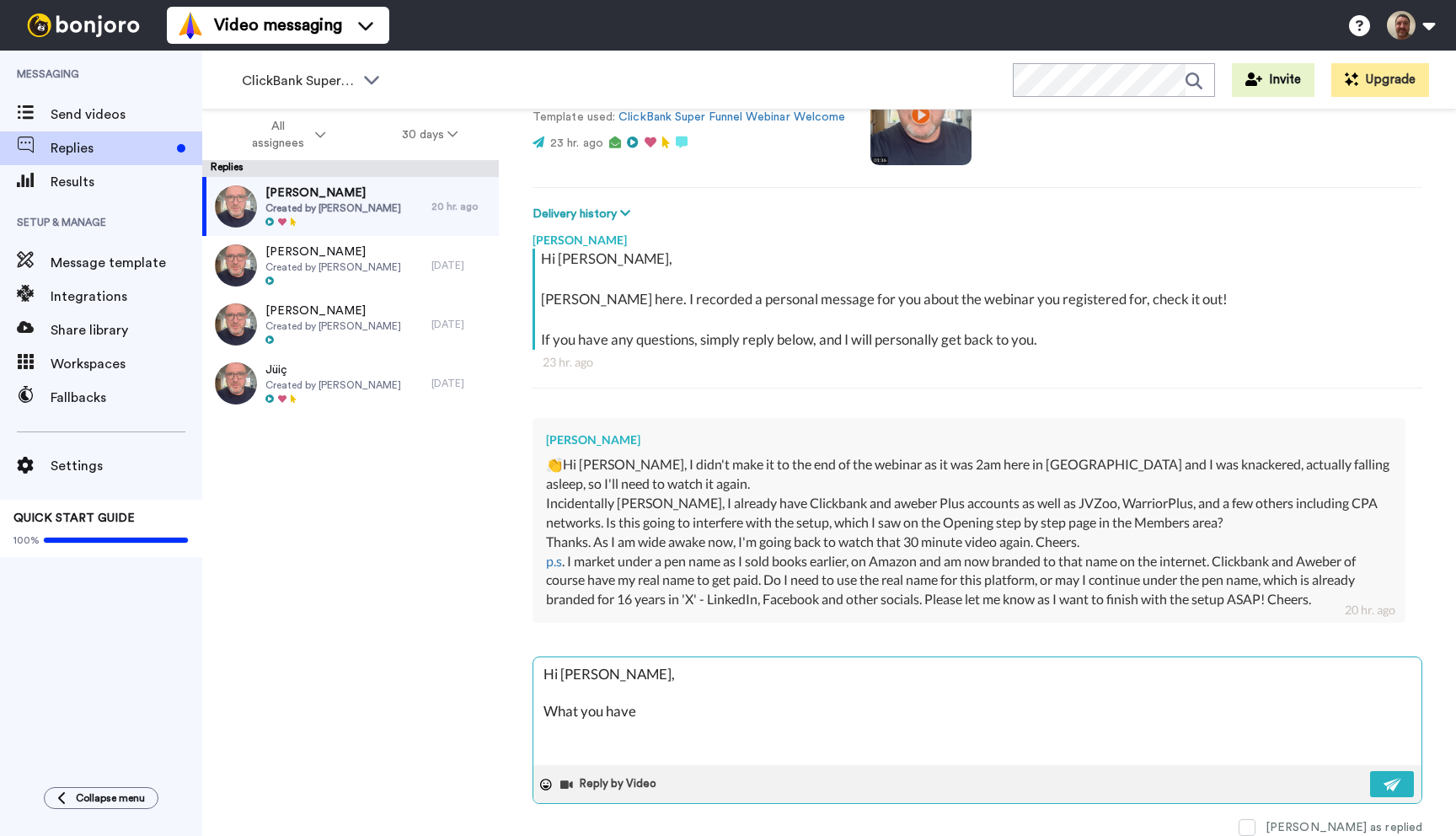
type textarea "Hi [PERSON_NAME], What you have"
type textarea "x"
type textarea "Hi [PERSON_NAME], What you have w"
type textarea "x"
type textarea "Hi [PERSON_NAME], What you have"
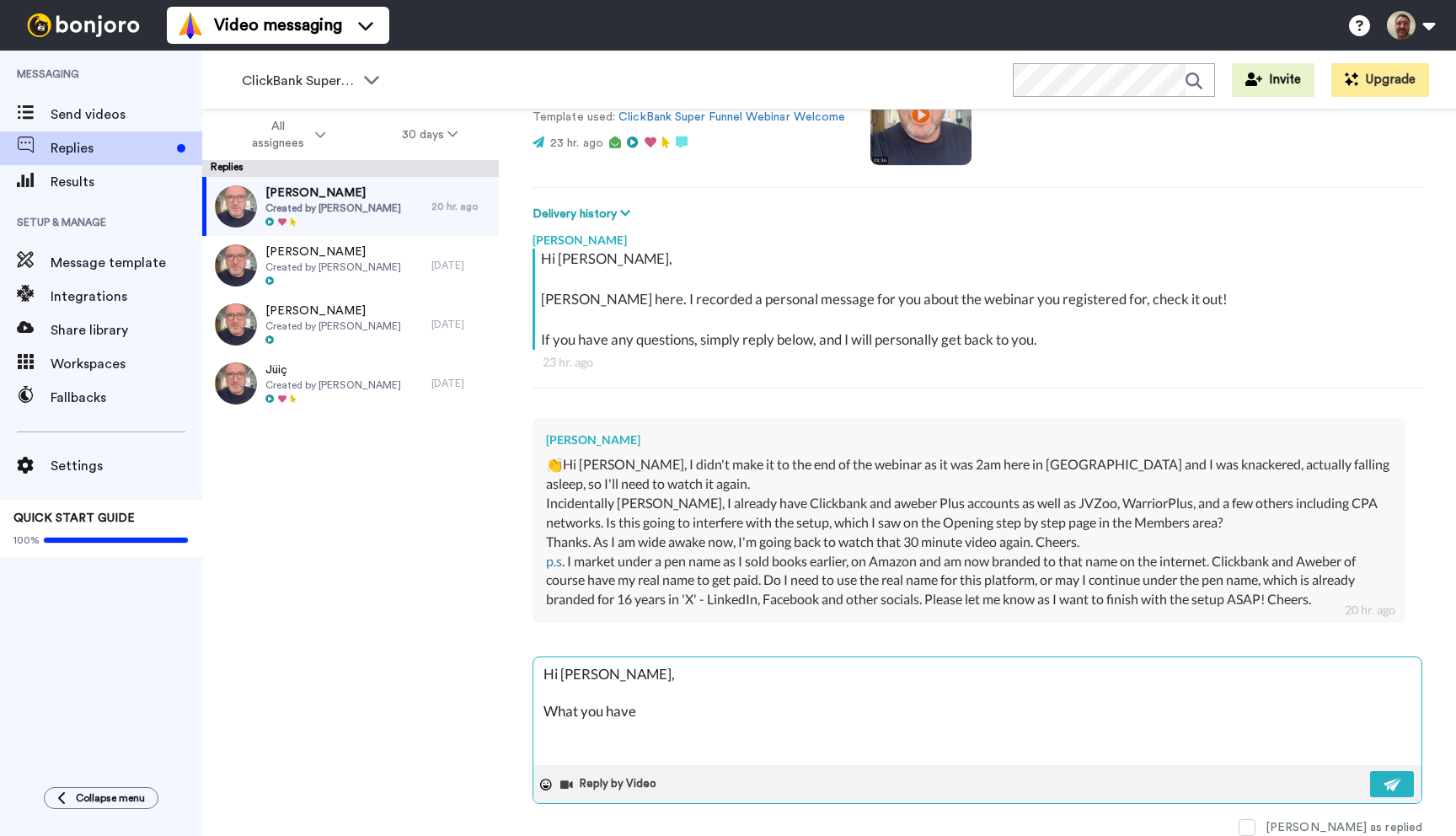
type textarea "x"
type textarea "Hi [PERSON_NAME], What you have"
type textarea "x"
type textarea "Hi [PERSON_NAME], What you hav"
type textarea "x"
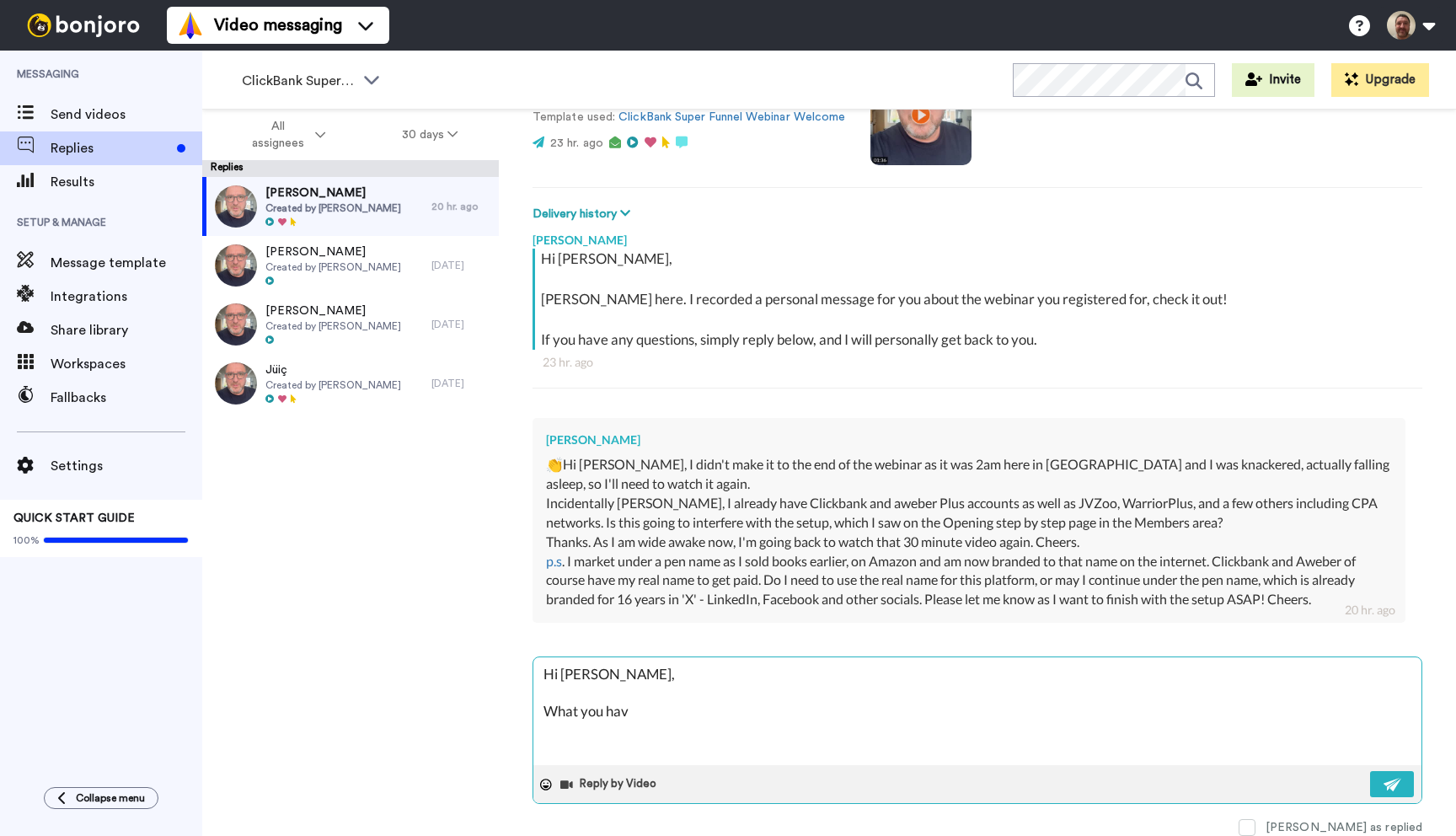
type textarea "Hi [PERSON_NAME], What you ha"
type textarea "x"
type textarea "Hi [PERSON_NAME], What you h"
type textarea "x"
type textarea "Hi [PERSON_NAME], What you"
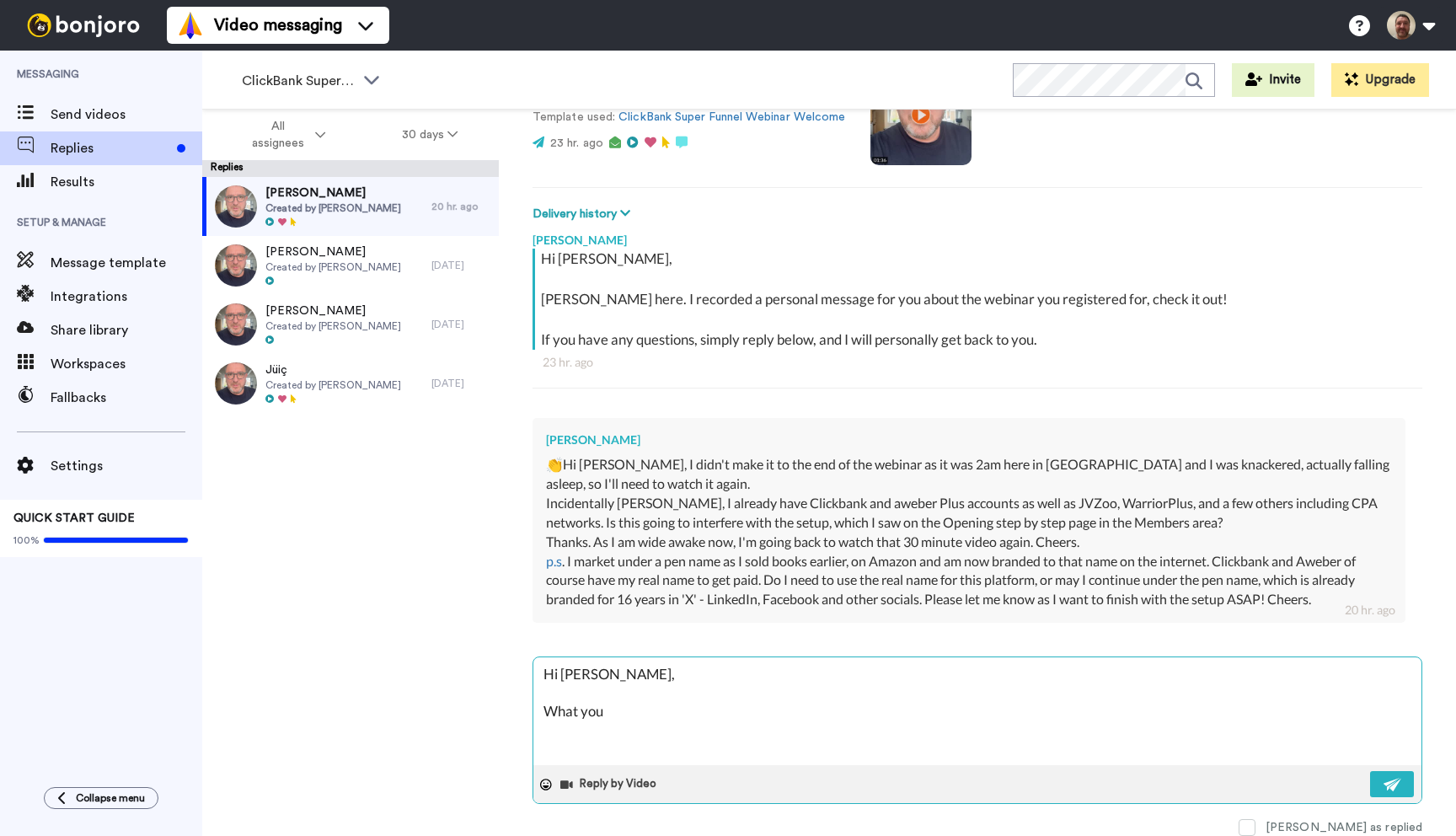
type textarea "x"
type textarea "Hi [PERSON_NAME], What you a"
type textarea "x"
type textarea "Hi [PERSON_NAME], What you al"
type textarea "x"
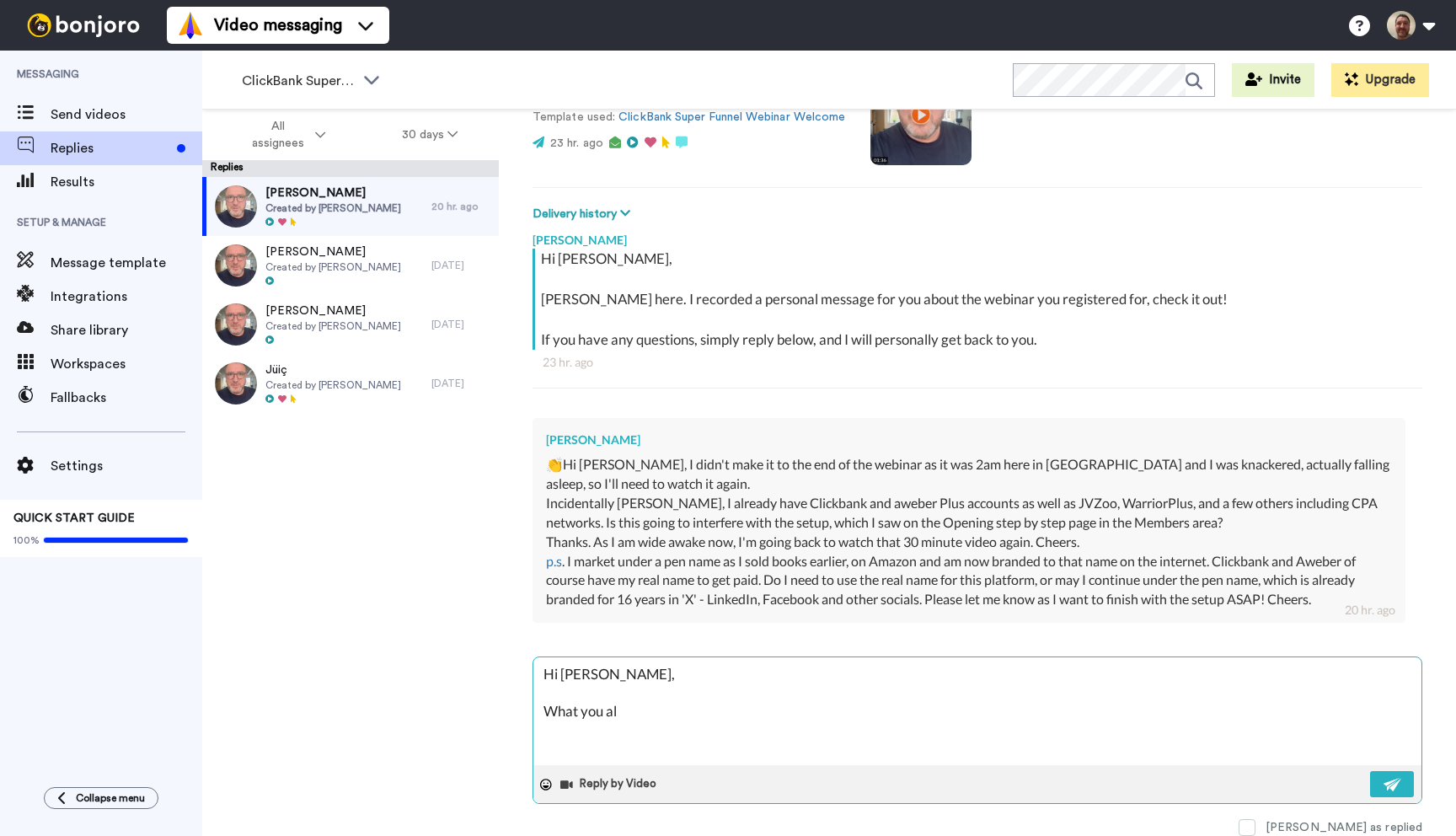
type textarea "Hi [PERSON_NAME], What you alr"
type textarea "x"
type textarea "Hi [PERSON_NAME], What you alre"
type textarea "x"
type textarea "Hi [PERSON_NAME], What you alrea"
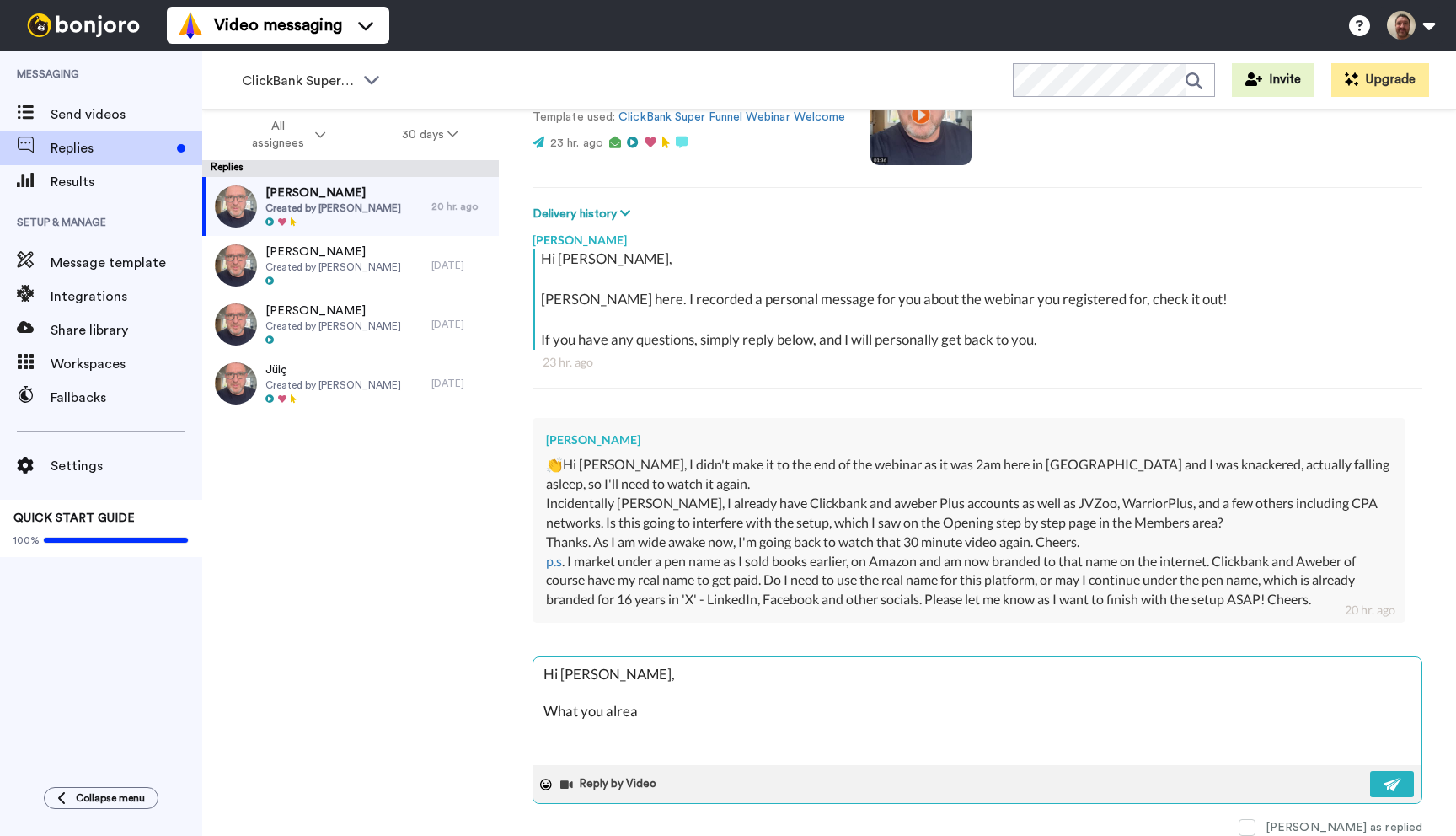
type textarea "x"
type textarea "Hi [PERSON_NAME], What you alread"
type textarea "x"
type textarea "Hi [PERSON_NAME], What you already"
type textarea "x"
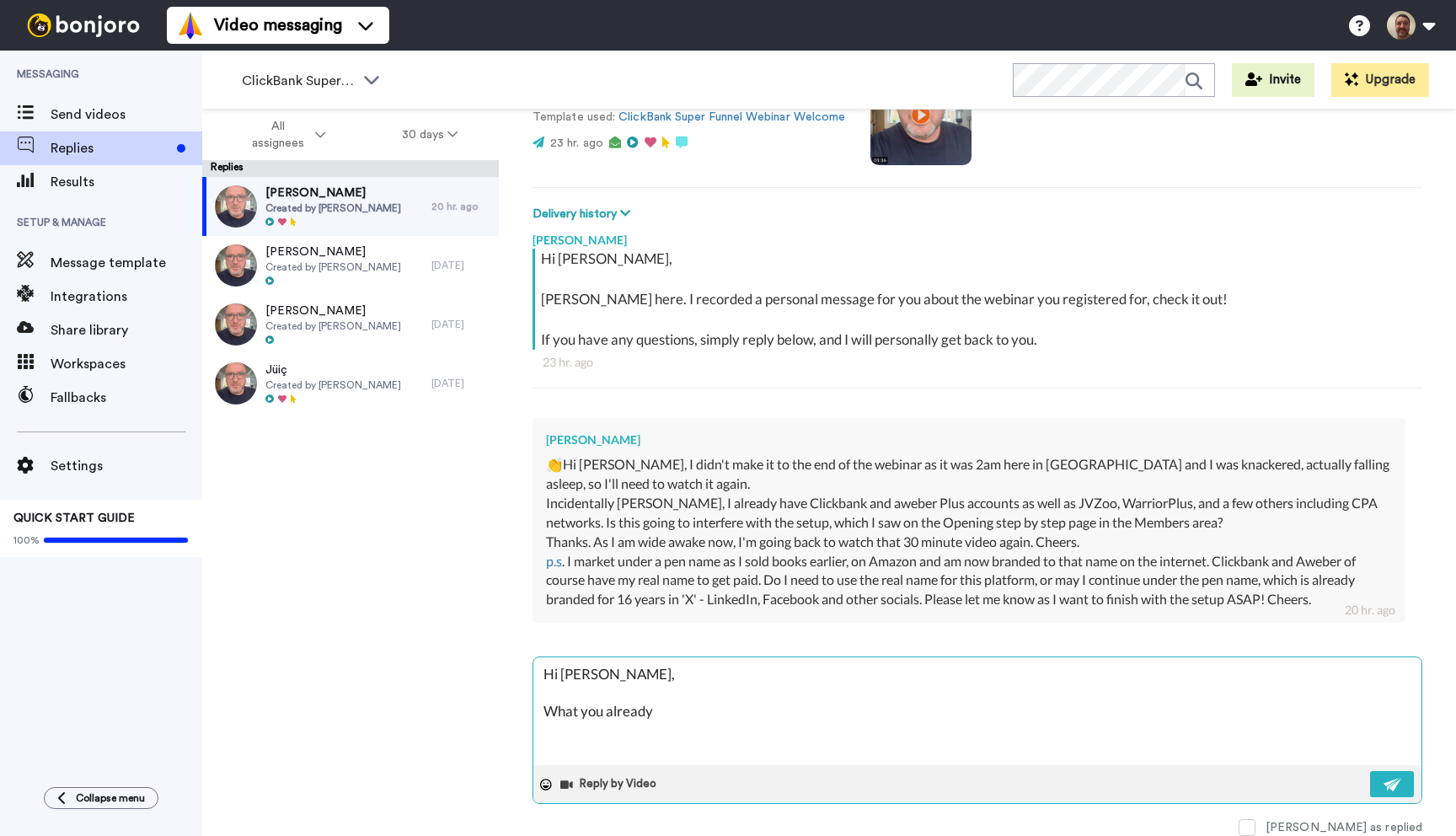
type textarea "Hi [PERSON_NAME], What you already"
type textarea "x"
type textarea "Hi [PERSON_NAME], What you already ha"
type textarea "x"
type textarea "Hi [PERSON_NAME], What you already hav"
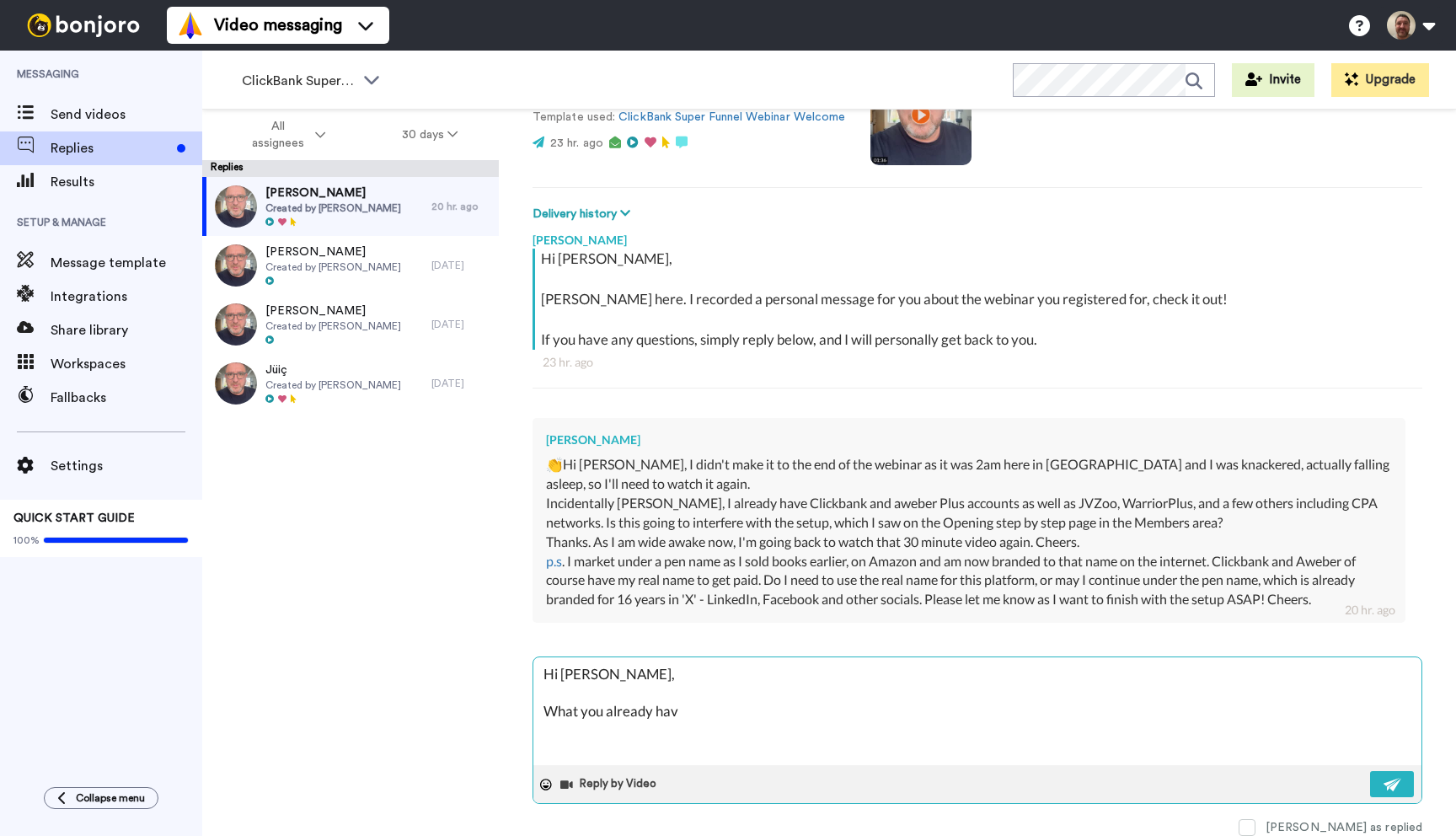
type textarea "x"
type textarea "Hi [PERSON_NAME], What you already have"
type textarea "x"
type textarea "Hi [PERSON_NAME], What you already have w"
type textarea "x"
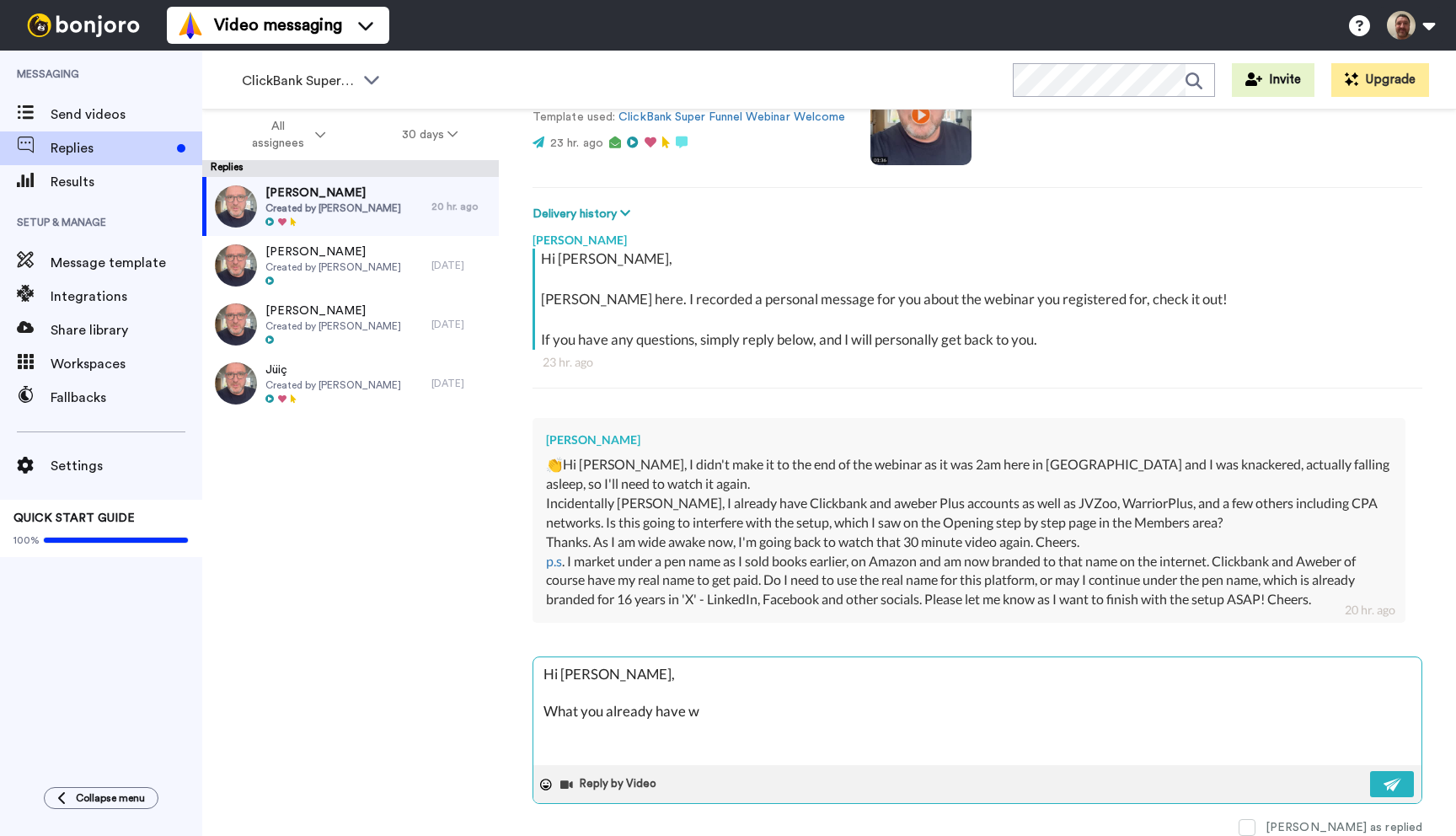
type textarea "Hi [PERSON_NAME], What you already have wo"
type textarea "x"
type textarea "Hi [PERSON_NAME], What you already have won"
type textarea "x"
type textarea "Hi [PERSON_NAME], What you already have won'"
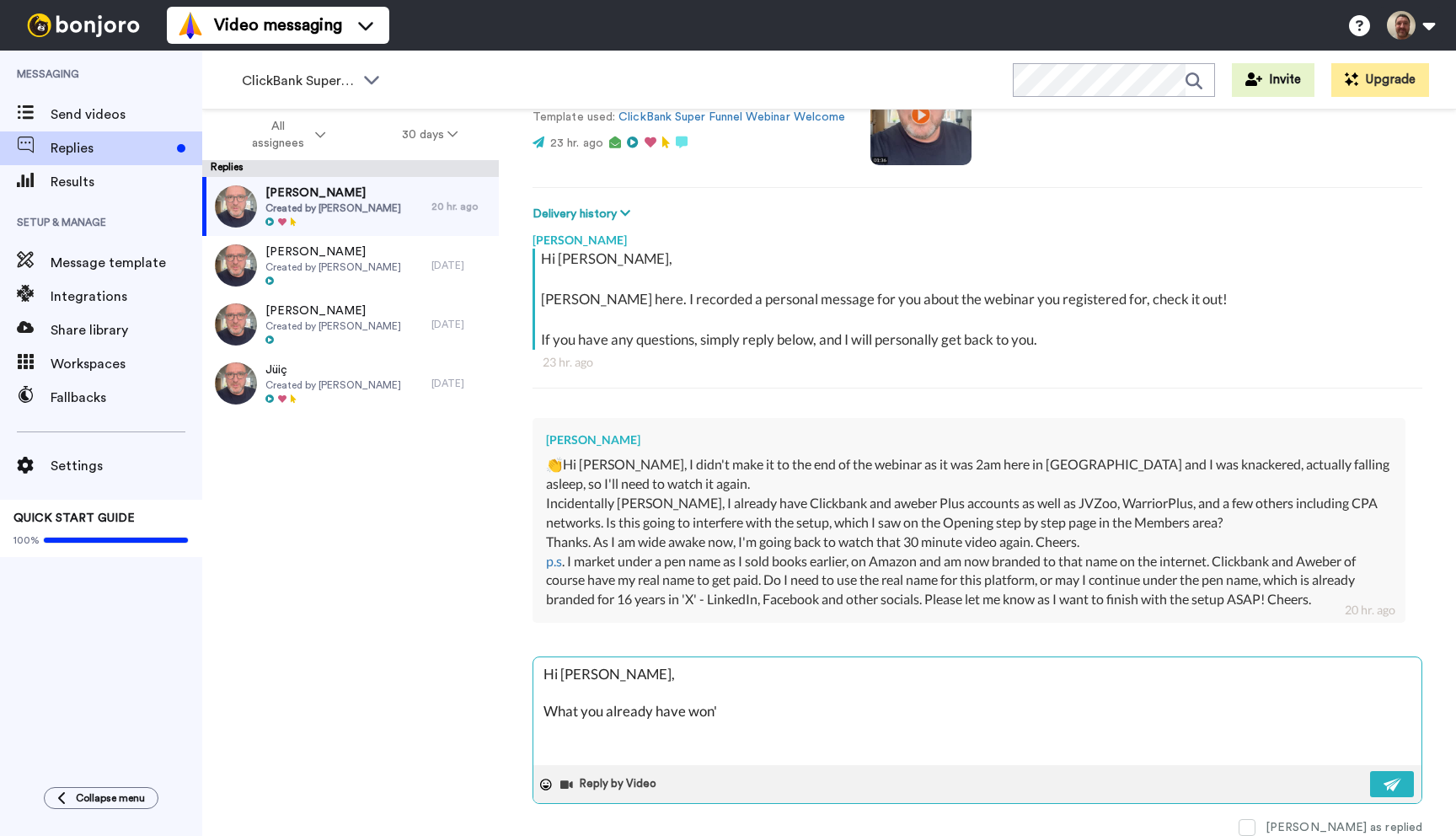
type textarea "x"
type textarea "Hi [PERSON_NAME], What you already have won't"
type textarea "x"
type textarea "Hi [PERSON_NAME], What you already have won't"
type textarea "x"
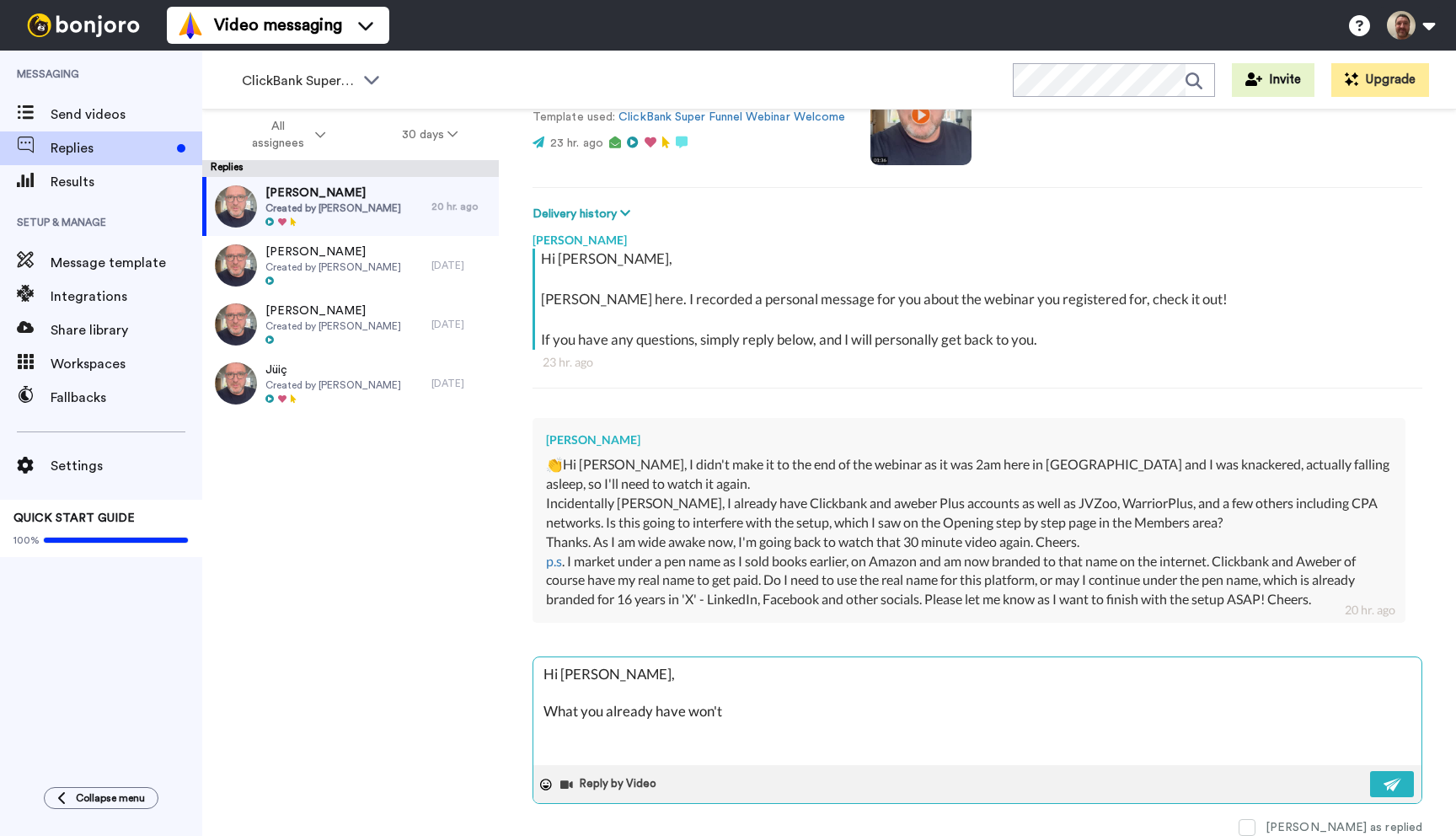
type textarea "Hi [PERSON_NAME], What you already have won't i"
type textarea "x"
type textarea "Hi [PERSON_NAME], What you already have won't in"
type textarea "x"
type textarea "Hi [PERSON_NAME], What you already have won't int"
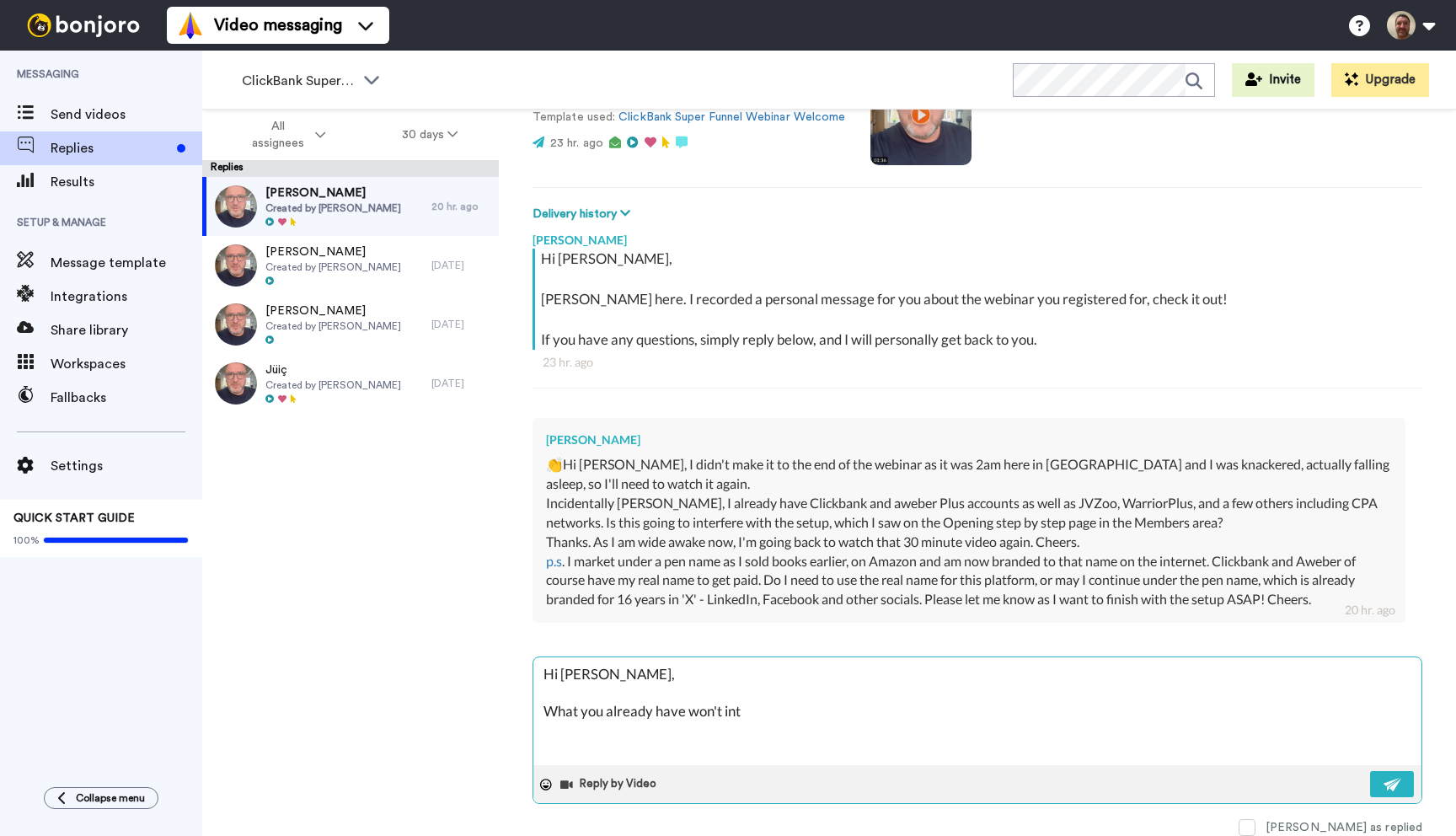
type textarea "x"
type textarea "Hi [PERSON_NAME], What you already have won't inte"
type textarea "x"
type textarea "Hi [PERSON_NAME], What you already have won't inter"
type textarea "x"
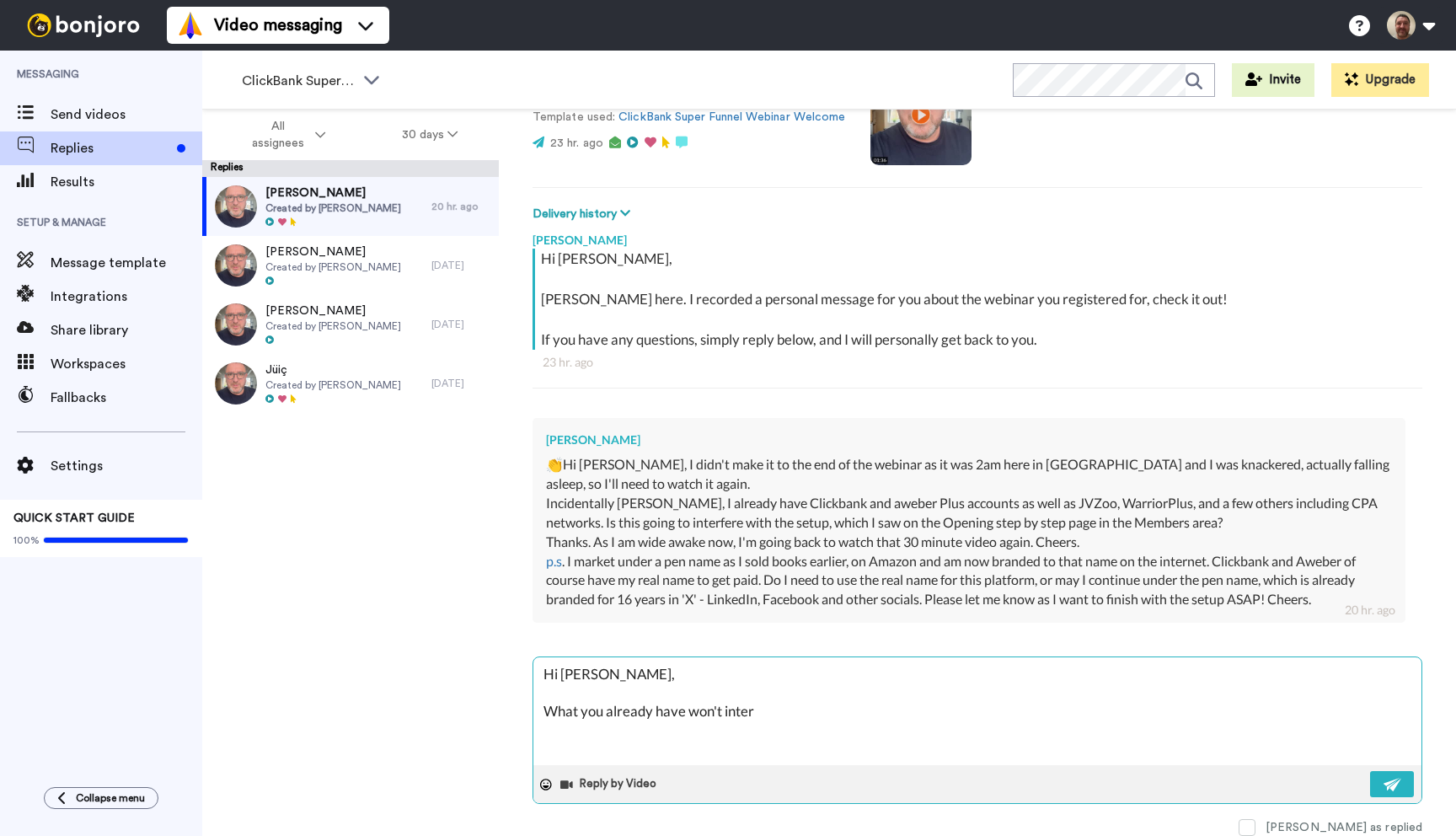
type textarea "Hi [PERSON_NAME], What you already have won't interf"
type textarea "x"
type textarea "Hi [PERSON_NAME], What you already have won't interfe"
type textarea "x"
type textarea "Hi [PERSON_NAME], What you already have won't interfer"
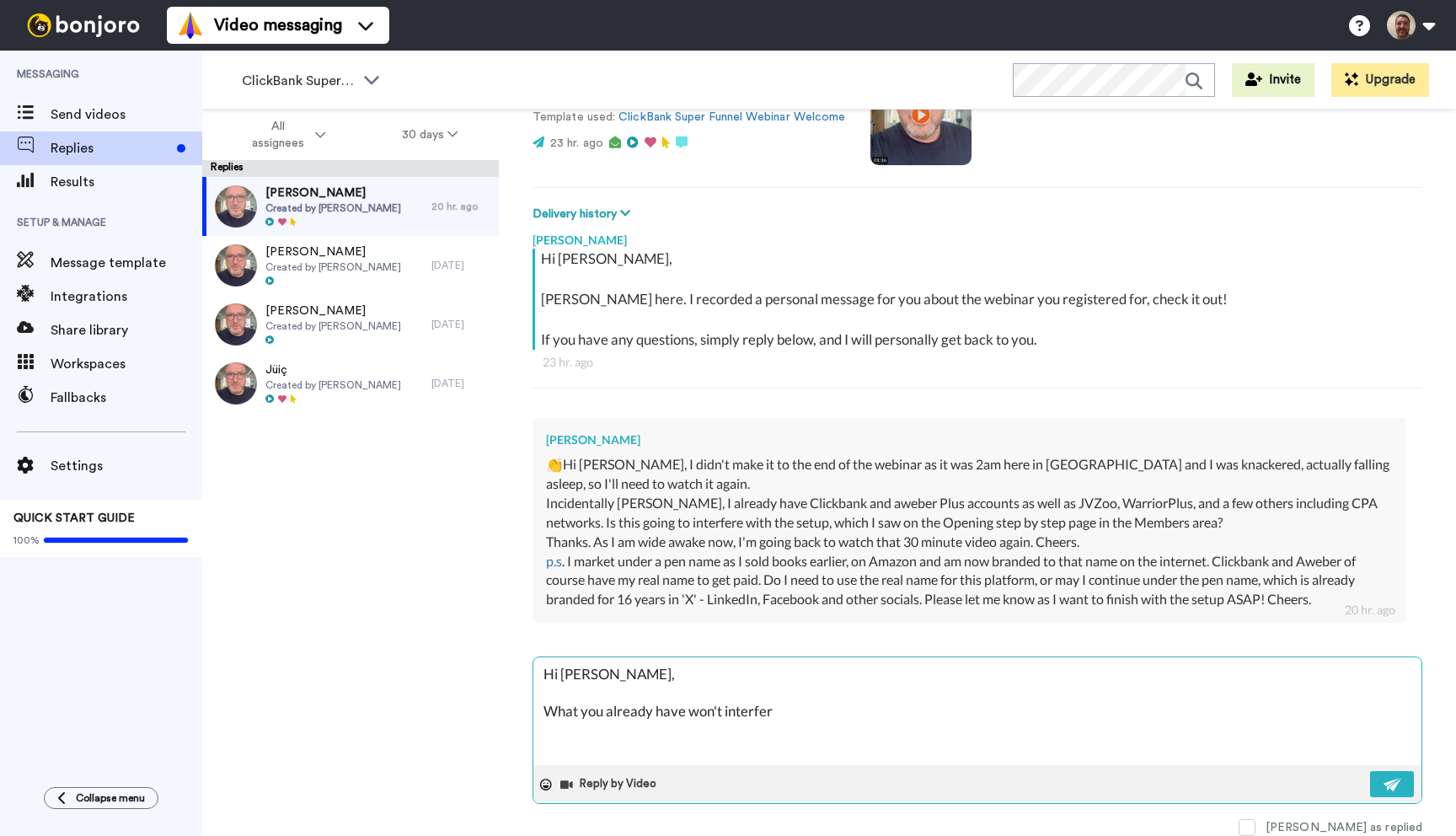
type textarea "x"
type textarea "Hi [PERSON_NAME], What you already have won't interfere"
type textarea "x"
type textarea "Hi [PERSON_NAME], What you already have won't interfere"
type textarea "x"
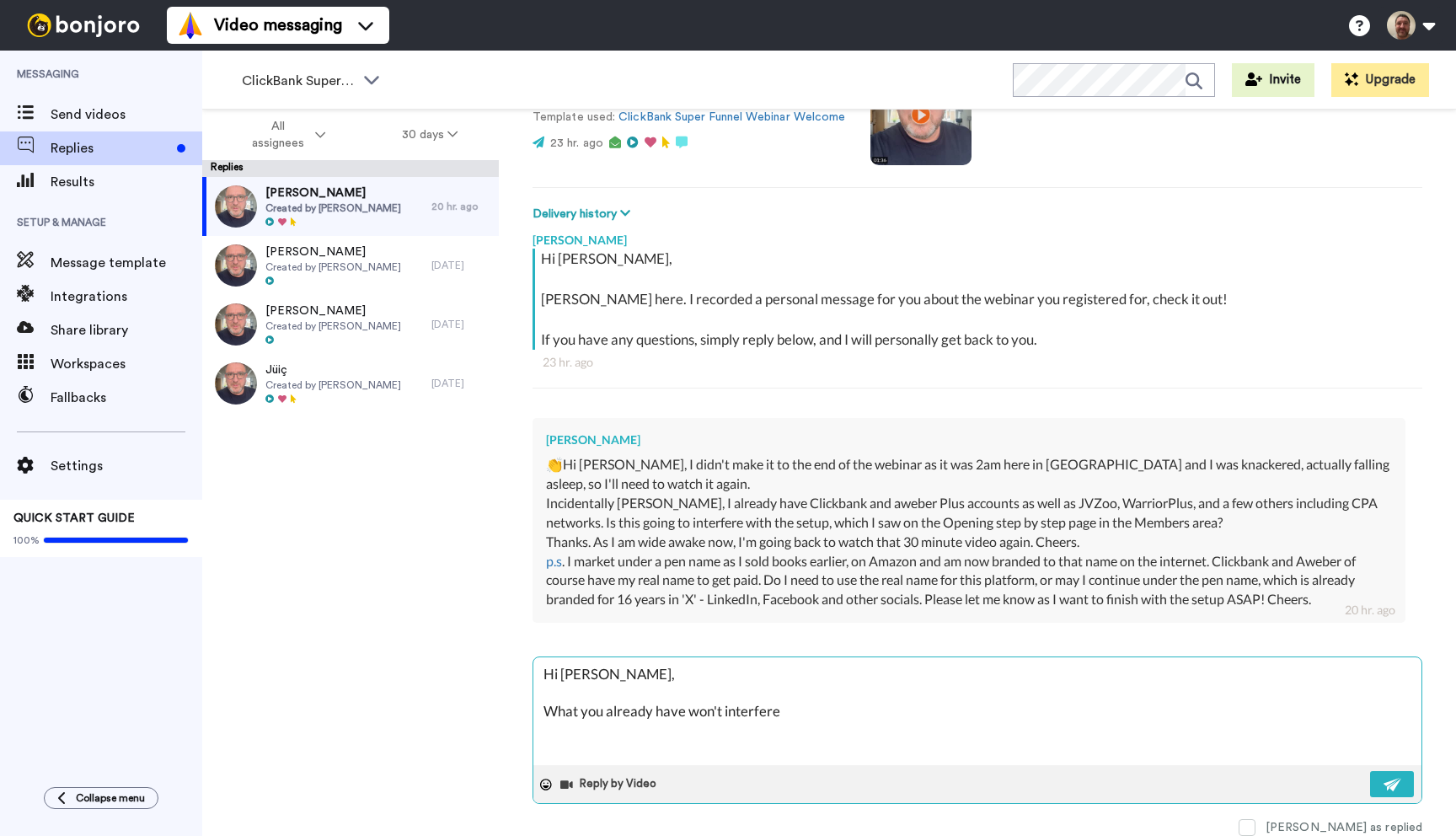
type textarea "Hi [PERSON_NAME], What you already have won't interfere w"
type textarea "x"
type textarea "Hi [PERSON_NAME], What you already have won't interfere wi"
type textarea "x"
type textarea "Hi [PERSON_NAME], What you already have won't interfere wit"
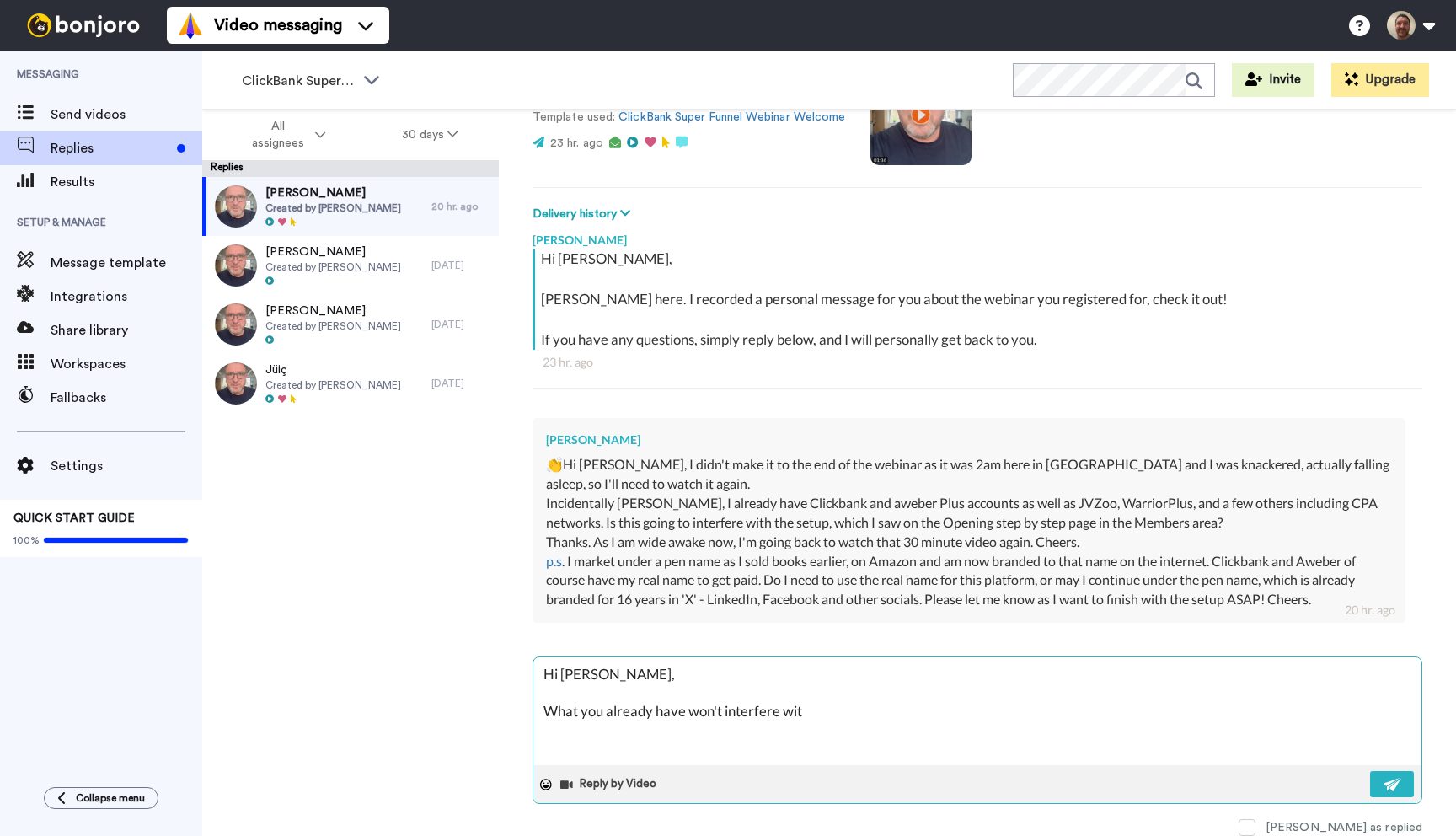
type textarea "x"
type textarea "Hi [PERSON_NAME], What you already have won't interfere with"
type textarea "x"
type textarea "Hi [PERSON_NAME], What you already have won't interfere with"
type textarea "x"
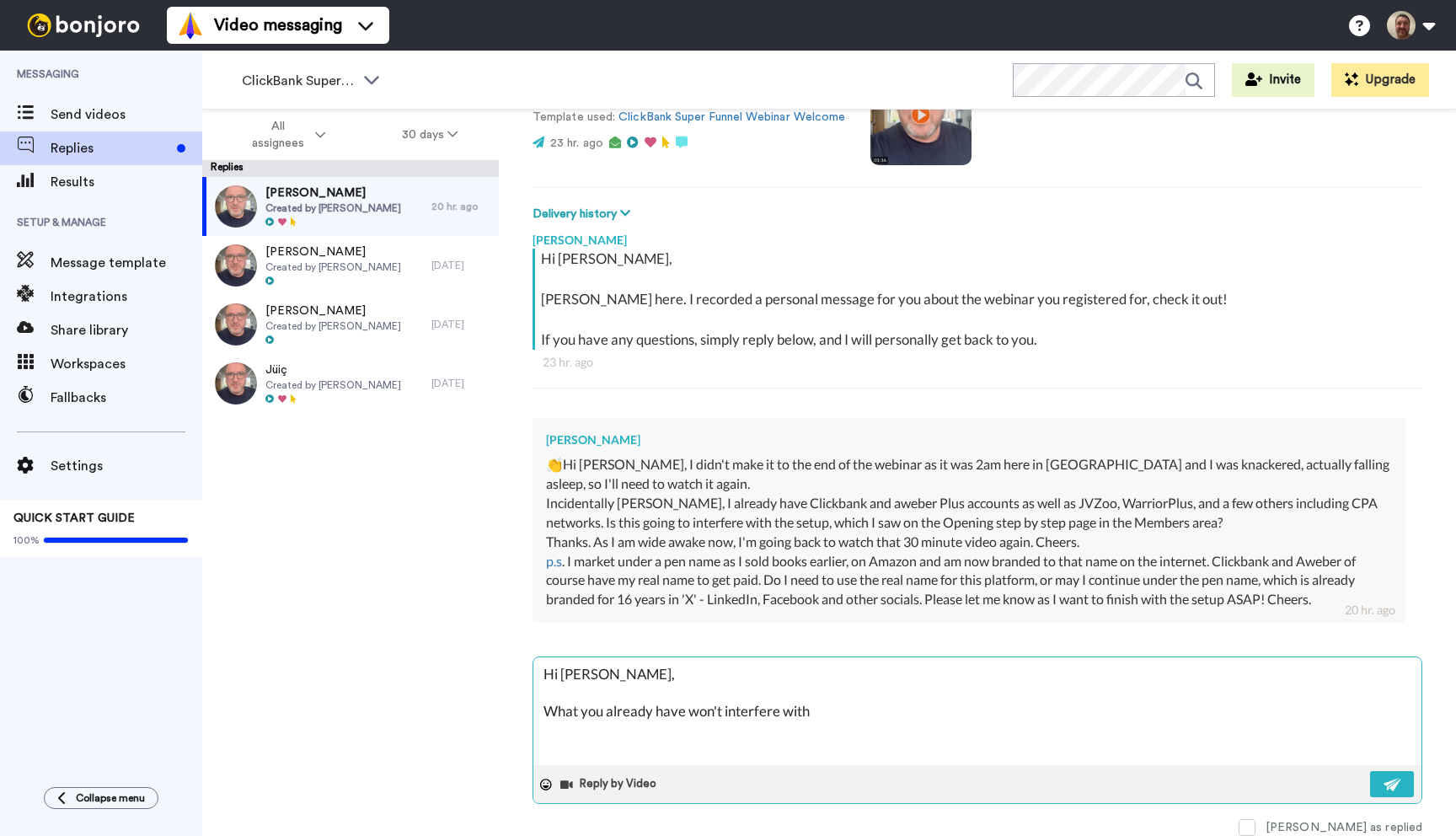
type textarea "Hi [PERSON_NAME], What you already have won't interfere with t"
type textarea "x"
type textarea "Hi [PERSON_NAME], What you already have won't interfere with th"
type textarea "x"
type textarea "Hi [PERSON_NAME], What you already have won't interfere with thi"
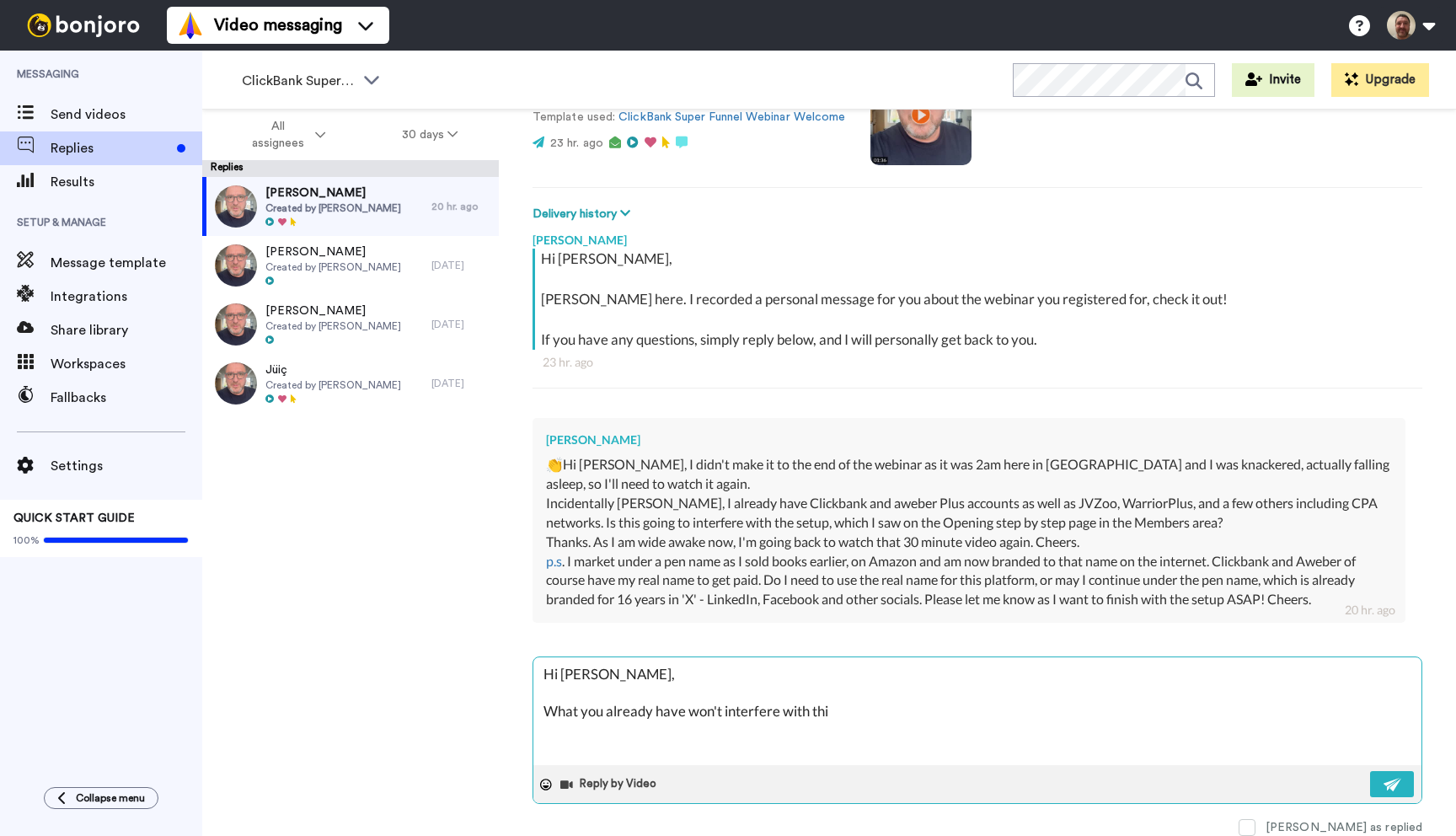
type textarea "x"
type textarea "Hi [PERSON_NAME], What you already have won't interfere with this"
type textarea "x"
type textarea "Hi [PERSON_NAME], What you already have won't interfere with this a"
type textarea "x"
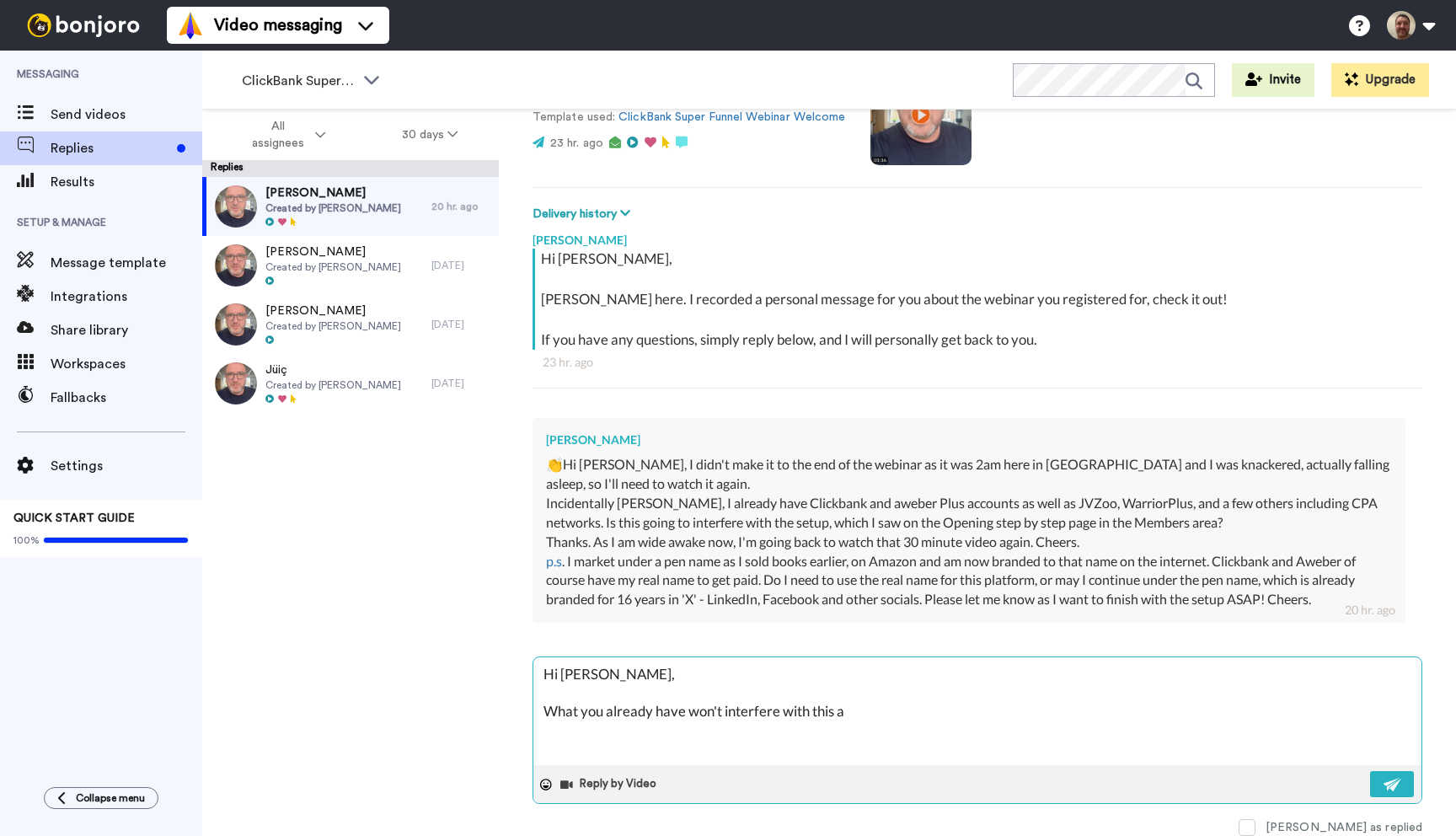
type textarea "Hi [PERSON_NAME], What you already have won't interfere with this an"
type textarea "x"
type textarea "Hi [PERSON_NAME], What you already have won't interfere with this and"
type textarea "x"
type textarea "Hi [PERSON_NAME], What you already have won't interfere with this and"
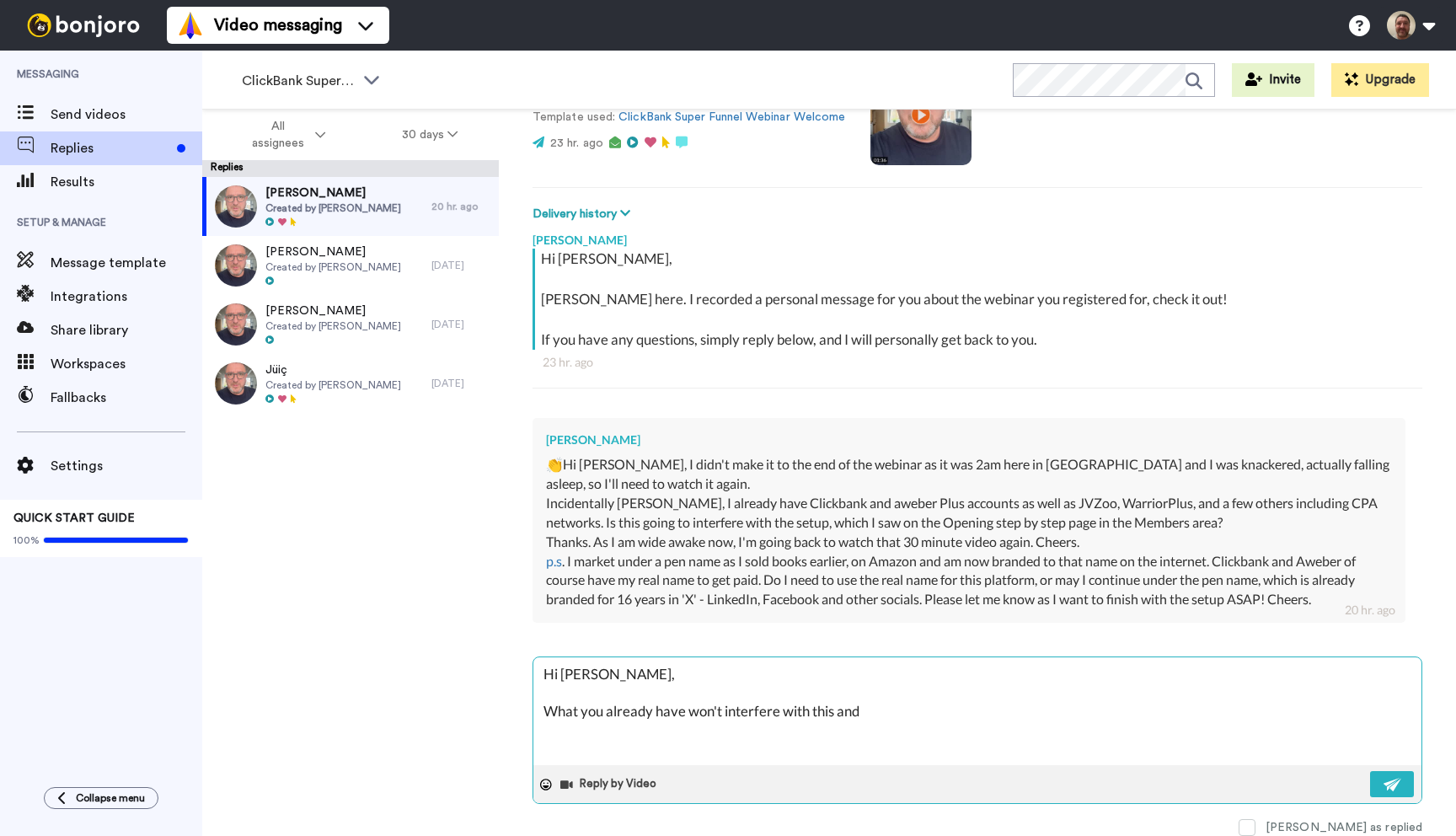
type textarea "x"
type textarea "Hi [PERSON_NAME], What you already have won't interfere with this and y"
type textarea "x"
type textarea "Hi [PERSON_NAME], What you already have won't interfere with this and yo"
type textarea "x"
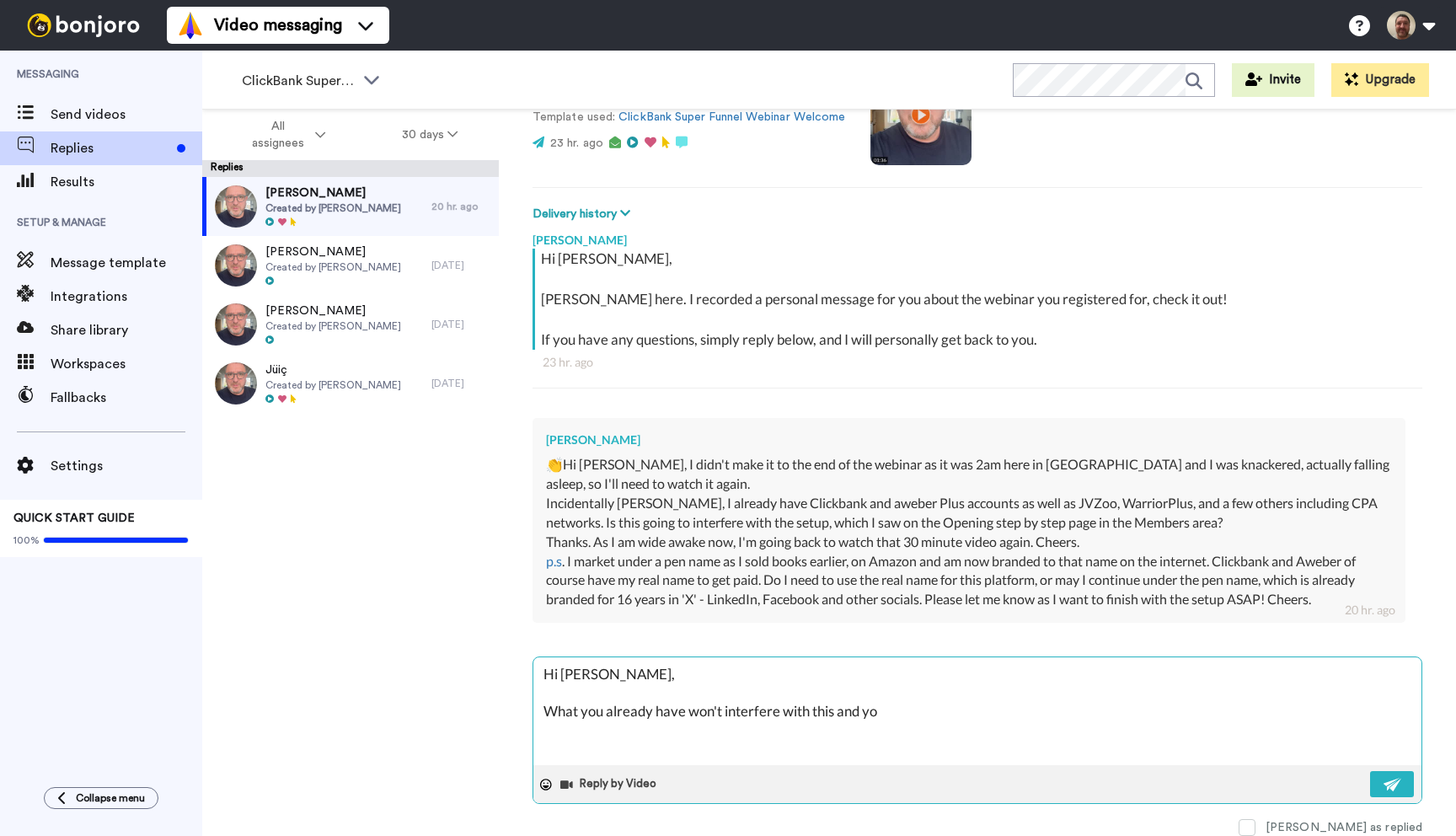
type textarea "Hi [PERSON_NAME], What you already have won't interfere with this and you"
type textarea "x"
type textarea "Hi [PERSON_NAME], What you already have won't interfere with this and you'"
type textarea "x"
type textarea "Hi [PERSON_NAME], What you already have won't interfere with this and you'l"
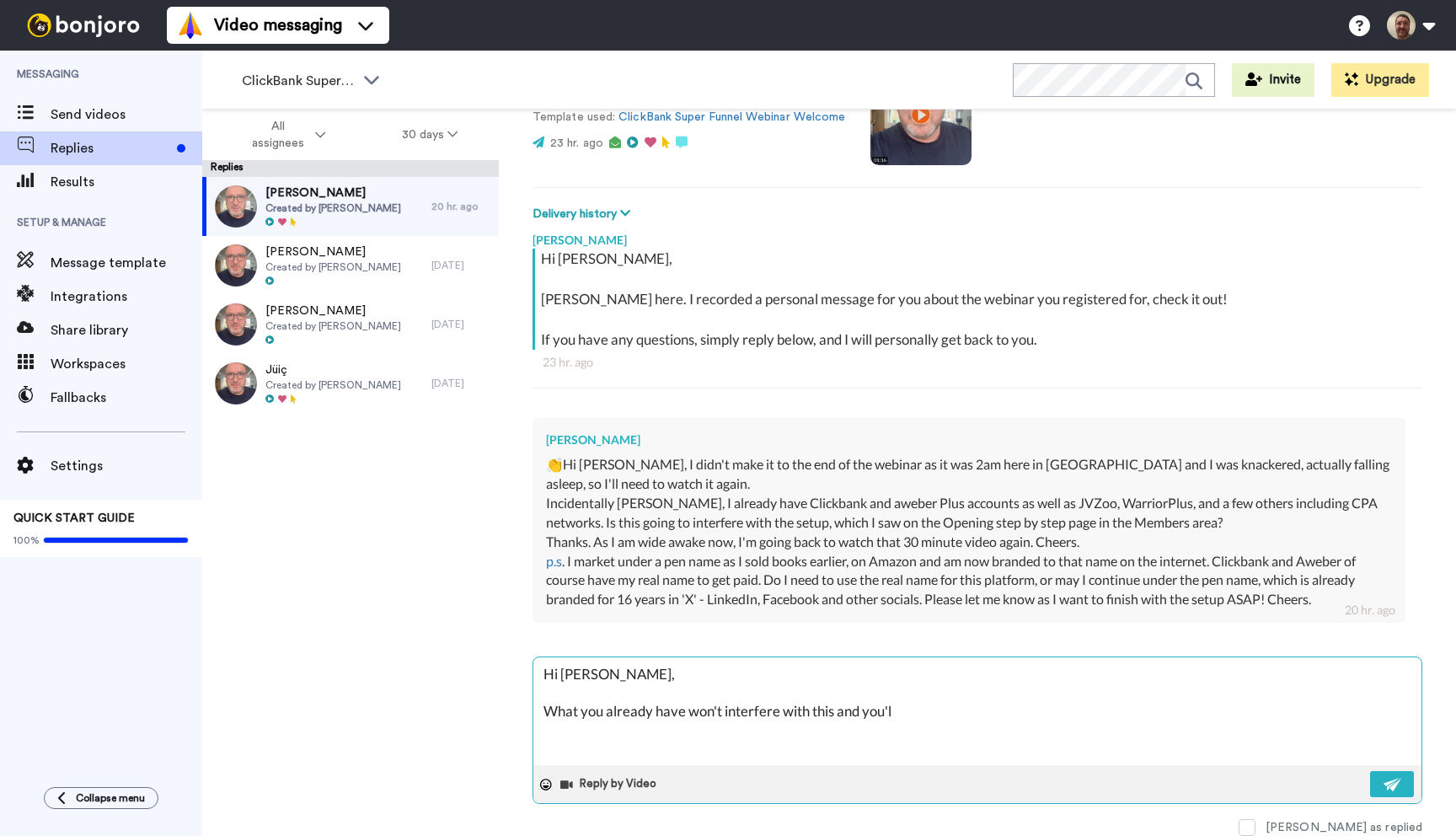
type textarea "x"
type textarea "Hi [PERSON_NAME], What you already have won't interfere with this and you'll"
type textarea "x"
type textarea "Hi [PERSON_NAME], What you already have won't interfere with this and you'll"
type textarea "x"
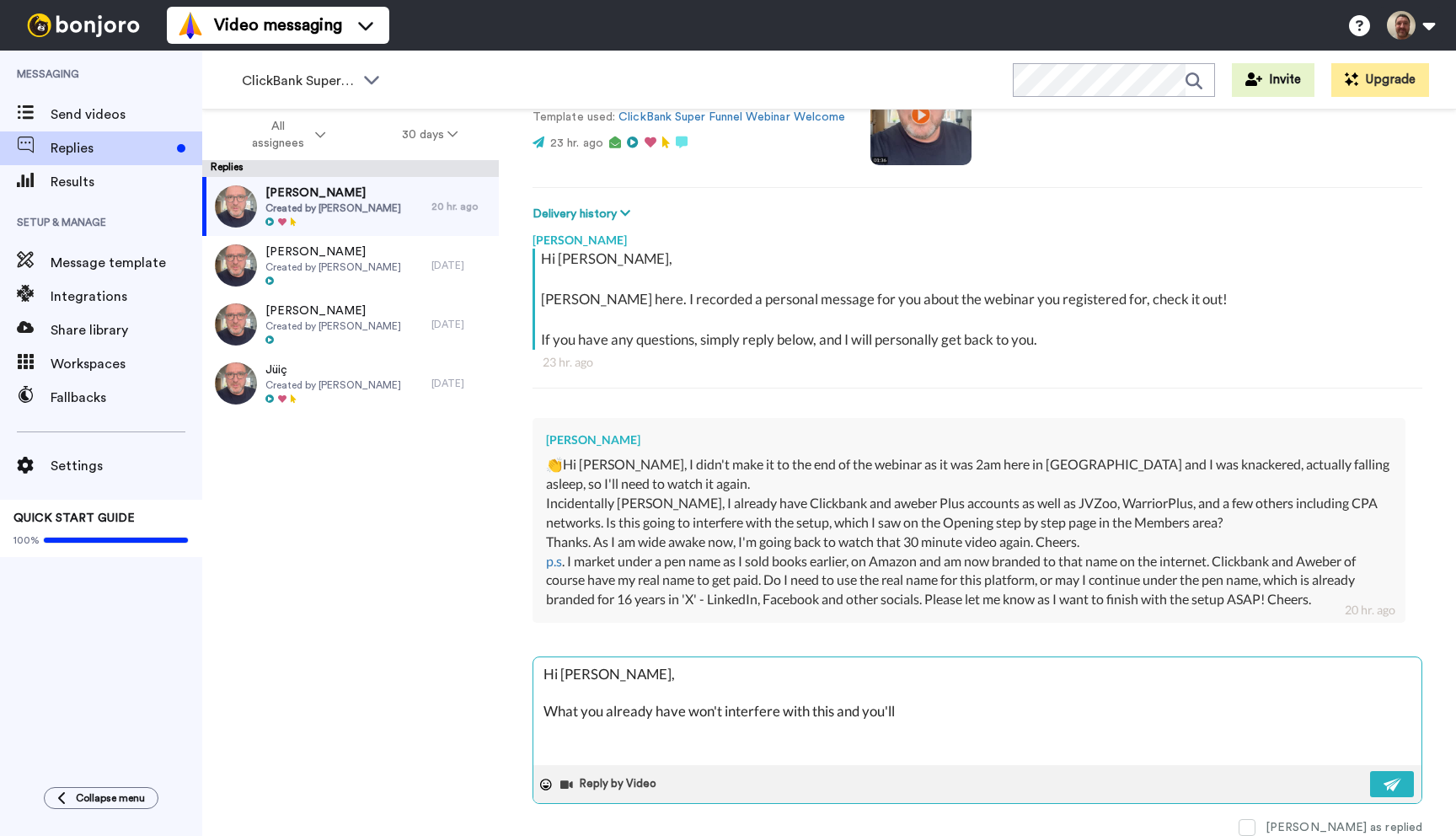
type textarea "Hi [PERSON_NAME], What you already have won't interfere with this and you'll o"
type textarea "x"
type textarea "Hi [PERSON_NAME], What you already have won't interfere with this and you'll on"
type textarea "x"
type textarea "Hi [PERSON_NAME], What you already have won't interfere with this and you'll onl"
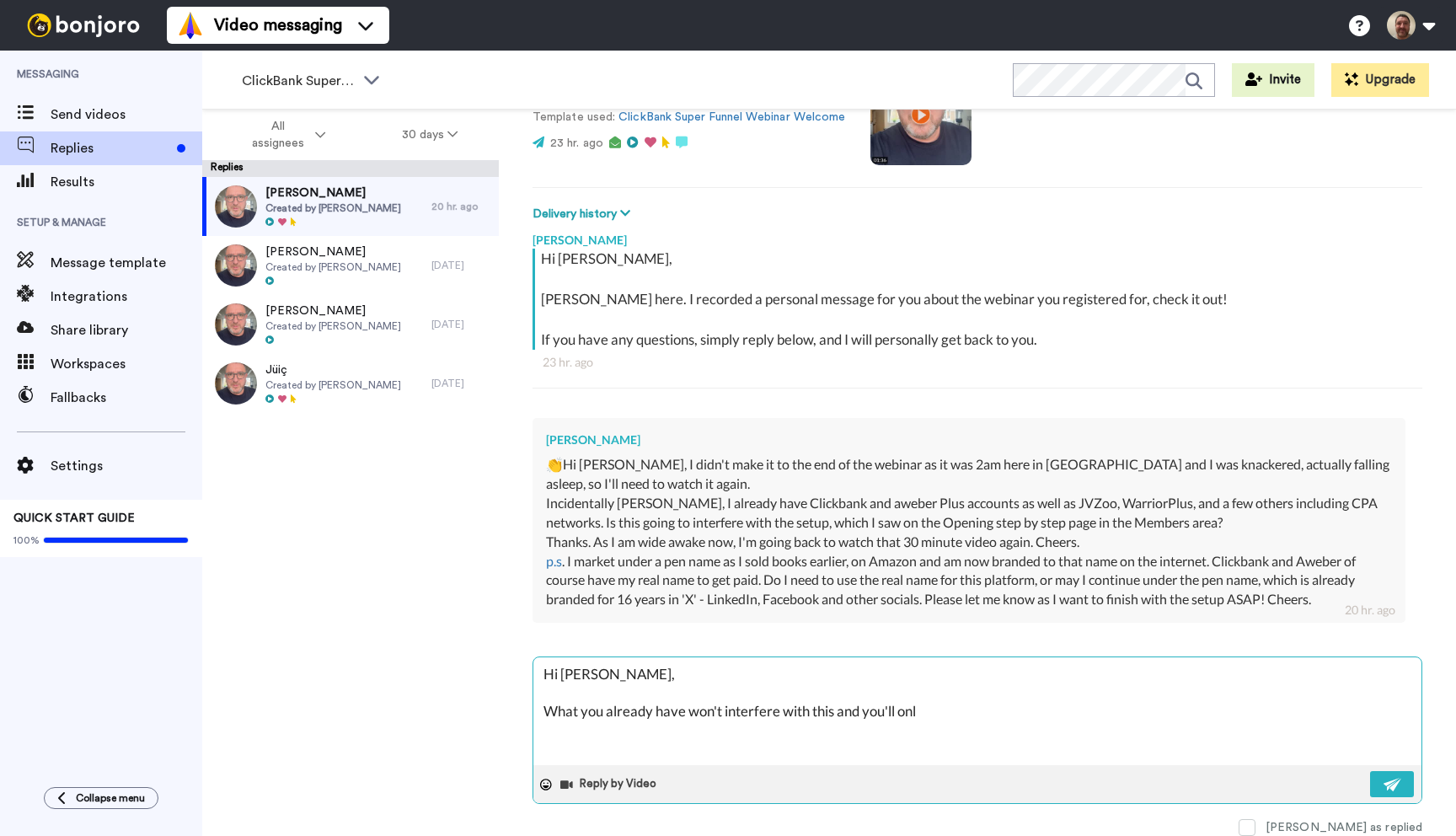
type textarea "x"
type textarea "Hi [PERSON_NAME], What you already have won't interfere with this and you'll on…"
type textarea "x"
type textarea "Hi [PERSON_NAME], What you already have won't interfere with this and you'll on…"
type textarea "x"
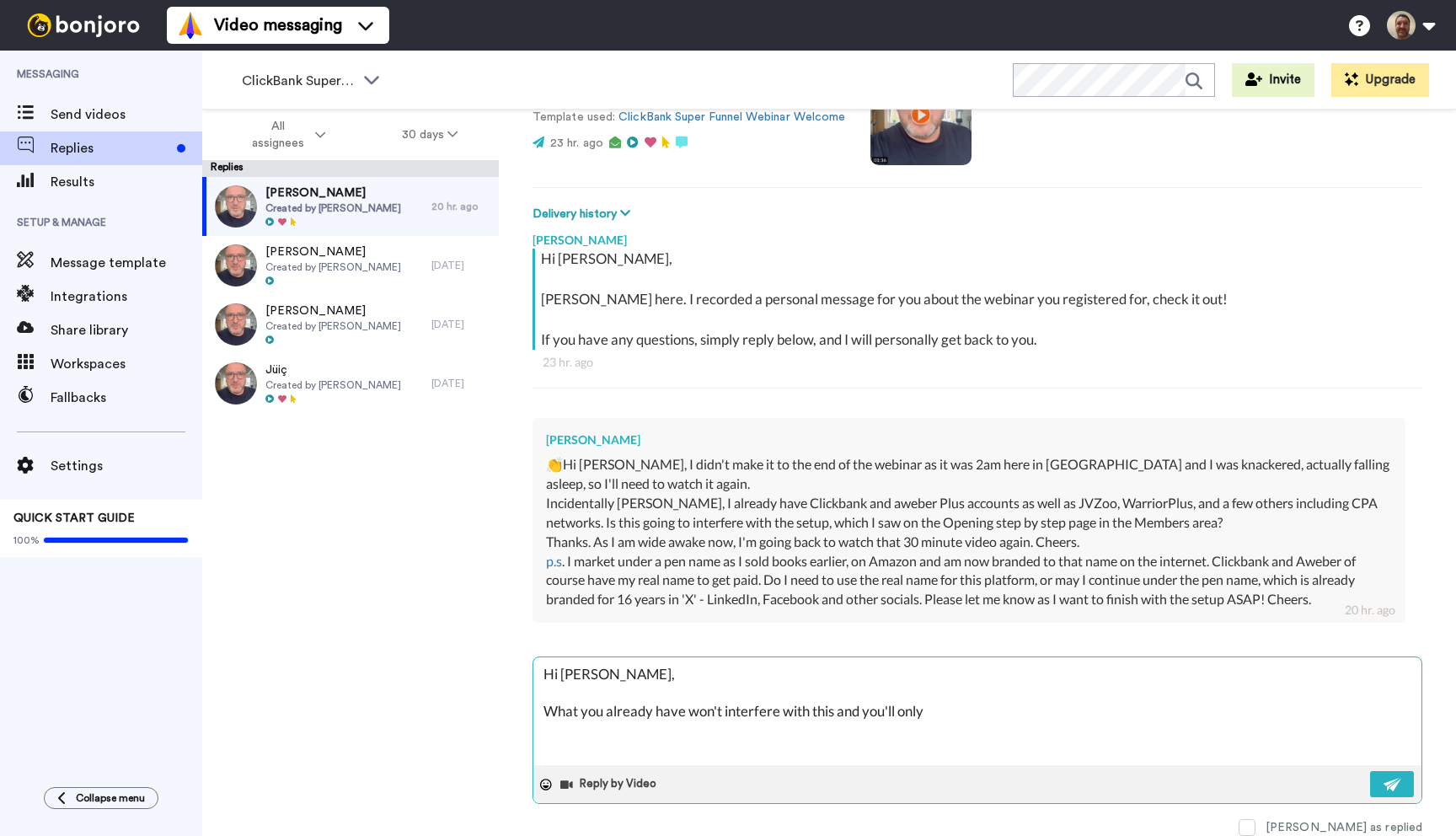
type textarea "Hi [PERSON_NAME], What you already have won't interfere with this and you'll on…"
type textarea "x"
type textarea "Hi [PERSON_NAME], What you already have won't interfere with this and you'll on…"
type textarea "x"
type textarea "Hi [PERSON_NAME], What you already have won't interfere with this and you'll on…"
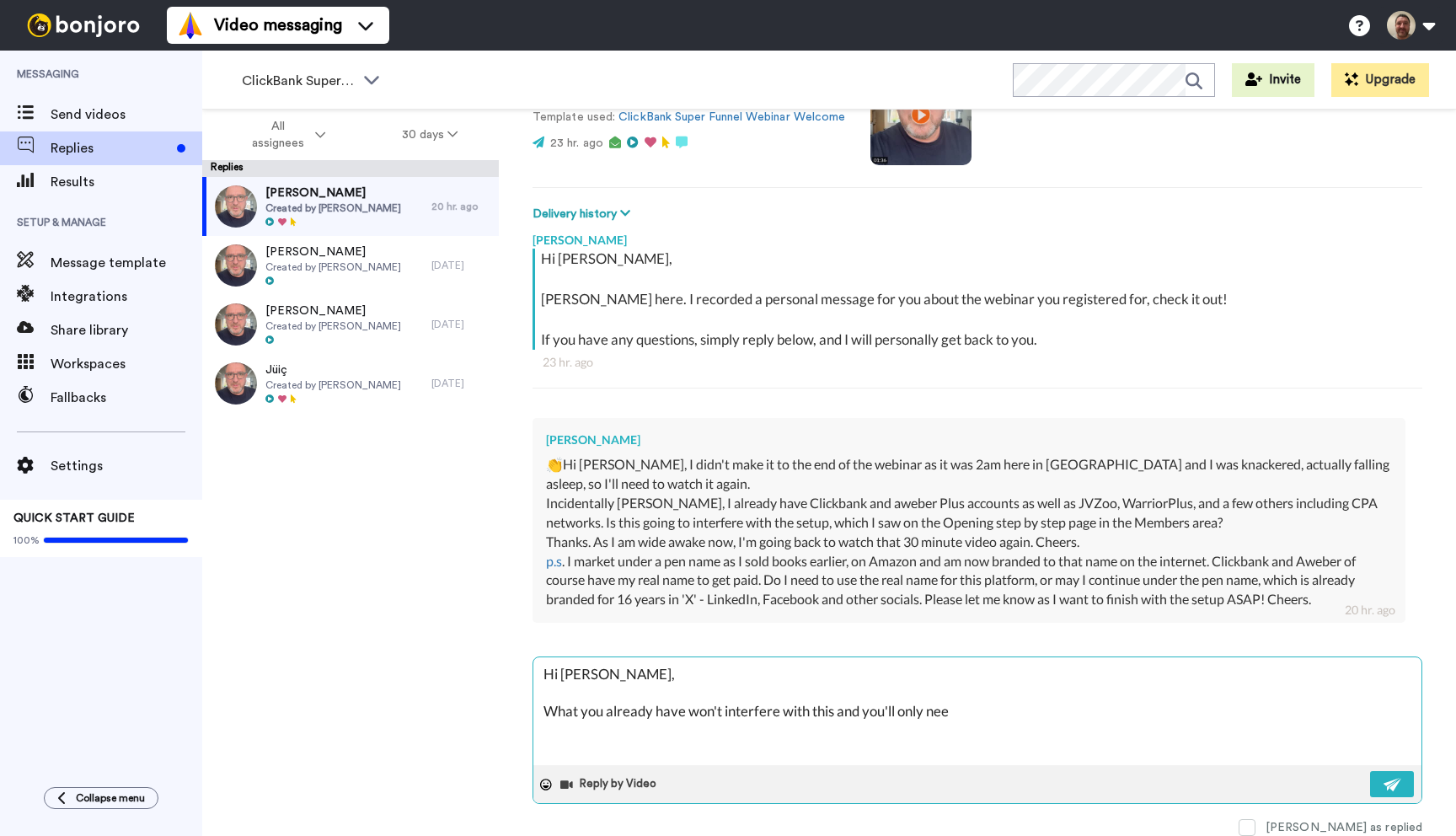
type textarea "x"
type textarea "Hi [PERSON_NAME], What you already have won't interfere with this and you'll on…"
type textarea "x"
type textarea "Hi [PERSON_NAME], What you already have won't interfere with this and you'll on…"
type textarea "x"
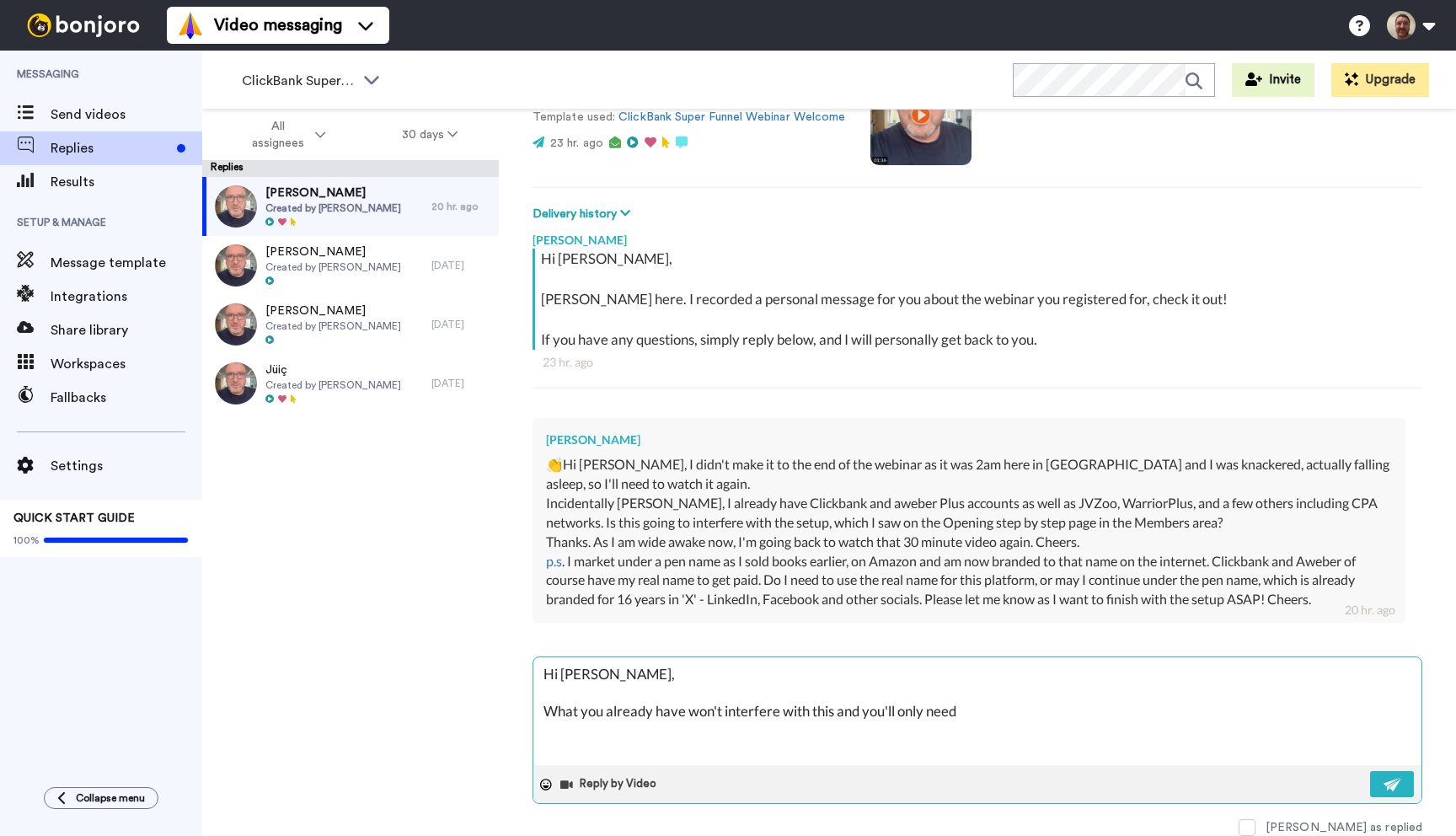
type textarea "Hi [PERSON_NAME], What you already have won't interfere with this and you'll on…"
type textarea "x"
type textarea "Hi [PERSON_NAME], What you already have won't interfere with this and you'll on…"
type textarea "x"
type textarea "Hi [PERSON_NAME], What you already have won't interfere with this and you'll on…"
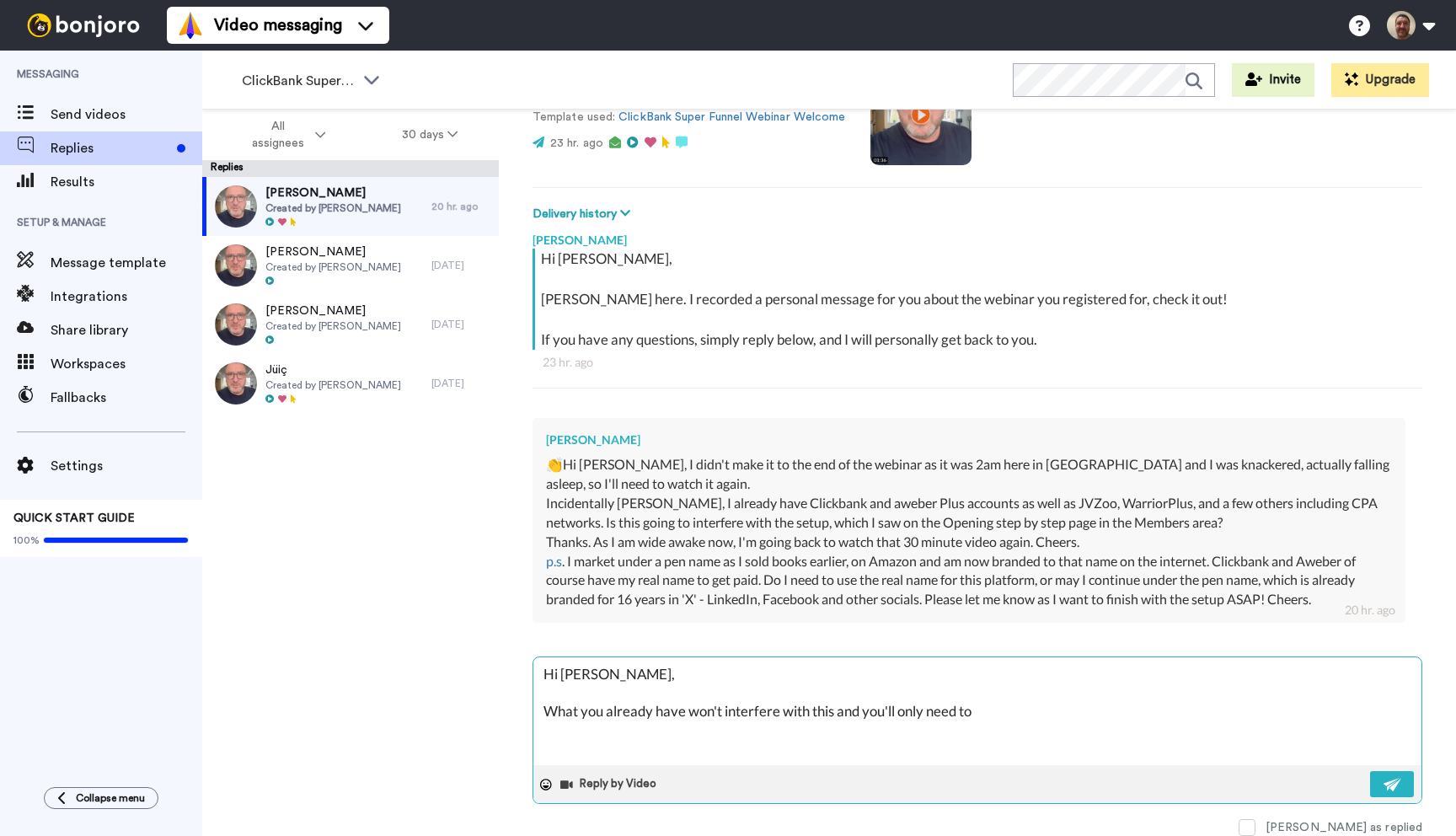
type textarea "x"
type textarea "Hi [PERSON_NAME], What you already have won't interfere with this and you'll on…"
type textarea "x"
type textarea "Hi [PERSON_NAME], What you already have won't interfere with this and you'll on…"
type textarea "x"
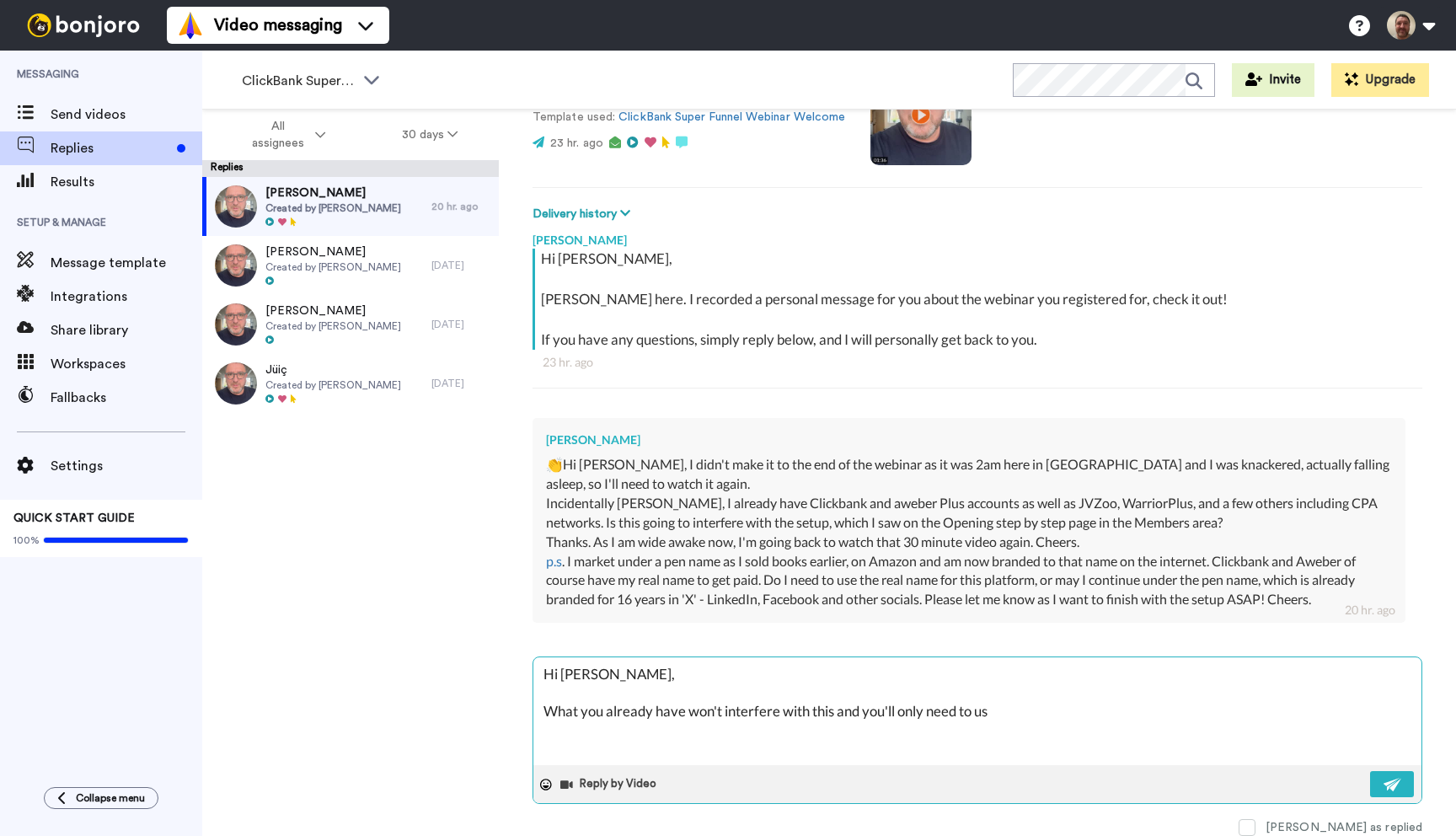
type textarea "Hi [PERSON_NAME], What you already have won't interfere with this and you'll on…"
type textarea "x"
type textarea "Hi [PERSON_NAME], What you already have won't interfere with this and you'll on…"
type textarea "x"
type textarea "Hi [PERSON_NAME], What you already have won't interfere with this and you'll on…"
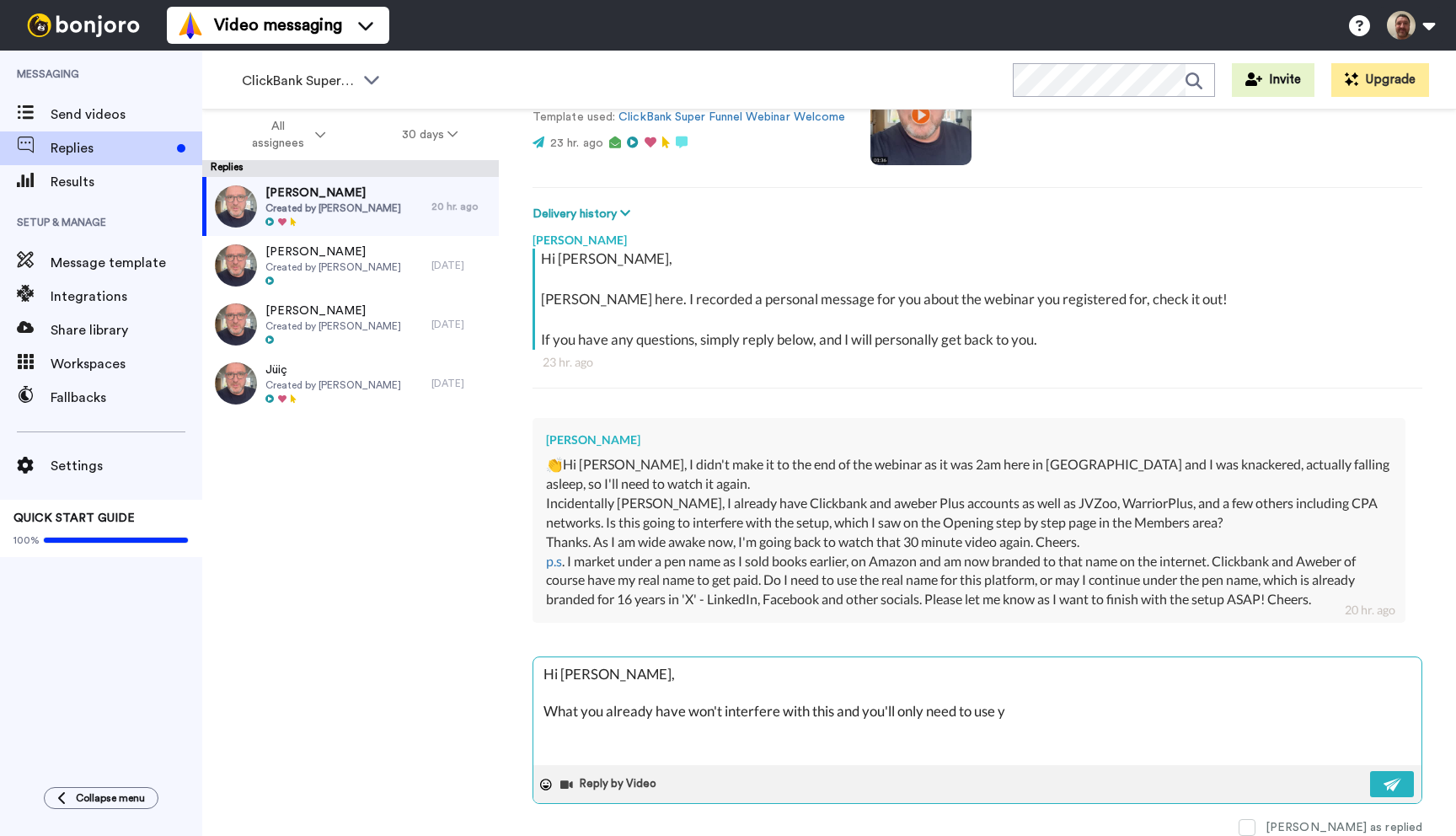
type textarea "x"
type textarea "Hi [PERSON_NAME], What you already have won't interfere with this and you'll on…"
type textarea "x"
type textarea "Hi [PERSON_NAME], What you already have won't interfere with this and you'll on…"
type textarea "x"
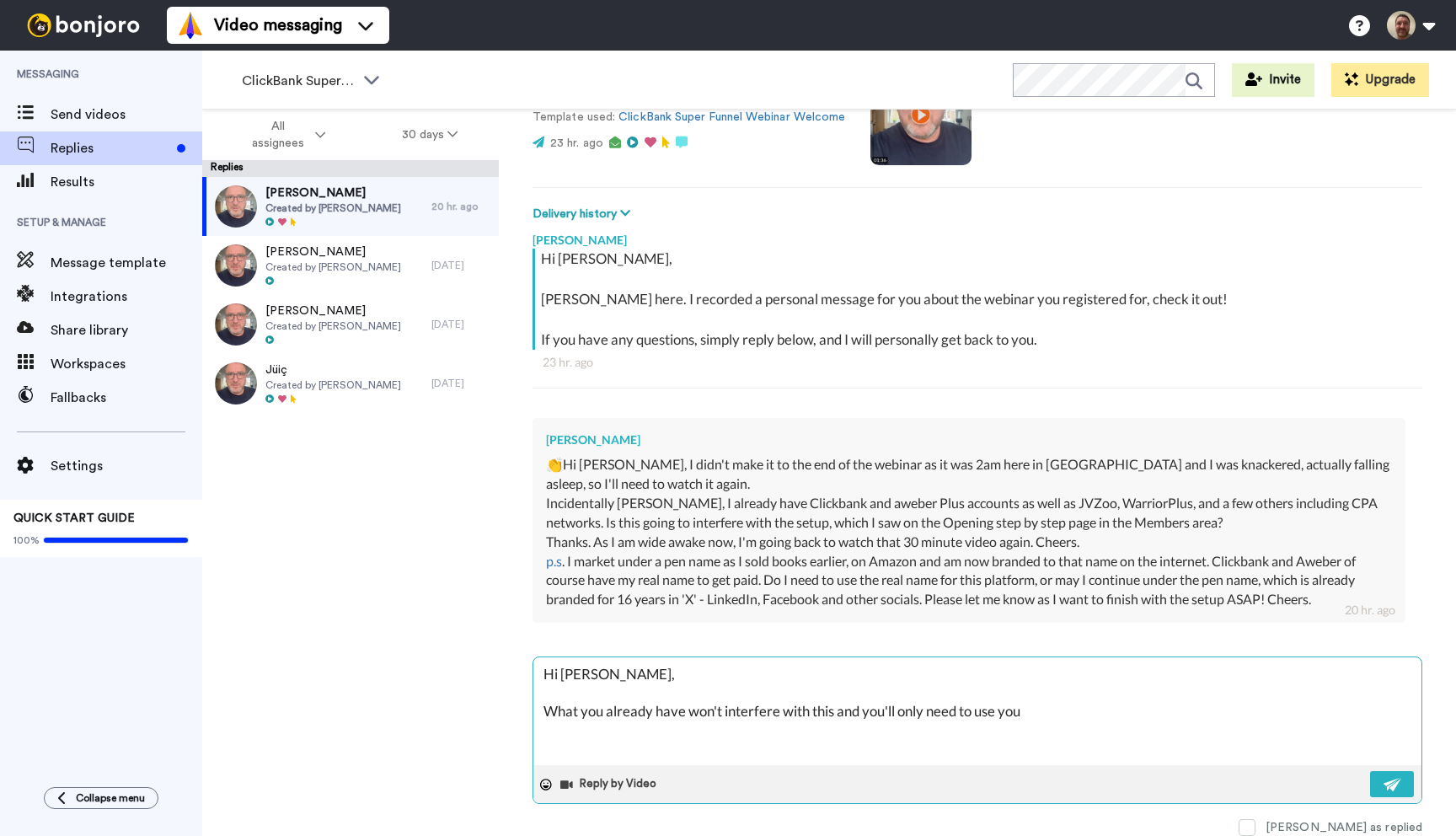
type textarea "Hi [PERSON_NAME], What you already have won't interfere with this and you'll on…"
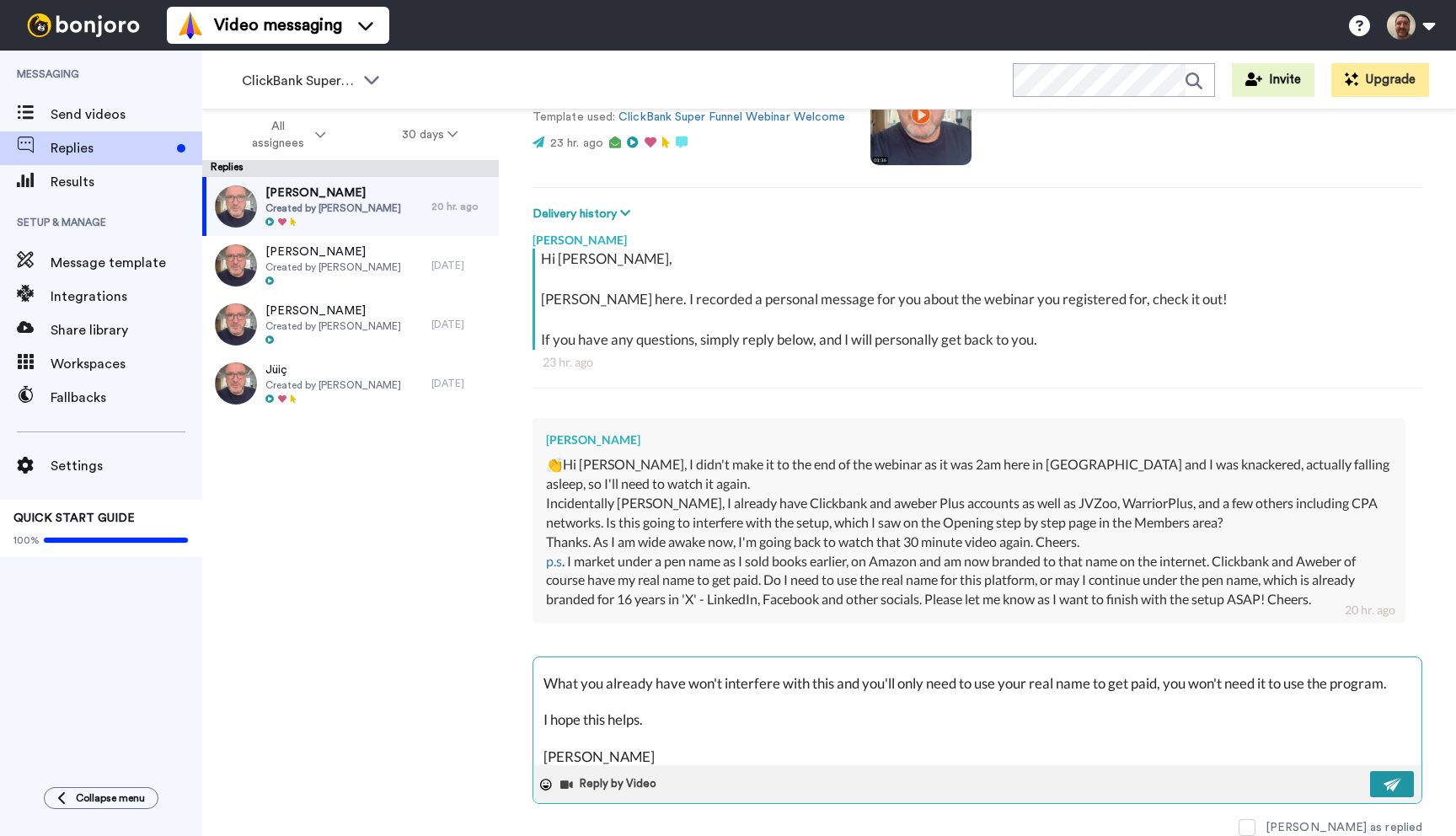
click at [1388, 784] on img at bounding box center [1393, 784] width 18 height 13
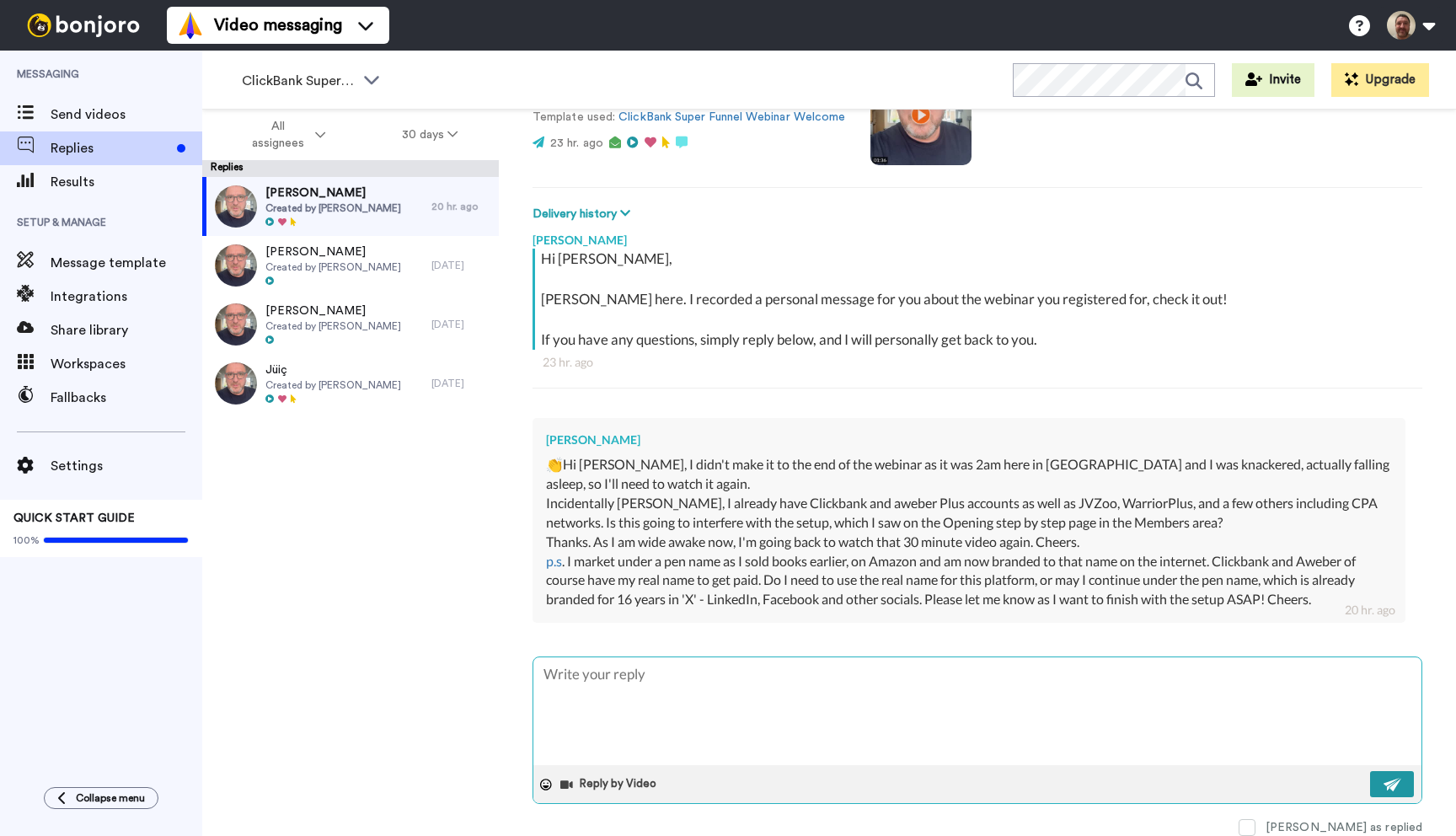
scroll to position [0, 0]
